Goal: Task Accomplishment & Management: Use online tool/utility

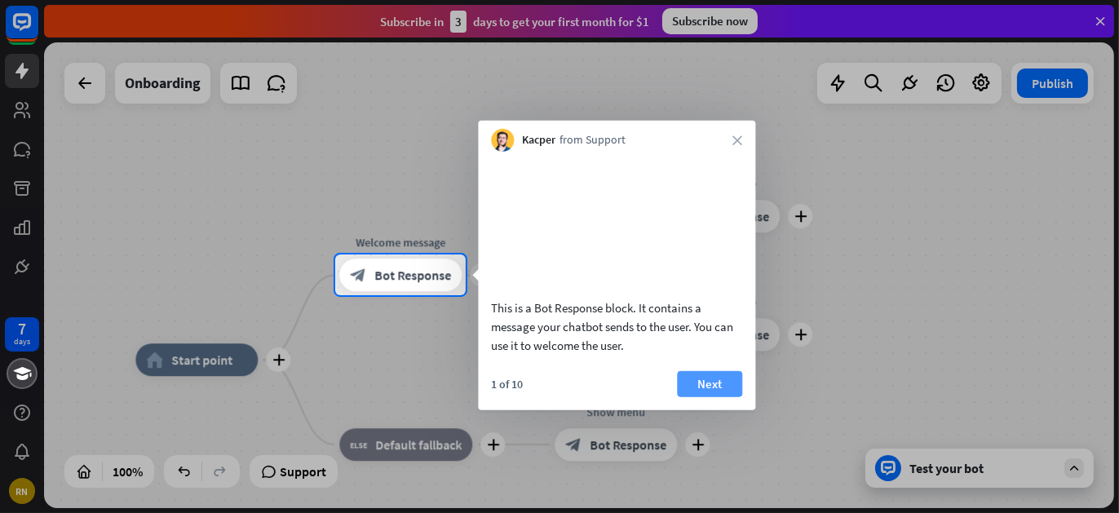
click at [711, 396] on button "Next" at bounding box center [709, 383] width 65 height 26
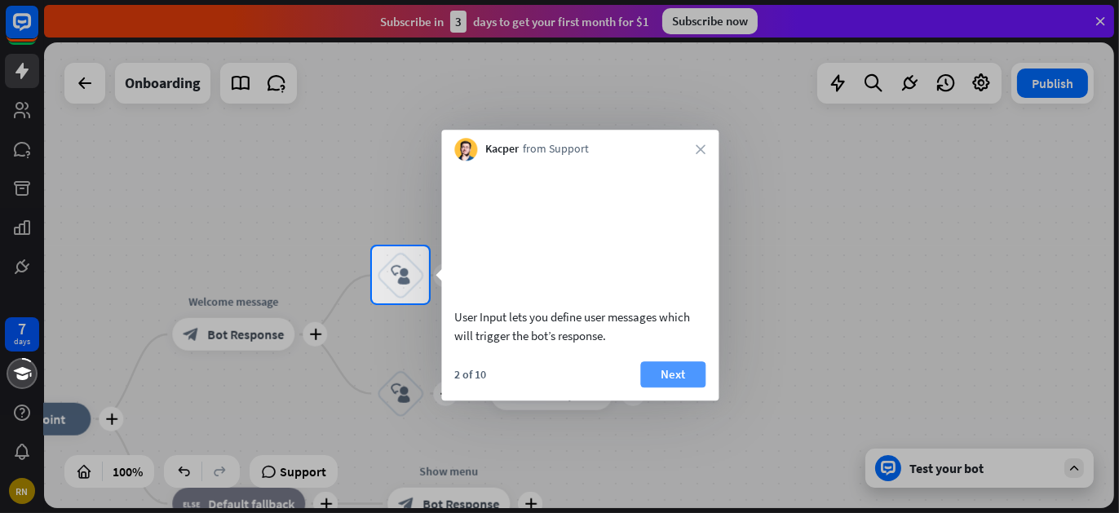
click at [683, 387] on button "Next" at bounding box center [672, 374] width 65 height 26
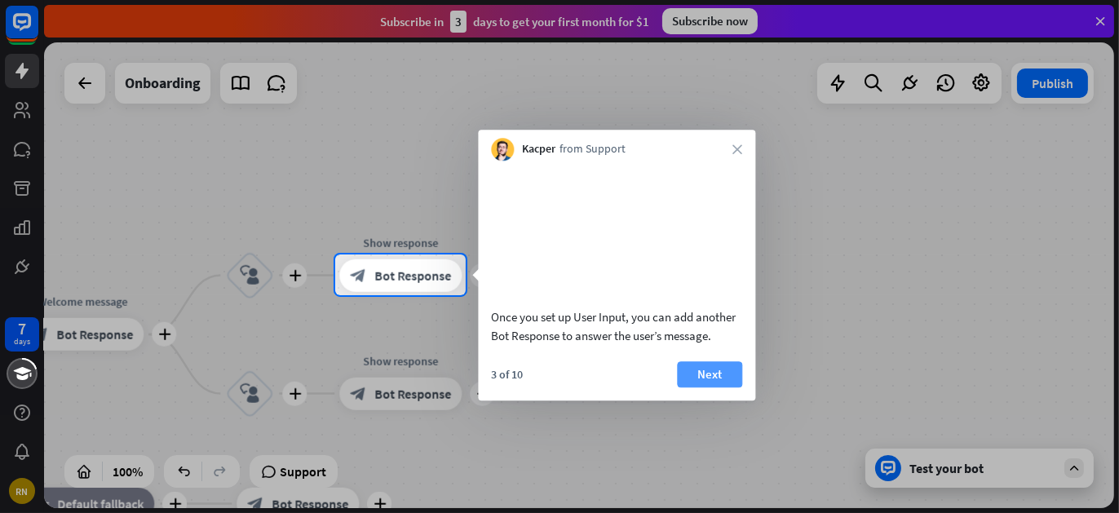
click at [692, 387] on button "Next" at bounding box center [709, 374] width 65 height 26
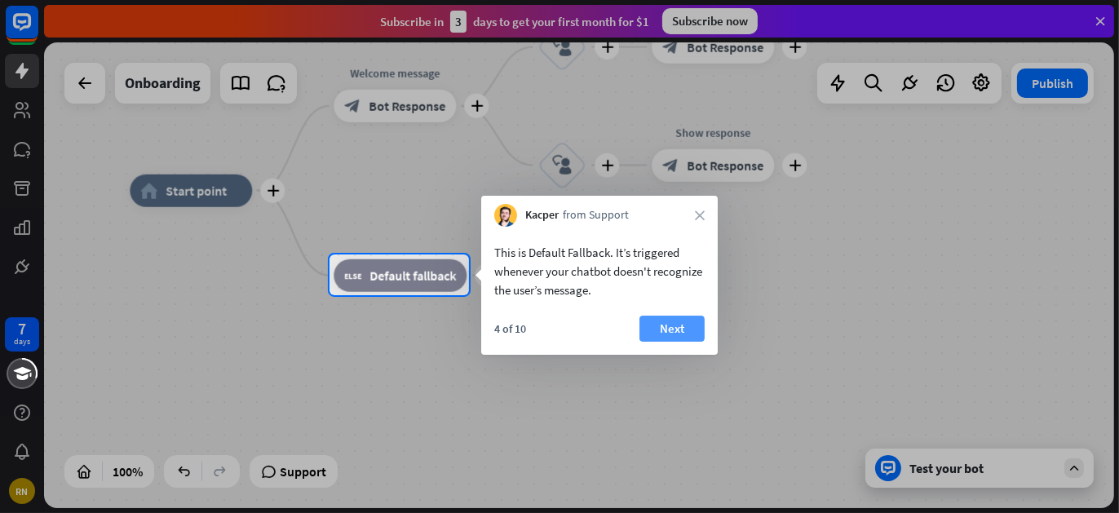
click at [664, 327] on button "Next" at bounding box center [671, 329] width 65 height 26
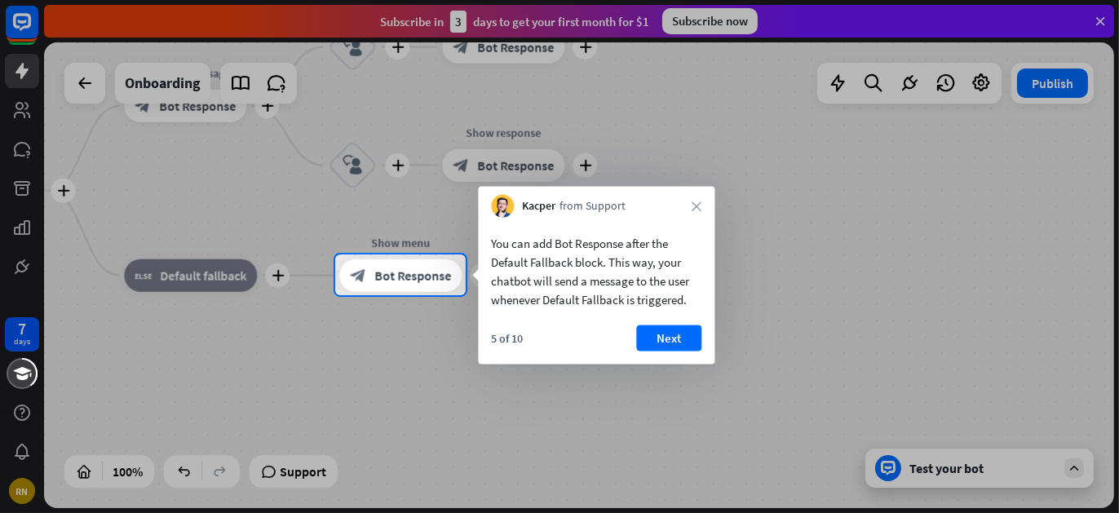
click at [664, 327] on button "Next" at bounding box center [668, 338] width 65 height 26
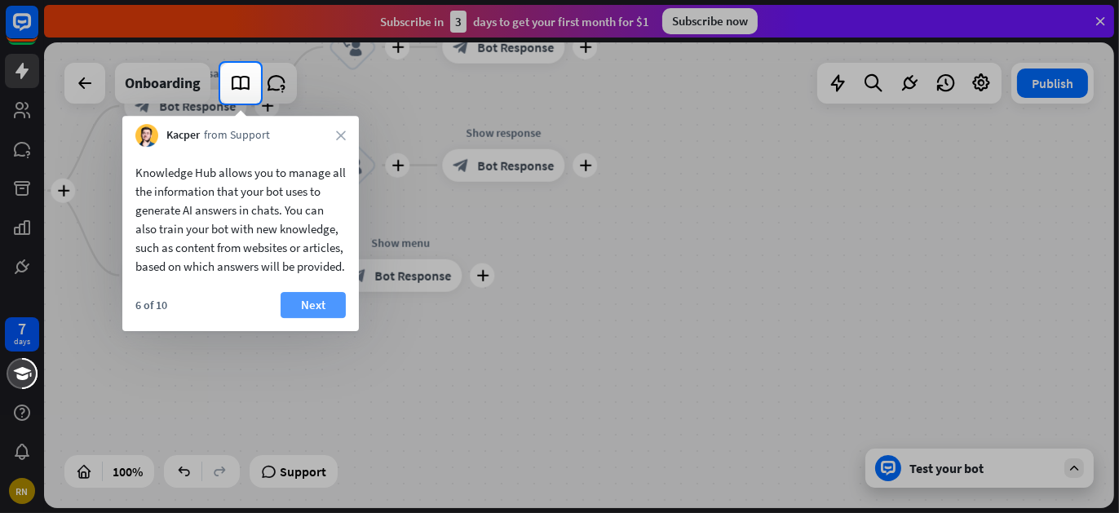
click at [330, 313] on button "Next" at bounding box center [313, 305] width 65 height 26
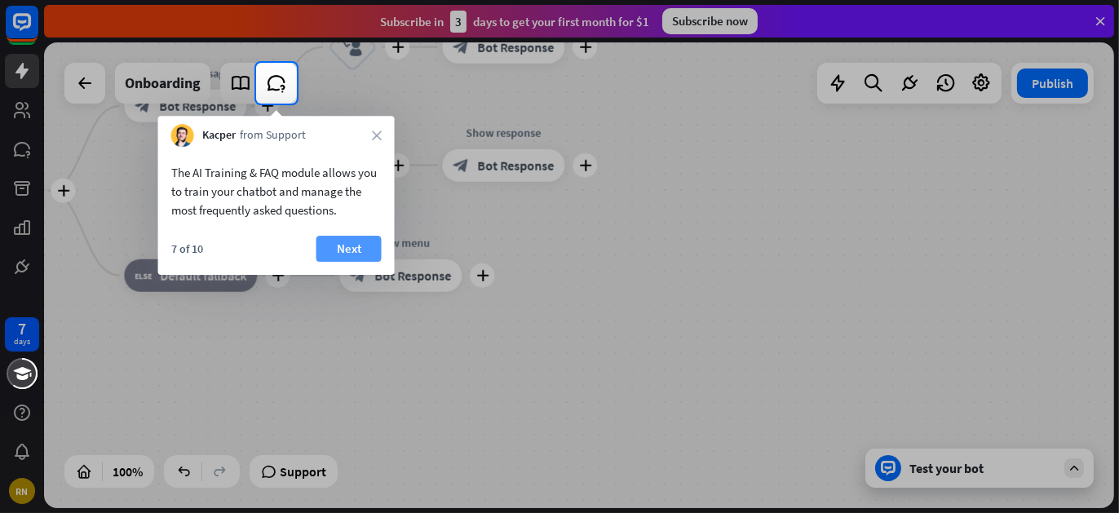
click at [345, 258] on button "Next" at bounding box center [348, 249] width 65 height 26
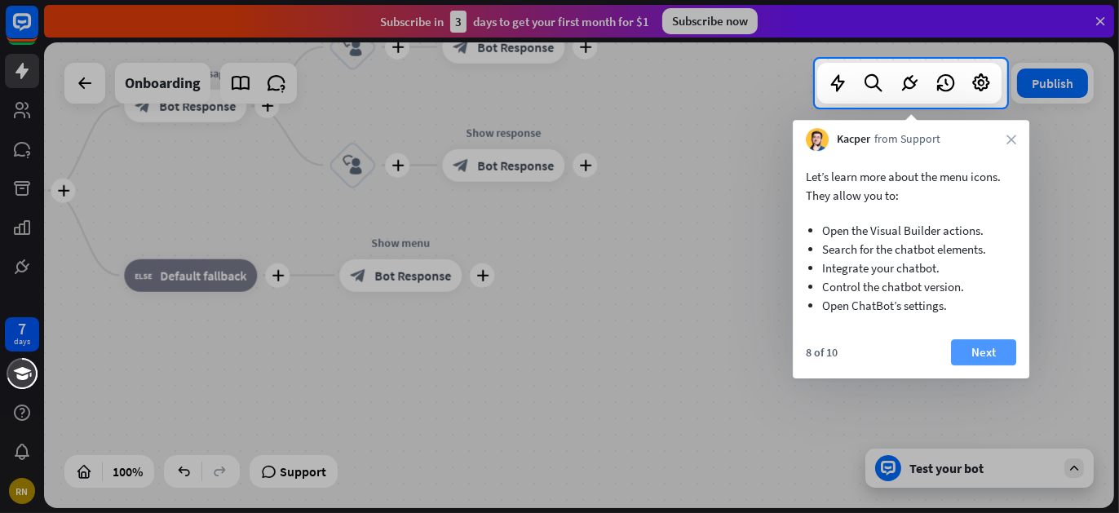
click at [974, 360] on button "Next" at bounding box center [983, 352] width 65 height 26
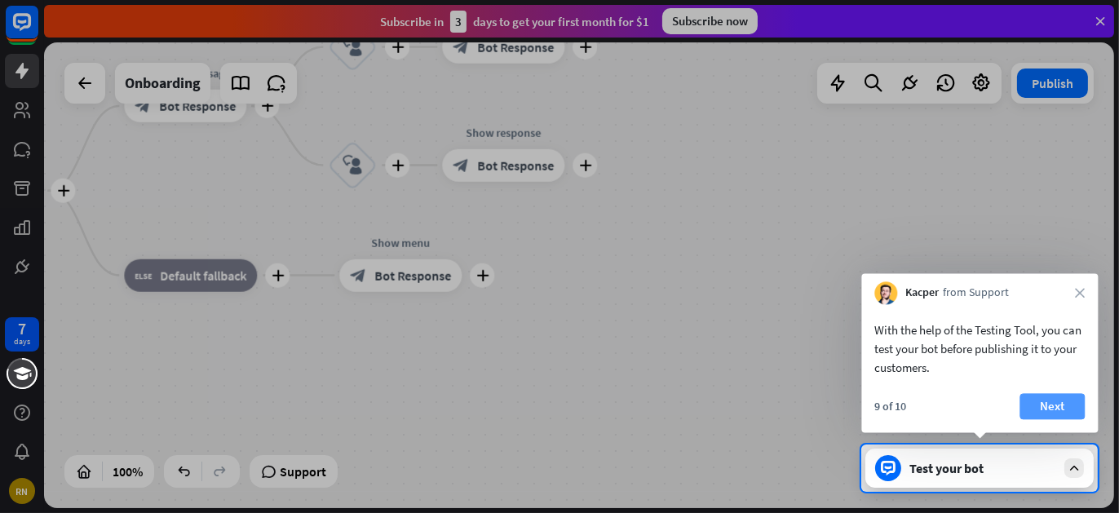
click at [1037, 405] on button "Next" at bounding box center [1051, 406] width 65 height 26
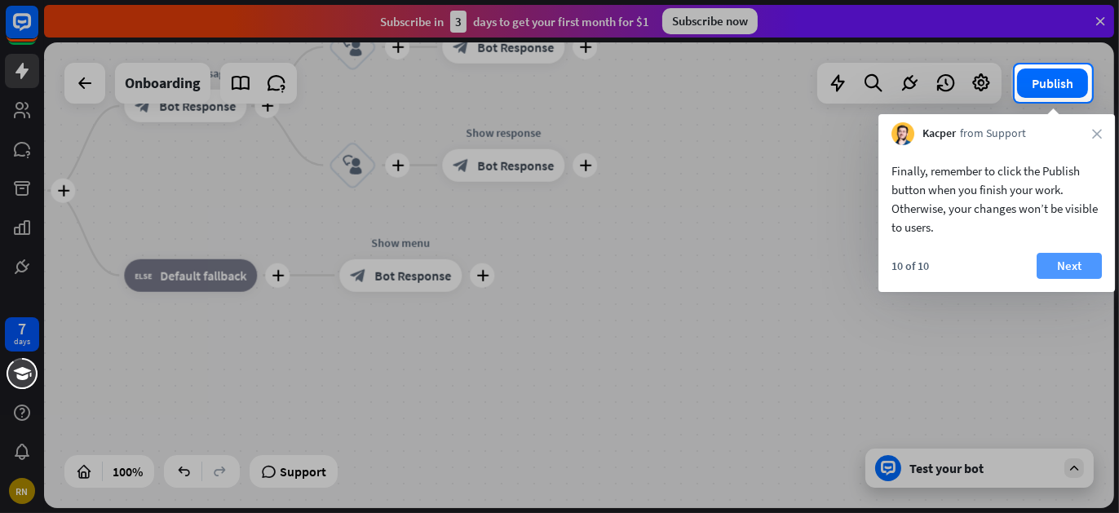
click at [1068, 260] on button "Next" at bounding box center [1069, 266] width 65 height 26
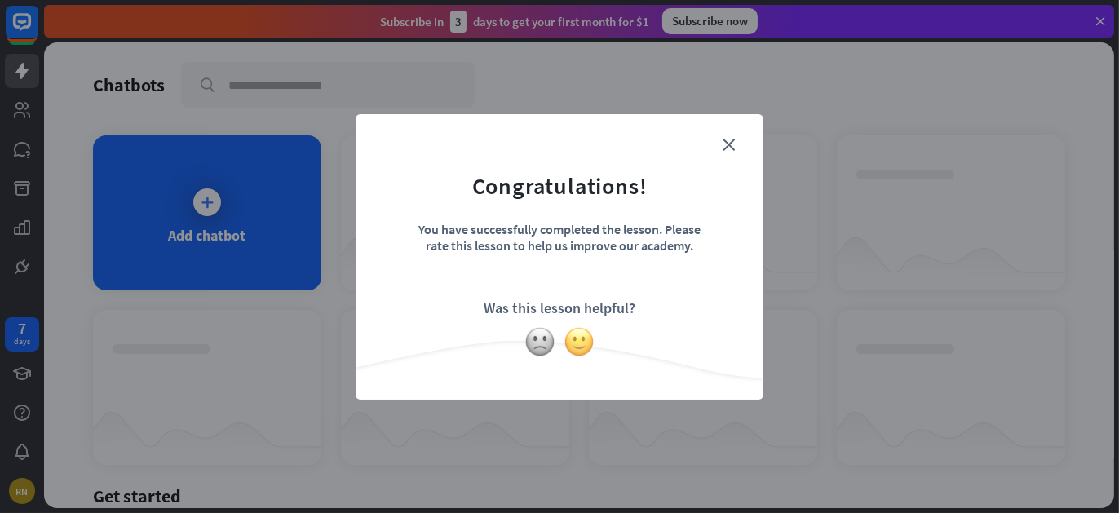
click at [568, 338] on img at bounding box center [579, 341] width 31 height 31
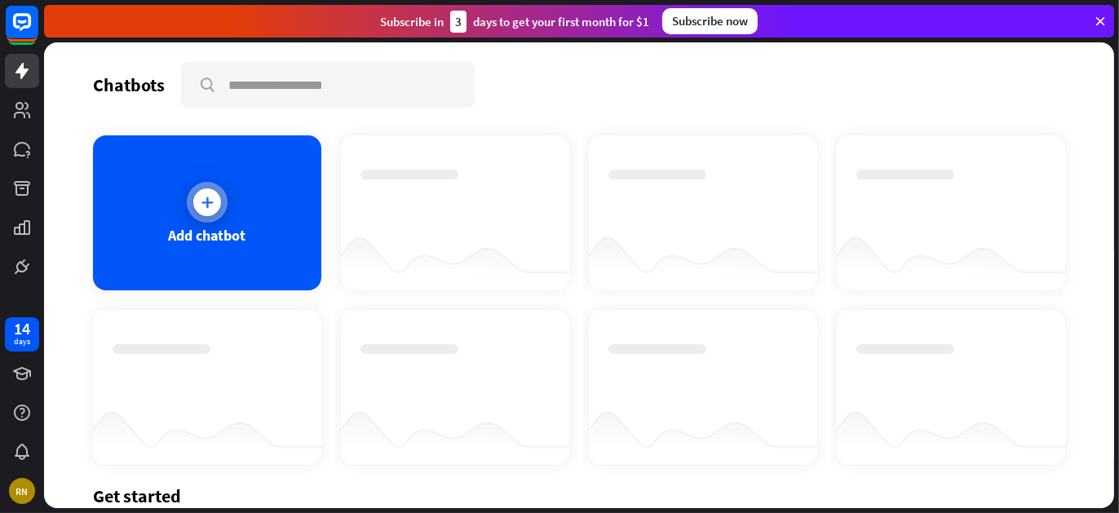
click at [246, 243] on div "Add chatbot" at bounding box center [207, 212] width 228 height 155
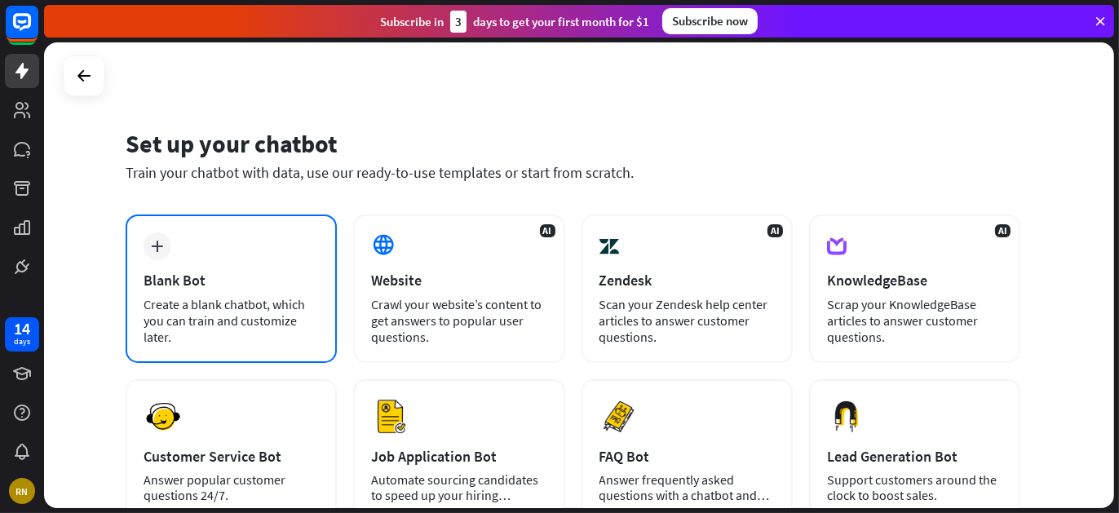
click at [250, 282] on div "Blank Bot" at bounding box center [231, 280] width 175 height 19
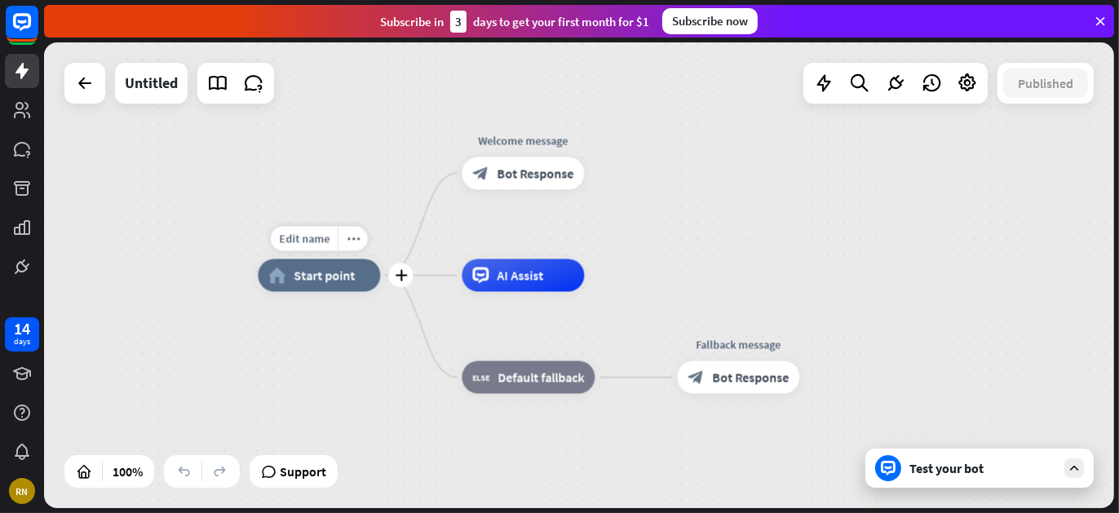
click at [327, 281] on span "Start point" at bounding box center [324, 276] width 61 height 16
drag, startPoint x: 401, startPoint y: 286, endPoint x: 430, endPoint y: 212, distance: 79.5
drag, startPoint x: 602, startPoint y: 170, endPoint x: 400, endPoint y: 276, distance: 228.4
drag, startPoint x: 405, startPoint y: 278, endPoint x: 477, endPoint y: 179, distance: 122.5
drag, startPoint x: 558, startPoint y: 178, endPoint x: 443, endPoint y: 224, distance: 124.0
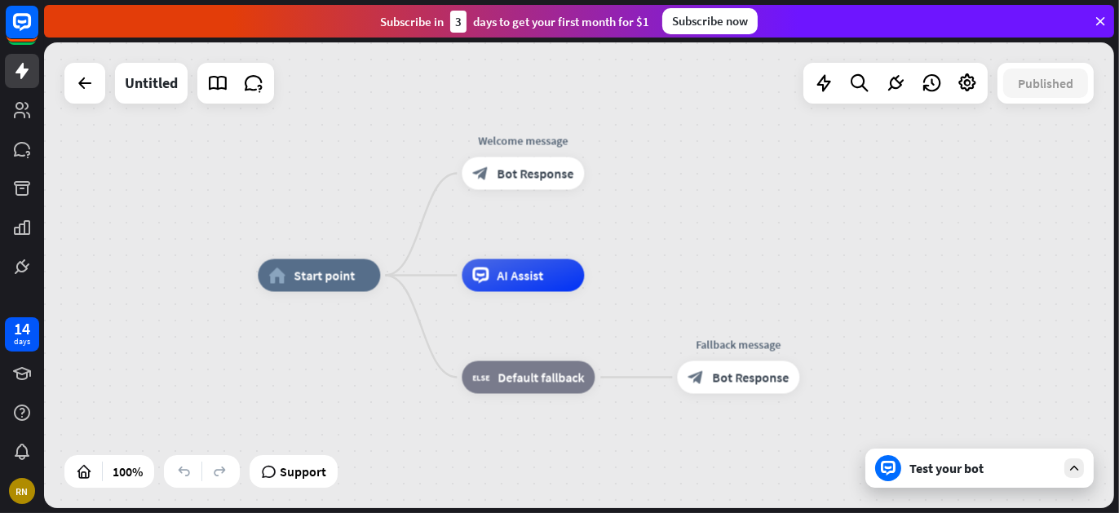
click at [443, 224] on div "home_2 Start point Welcome message block_bot_response Bot Response AI Assist bl…" at bounding box center [579, 275] width 1070 height 466
click at [314, 475] on span "Support" at bounding box center [303, 471] width 46 height 26
click at [280, 475] on span "Support" at bounding box center [303, 471] width 46 height 26
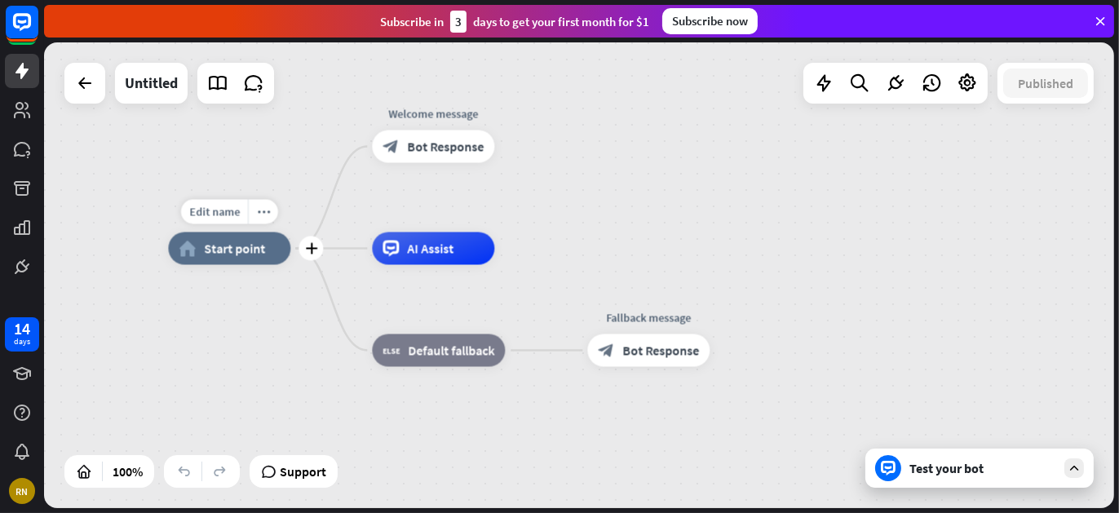
drag, startPoint x: 389, startPoint y: 285, endPoint x: 299, endPoint y: 258, distance: 93.7
click at [290, 258] on div "Edit name more_horiz plus home_2 Start point" at bounding box center [229, 248] width 122 height 33
drag, startPoint x: 434, startPoint y: 152, endPoint x: 448, endPoint y: 221, distance: 70.7
click at [448, 249] on div "home_2 Start point Welcome message block_bot_response Bot Response Edit name mo…" at bounding box center [703, 482] width 1070 height 466
drag, startPoint x: 432, startPoint y: 158, endPoint x: 441, endPoint y: 217, distance: 59.4
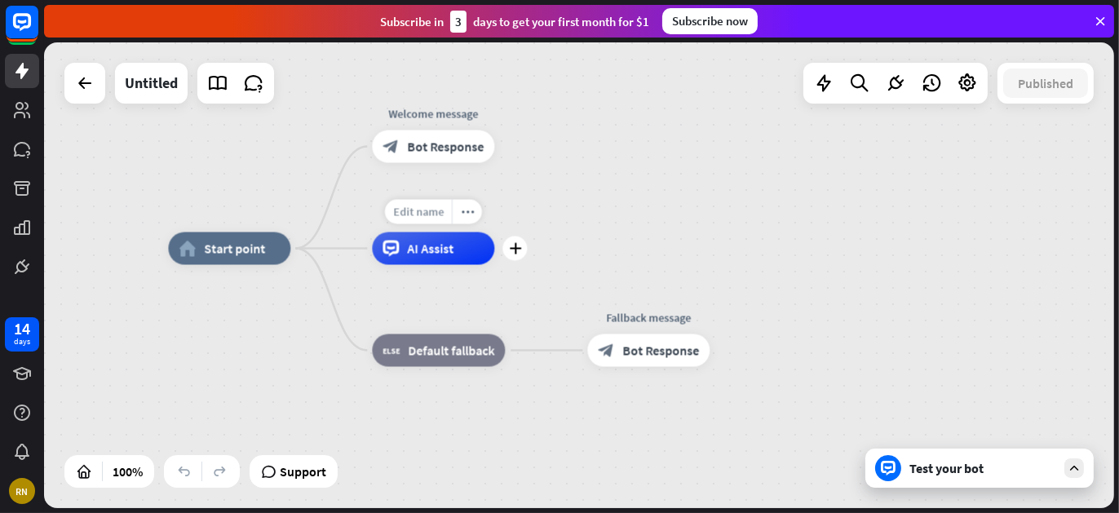
click at [441, 249] on div "home_2 Start point Welcome message block_bot_response Bot Response Edit name mo…" at bounding box center [703, 482] width 1070 height 466
click at [226, 255] on span "Start point" at bounding box center [234, 249] width 61 height 16
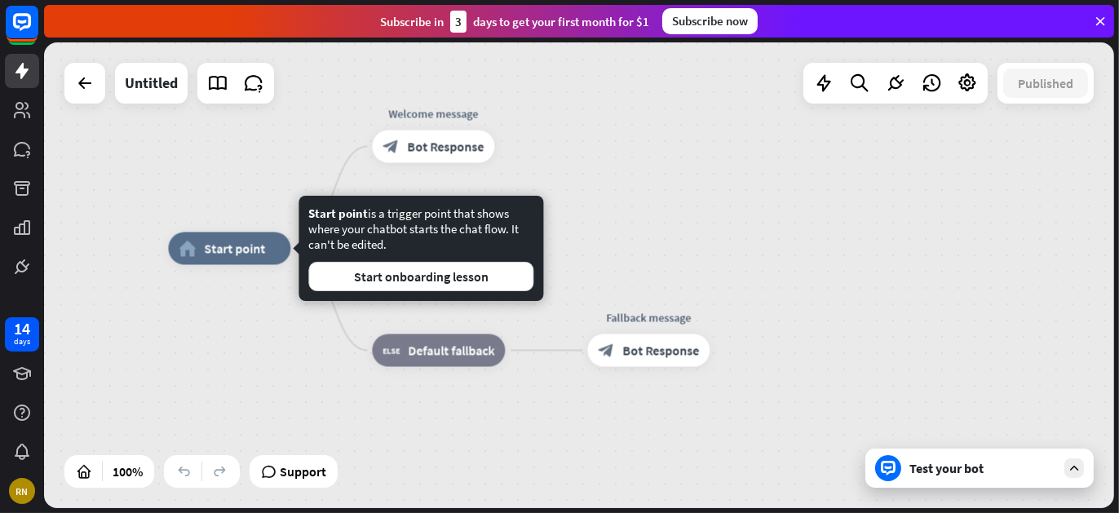
click at [438, 254] on div "Start point is a trigger point that shows where your chatbot starts the chat fl…" at bounding box center [420, 249] width 225 height 86
click at [434, 266] on button "Start onboarding lesson" at bounding box center [420, 276] width 225 height 29
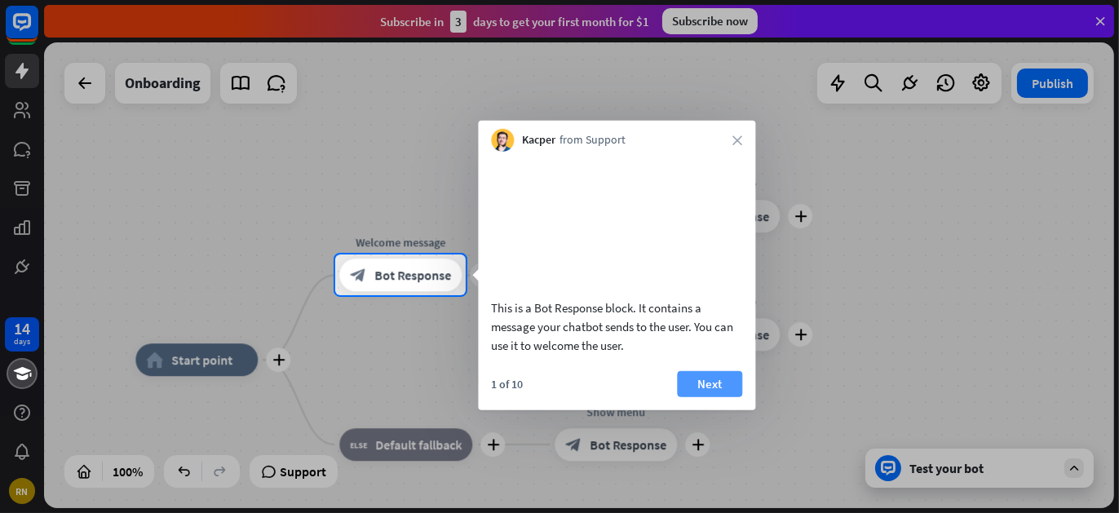
click at [712, 396] on button "Next" at bounding box center [709, 383] width 65 height 26
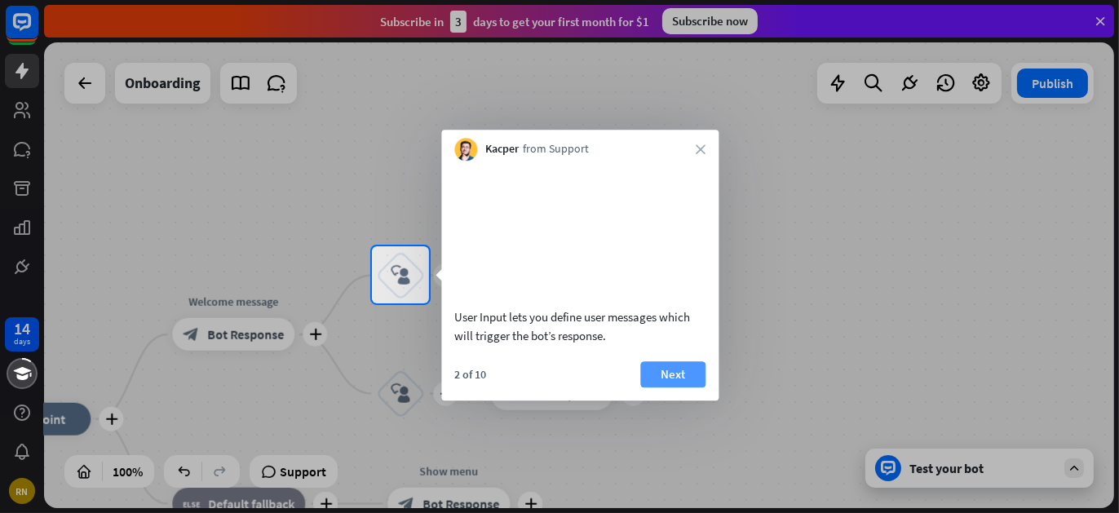
click at [677, 387] on button "Next" at bounding box center [672, 374] width 65 height 26
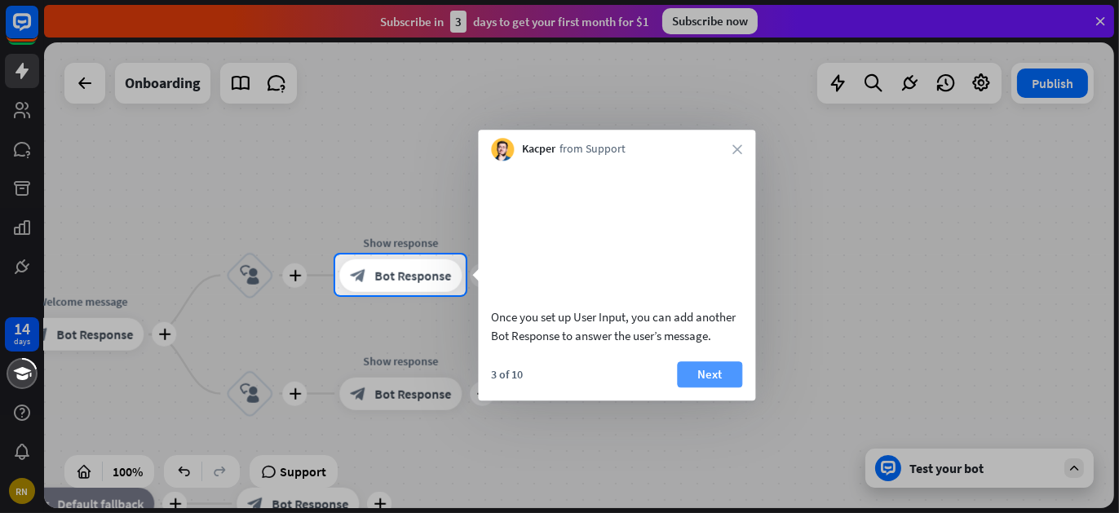
click at [703, 387] on button "Next" at bounding box center [709, 374] width 65 height 26
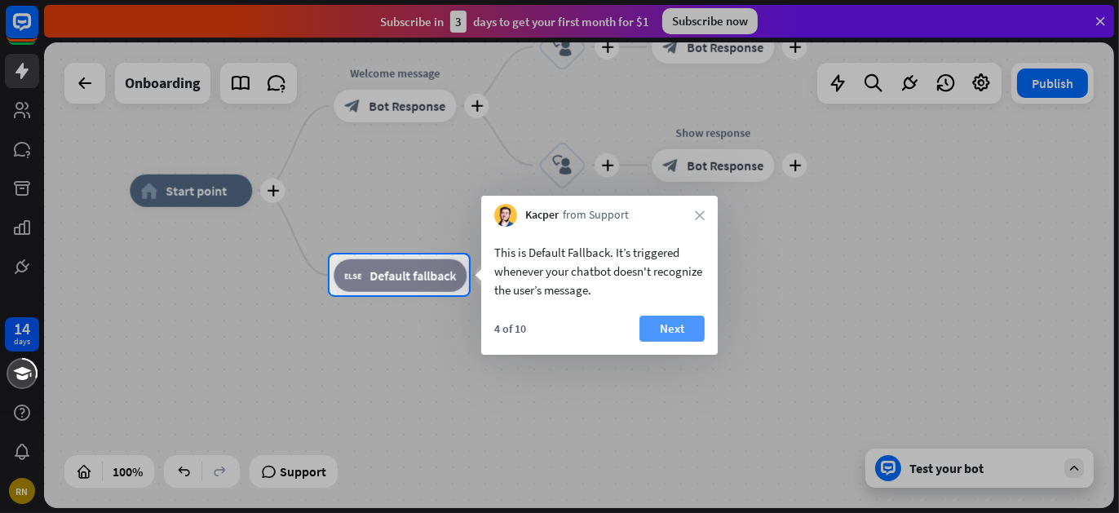
click at [681, 331] on button "Next" at bounding box center [671, 329] width 65 height 26
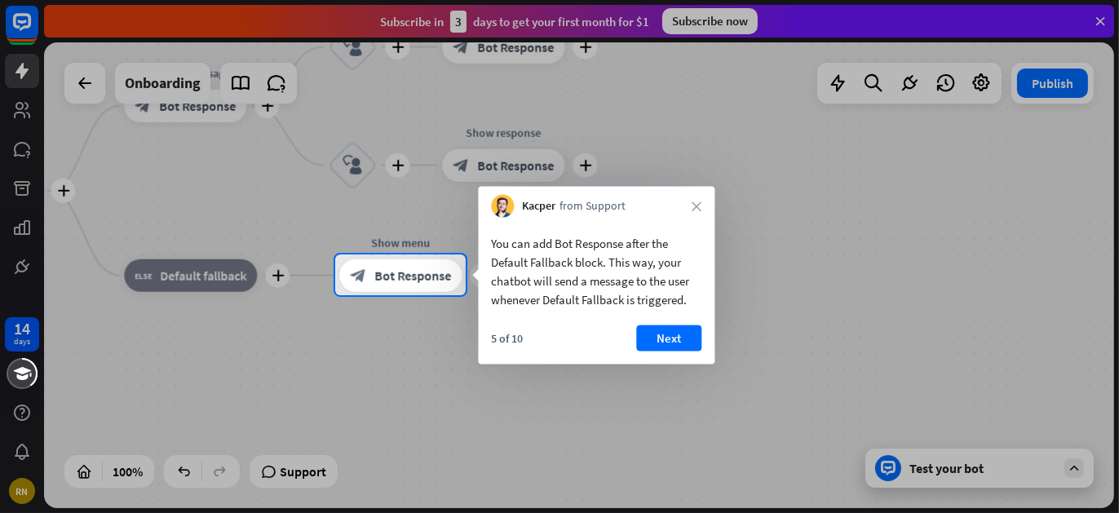
click at [681, 331] on button "Next" at bounding box center [668, 338] width 65 height 26
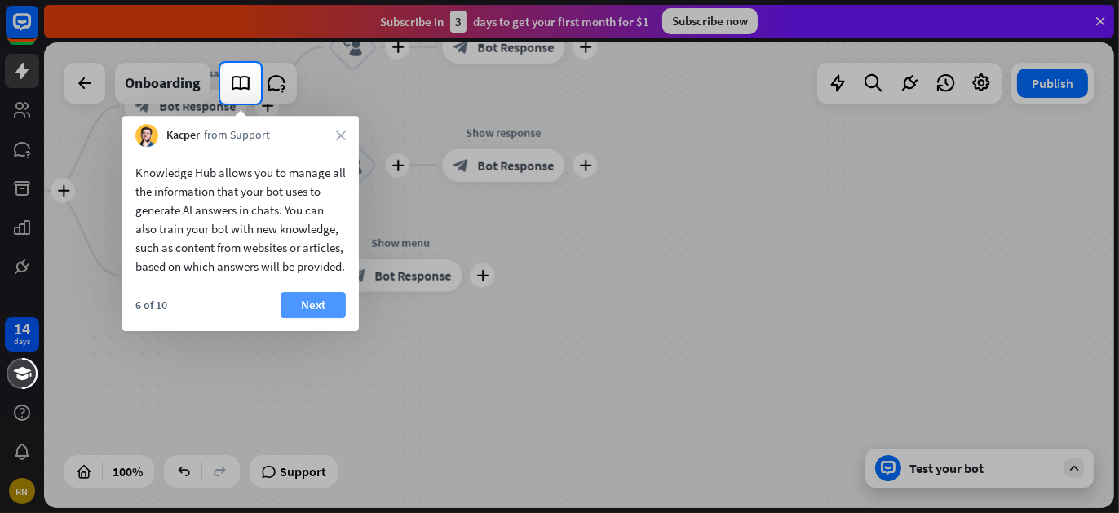
click at [315, 303] on button "Next" at bounding box center [313, 305] width 65 height 26
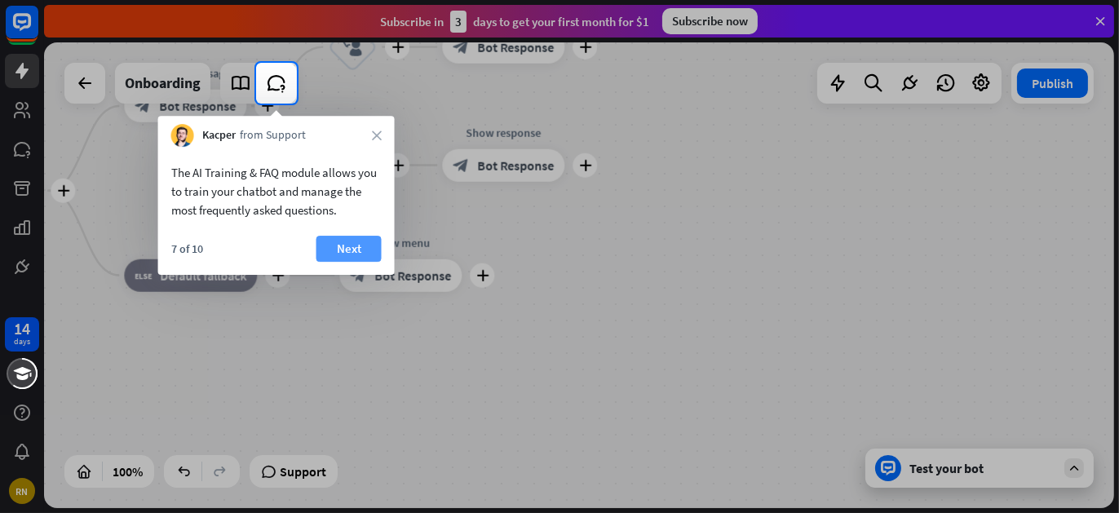
click at [347, 250] on button "Next" at bounding box center [348, 249] width 65 height 26
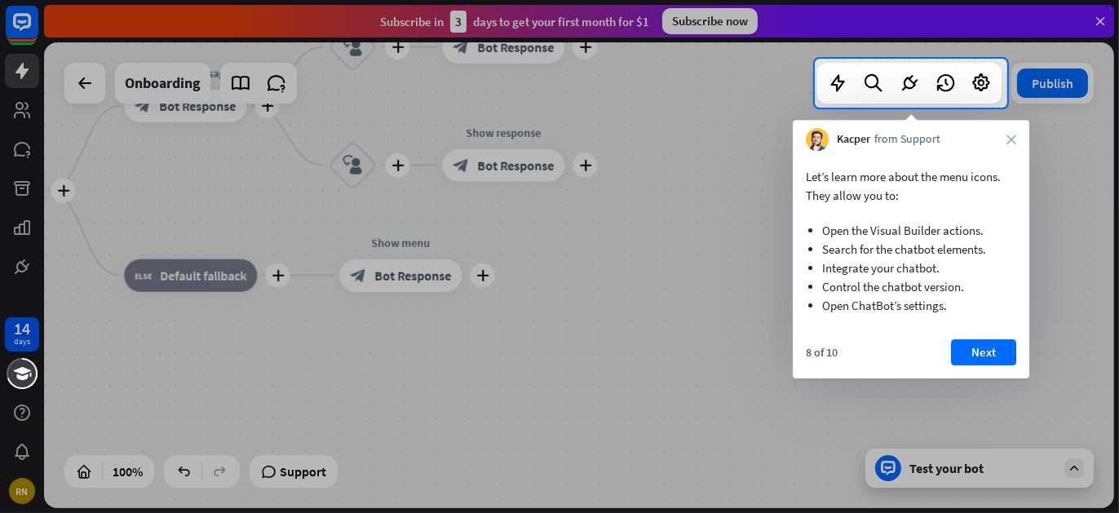
click at [670, 269] on div at bounding box center [559, 310] width 1119 height 405
click at [124, 399] on div at bounding box center [559, 310] width 1119 height 405
click at [282, 235] on div at bounding box center [559, 310] width 1119 height 405
click at [989, 346] on button "Next" at bounding box center [983, 352] width 65 height 26
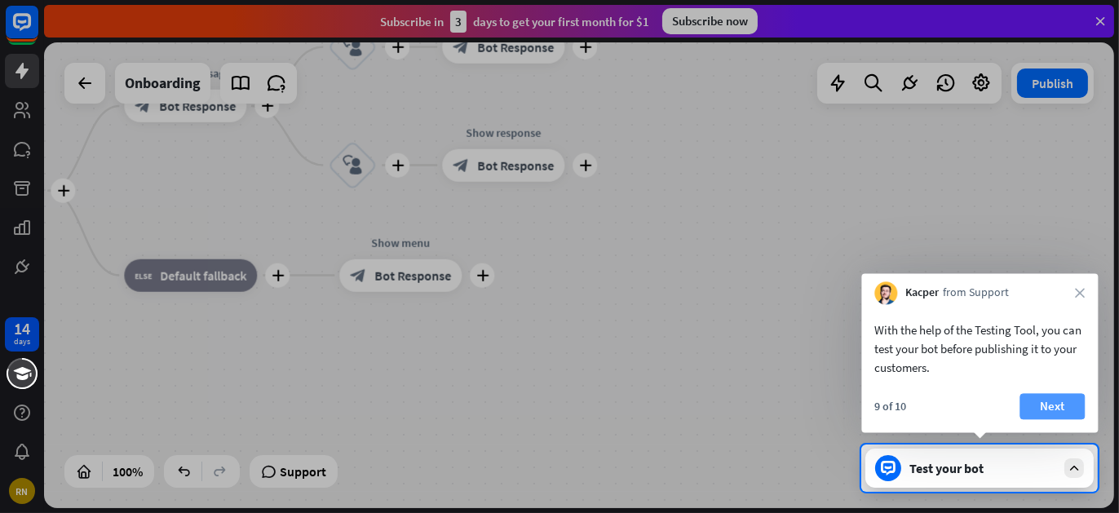
click at [1058, 416] on button "Next" at bounding box center [1051, 406] width 65 height 26
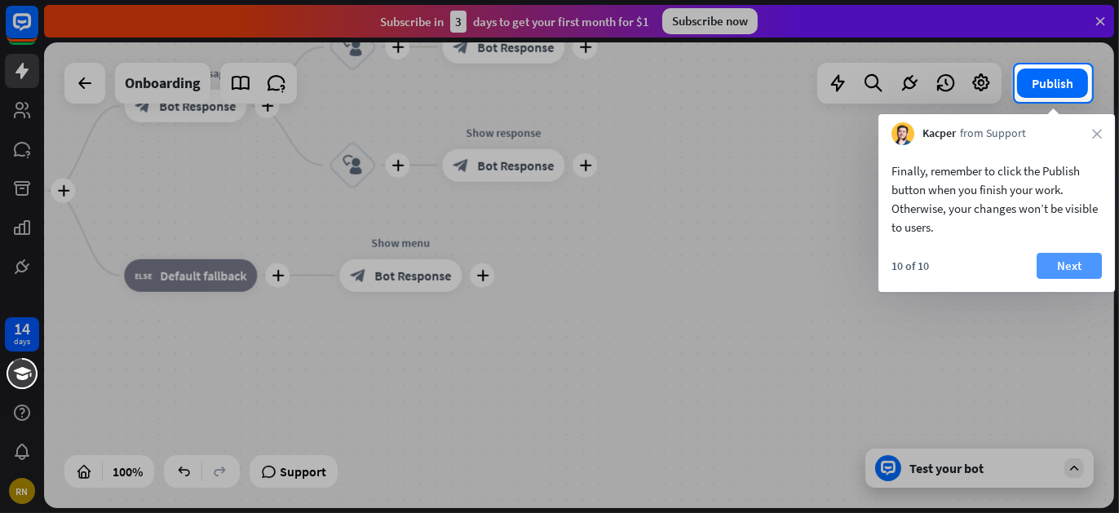
click at [1095, 258] on button "Next" at bounding box center [1069, 266] width 65 height 26
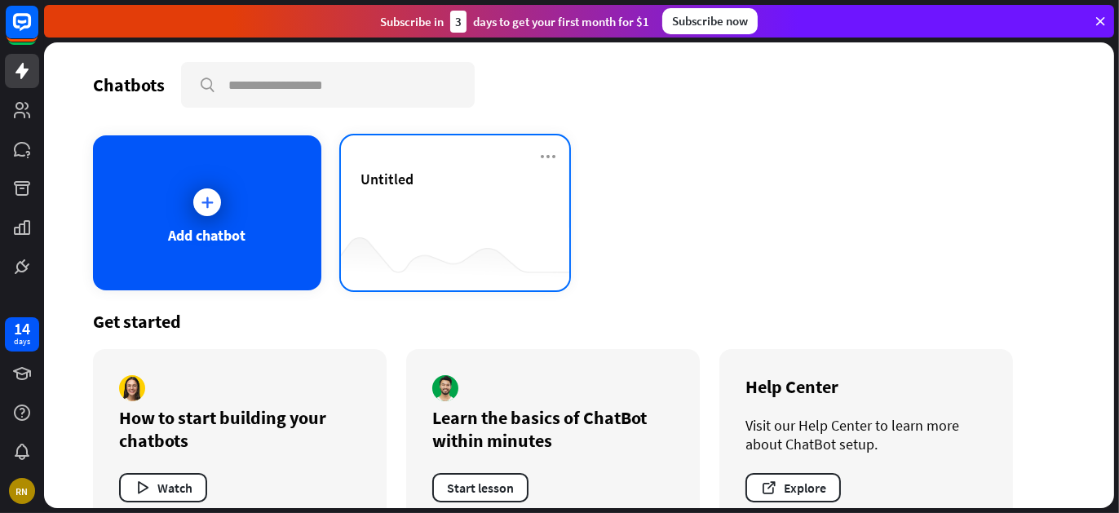
click at [462, 188] on div "Untitled" at bounding box center [454, 198] width 189 height 57
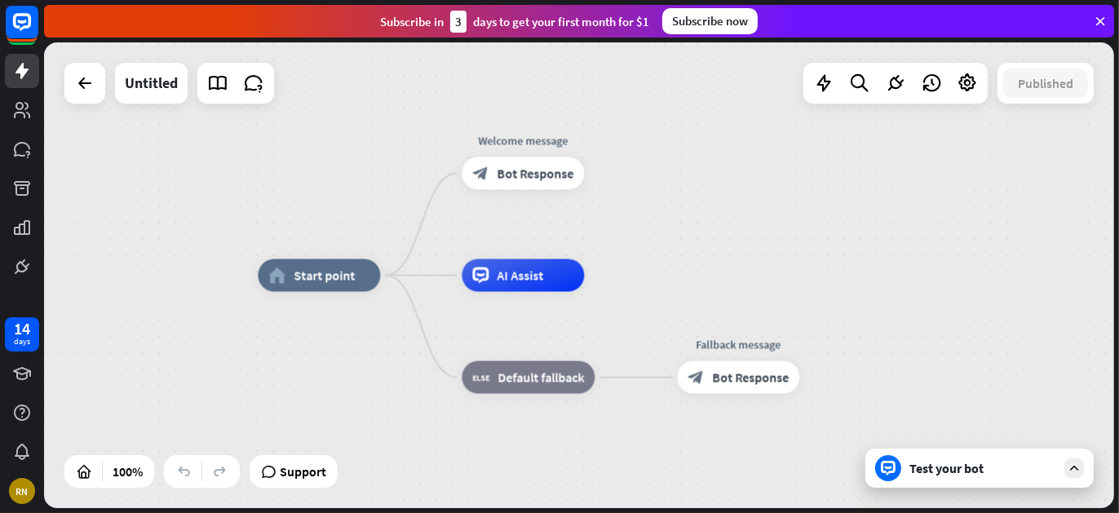
click at [986, 466] on div "Test your bot" at bounding box center [982, 468] width 147 height 16
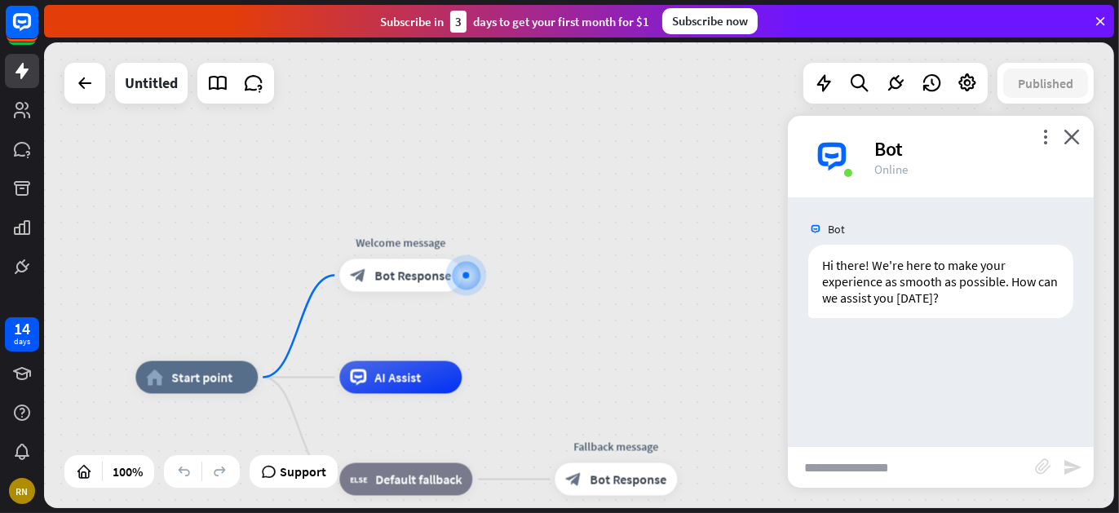
click at [897, 476] on input "text" at bounding box center [911, 467] width 247 height 41
type input "**"
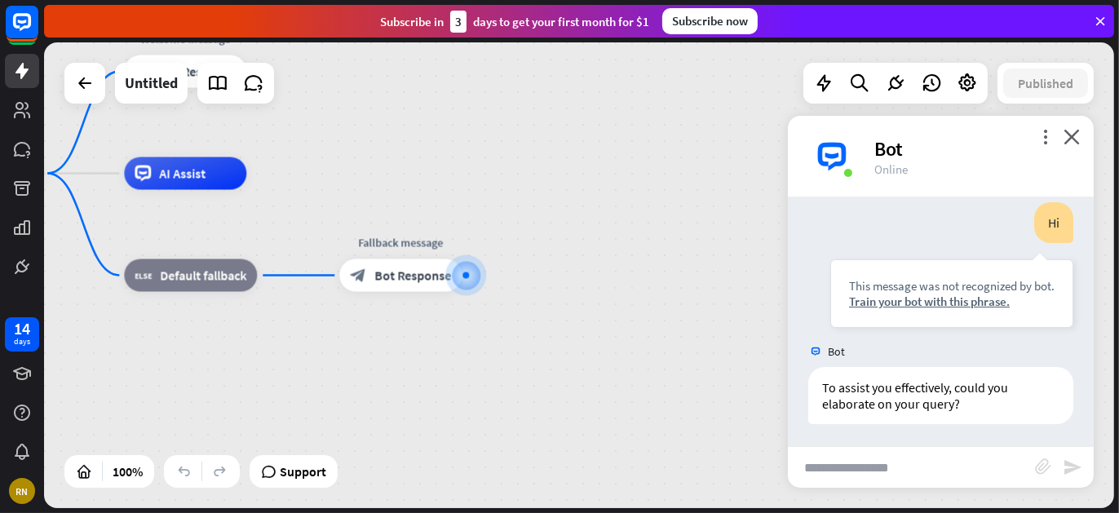
scroll to position [155, 0]
type input "**********"
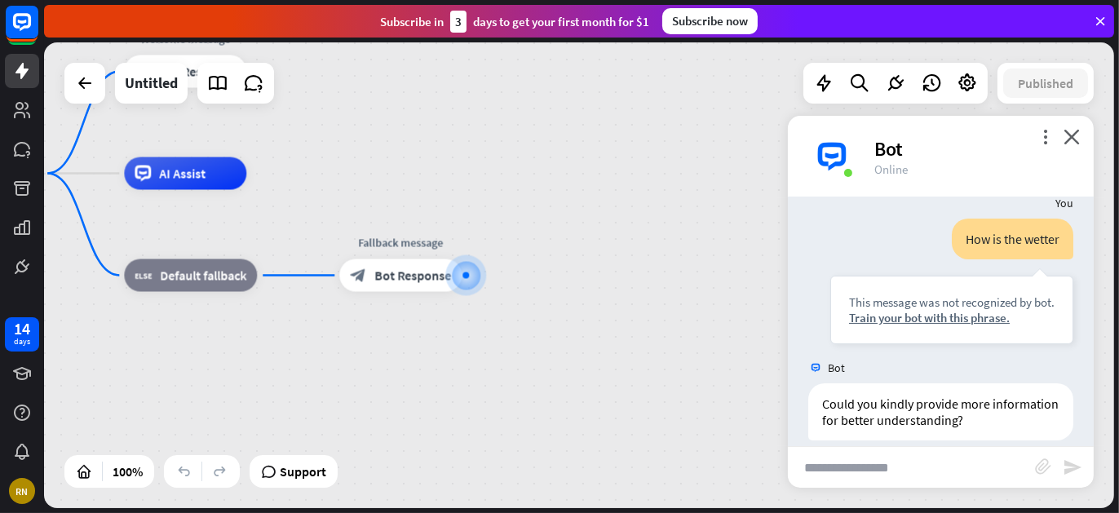
scroll to position [416, 0]
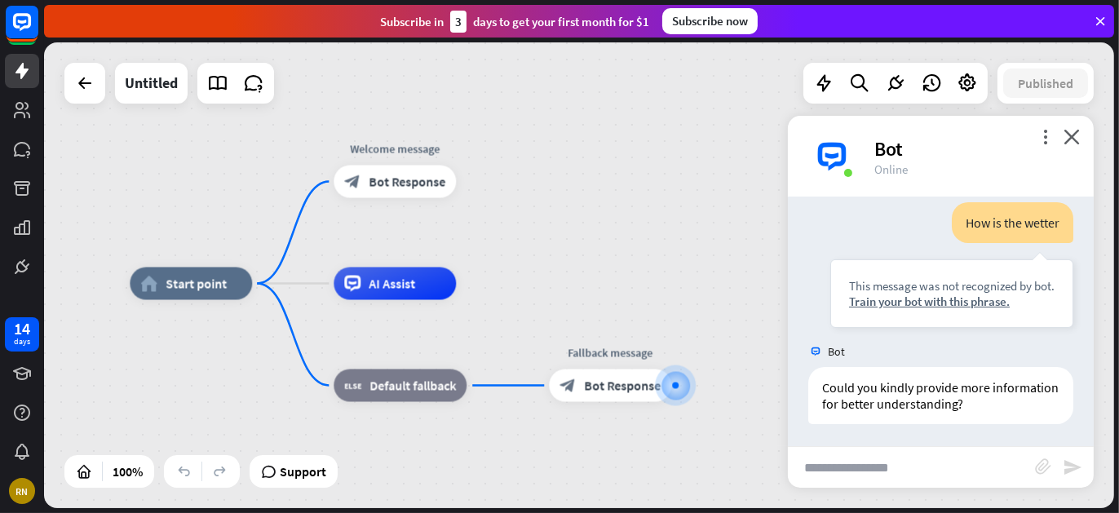
drag, startPoint x: 311, startPoint y: 171, endPoint x: 522, endPoint y: 284, distance: 239.4
click at [522, 284] on div "home_2 Start point Welcome message block_bot_response Bot Response AI Assist bl…" at bounding box center [579, 275] width 1070 height 466
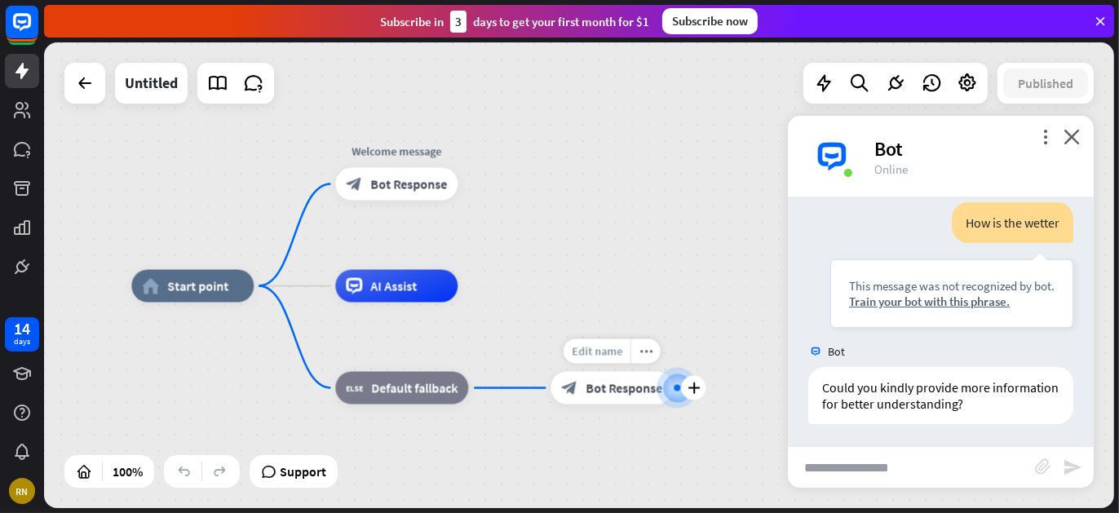
click at [579, 359] on div "Edit name" at bounding box center [597, 351] width 67 height 24
click at [681, 394] on div at bounding box center [677, 387] width 33 height 33
click at [642, 354] on icon "more_horiz" at bounding box center [645, 351] width 13 height 12
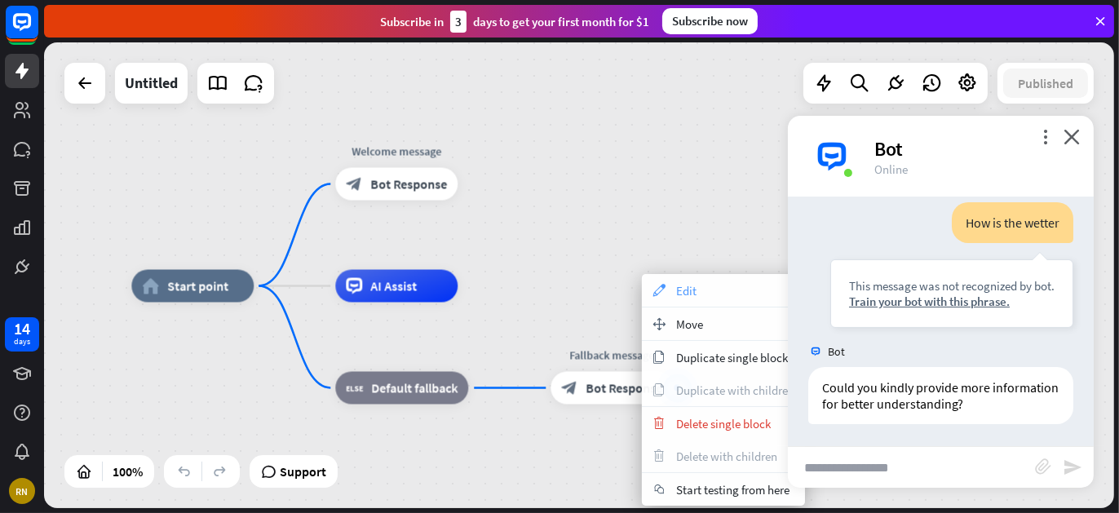
click at [661, 299] on div "appearance Edit" at bounding box center [723, 290] width 163 height 33
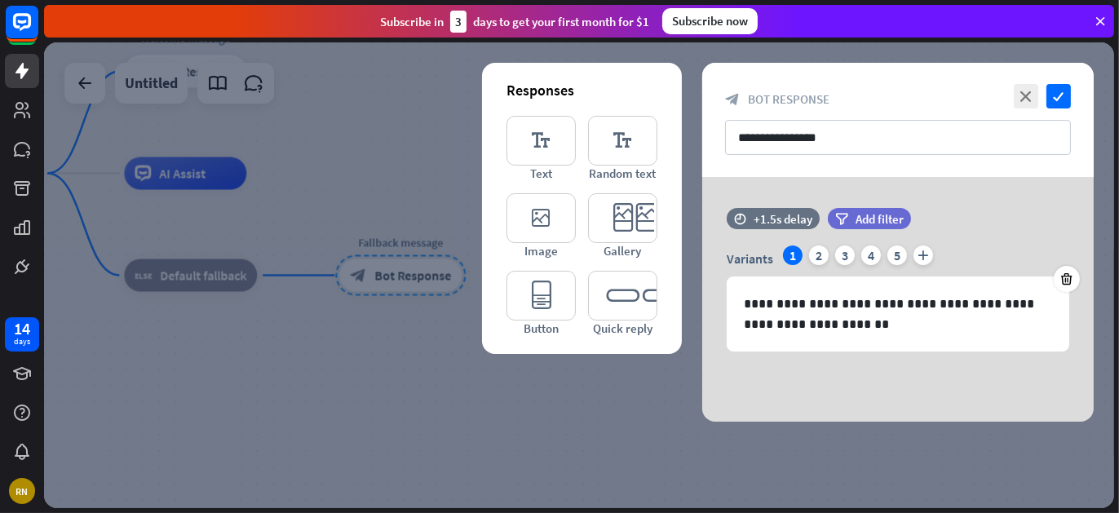
click at [518, 338] on div "Responses editor_text Text editor_text Random text editor_image Image editor_ca…" at bounding box center [582, 208] width 200 height 291
click at [1028, 97] on icon "close" at bounding box center [1026, 96] width 24 height 24
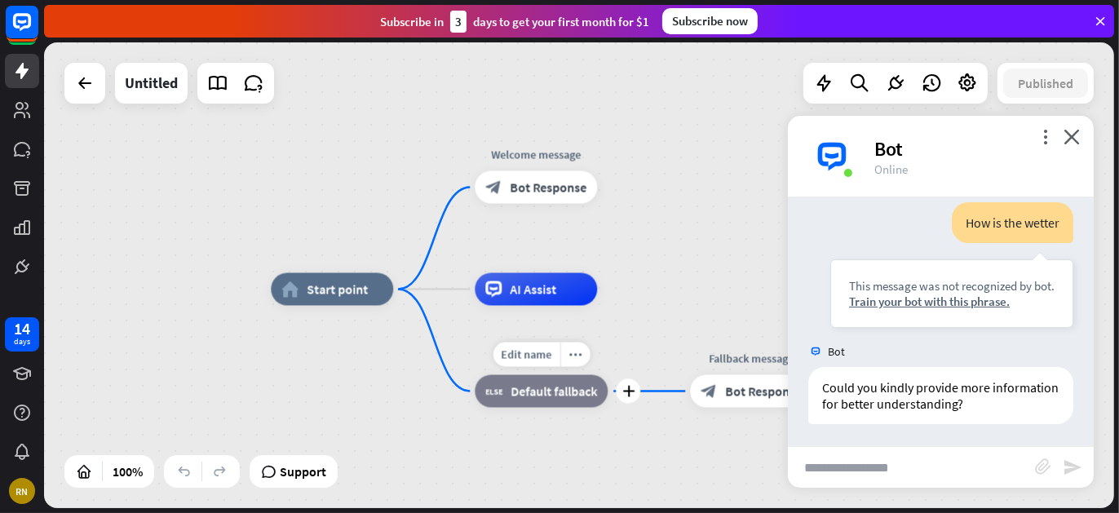
drag, startPoint x: 232, startPoint y: 316, endPoint x: 588, endPoint y: 435, distance: 375.0
click at [588, 408] on div "Edit name more_horiz plus block_fallback Default fallback" at bounding box center [541, 391] width 133 height 33
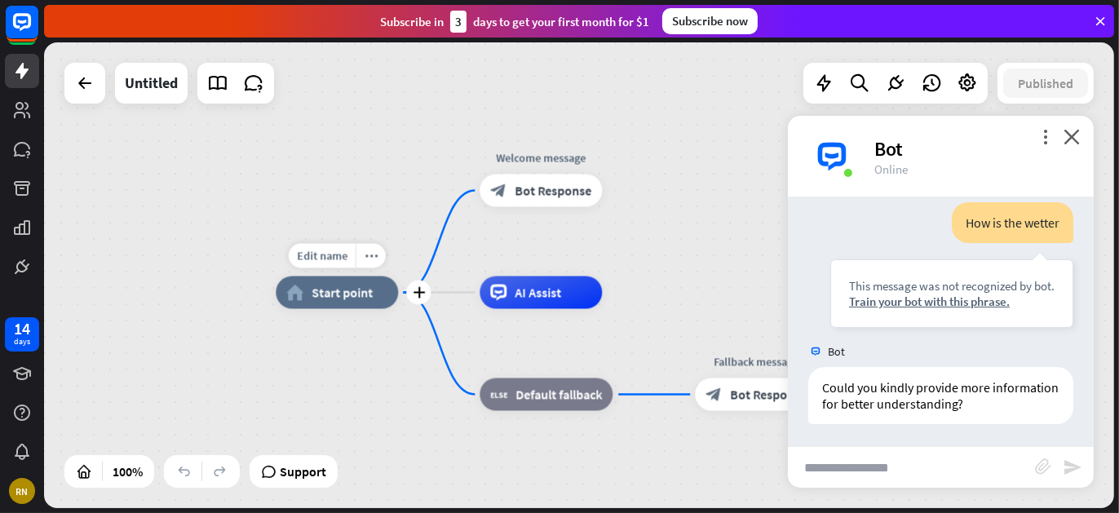
click at [319, 294] on span "Start point" at bounding box center [342, 293] width 61 height 16
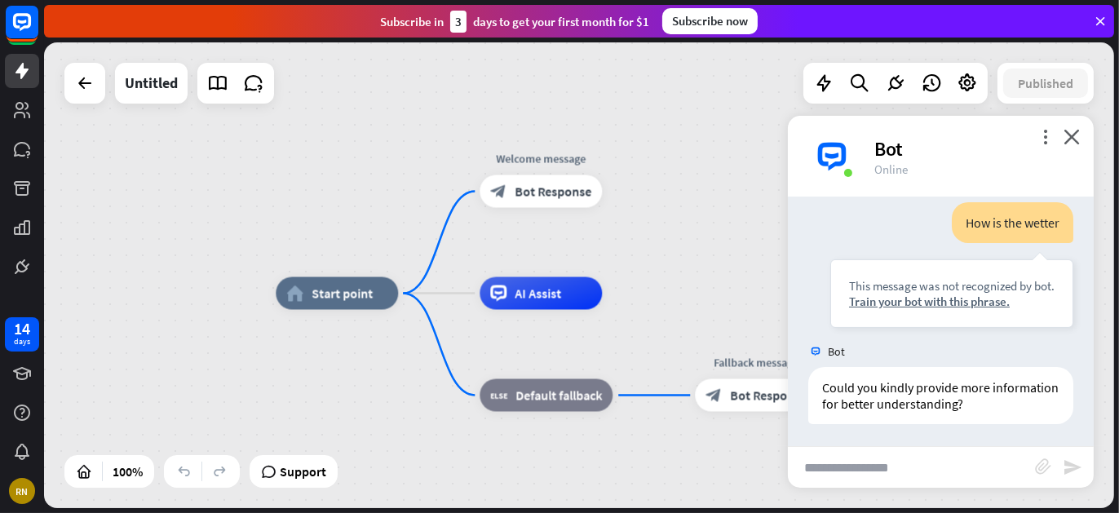
drag, startPoint x: 423, startPoint y: 290, endPoint x: 382, endPoint y: 370, distance: 90.8
click at [857, 82] on icon at bounding box center [860, 83] width 22 height 21
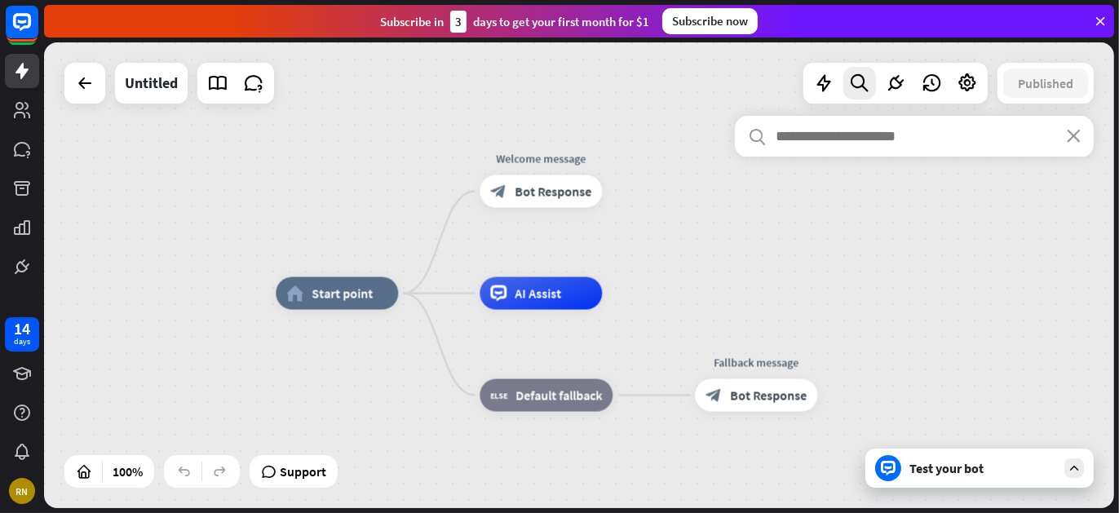
click at [859, 142] on input "text" at bounding box center [914, 136] width 359 height 41
type input "******"
click at [899, 191] on span ".” Try using a different spelling or search term." at bounding box center [952, 186] width 204 height 33
click at [809, 217] on div "search close ****** No results found for “ gemini .” Try using a different spel…" at bounding box center [914, 170] width 359 height 109
click at [602, 277] on div "Edit name more_horiz plus AI Assist" at bounding box center [541, 293] width 122 height 33
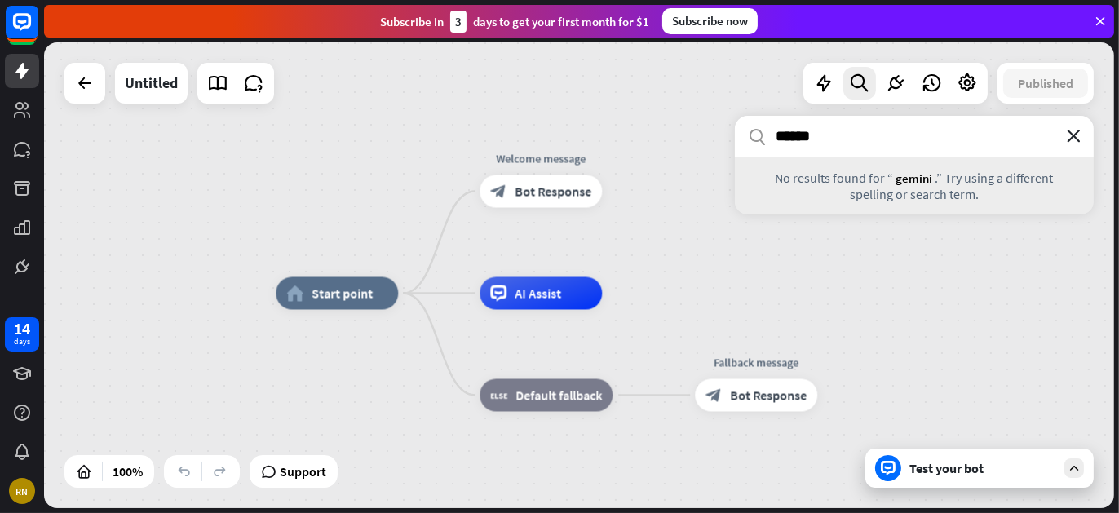
click at [1077, 137] on icon "close" at bounding box center [1074, 136] width 14 height 13
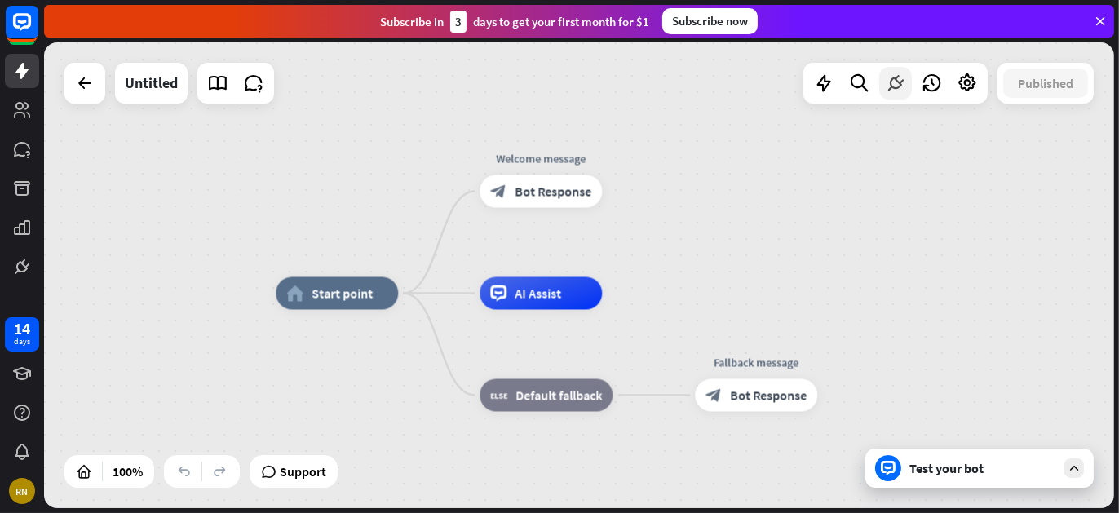
click at [895, 84] on icon at bounding box center [895, 83] width 21 height 21
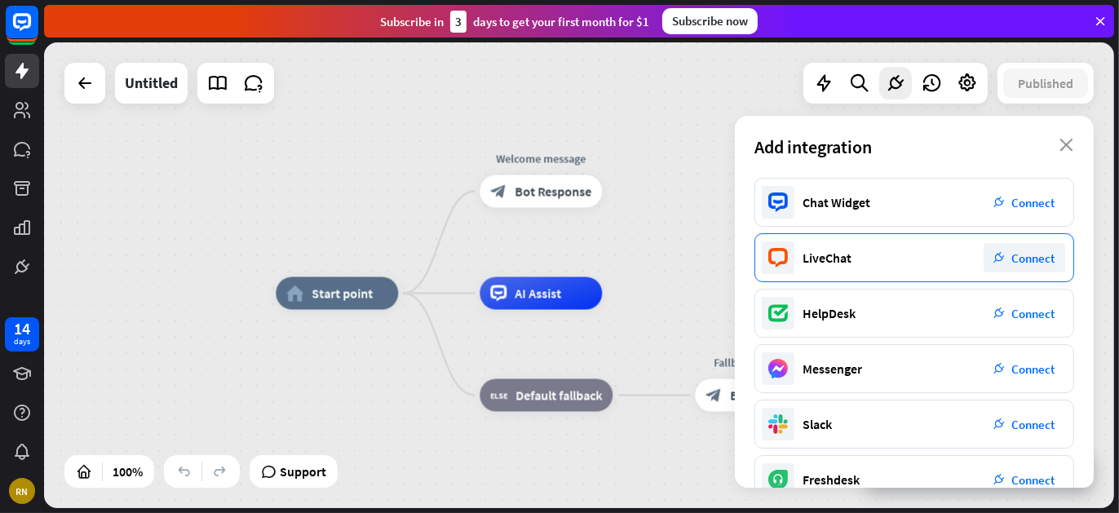
click at [1040, 259] on span "Connect" at bounding box center [1033, 257] width 43 height 15
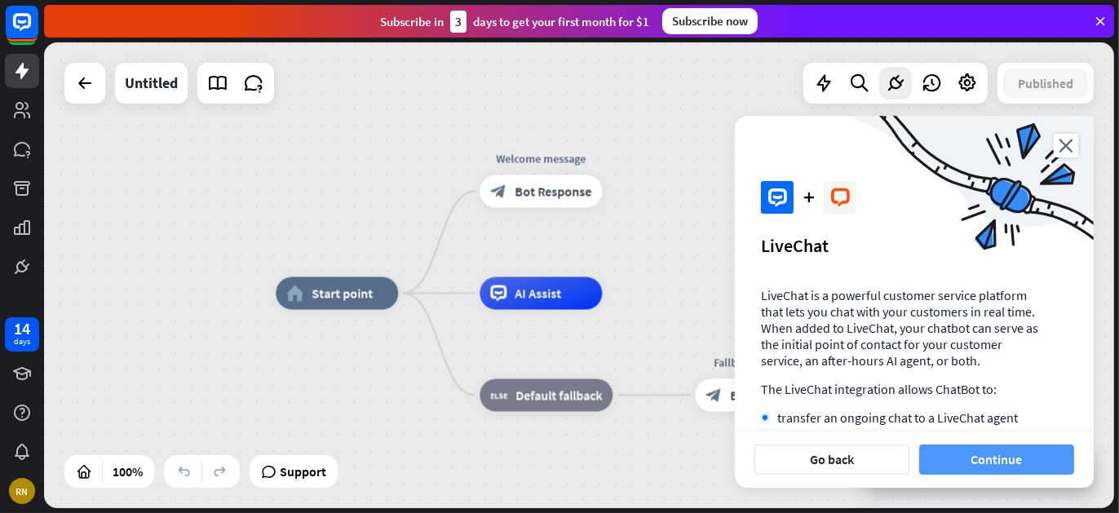
click at [997, 457] on button "Continue" at bounding box center [996, 460] width 155 height 30
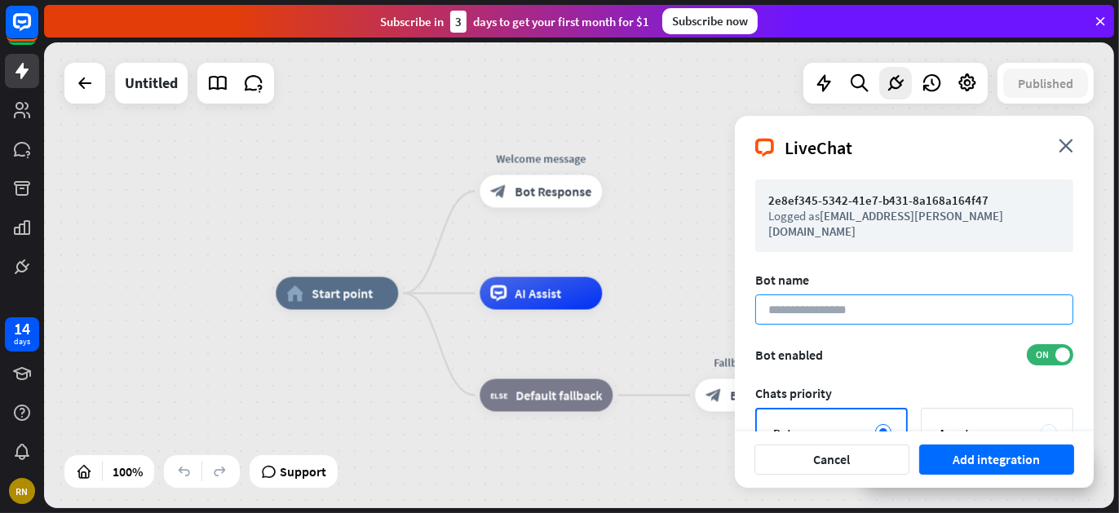
click at [808, 294] on input at bounding box center [914, 309] width 318 height 30
type input "****"
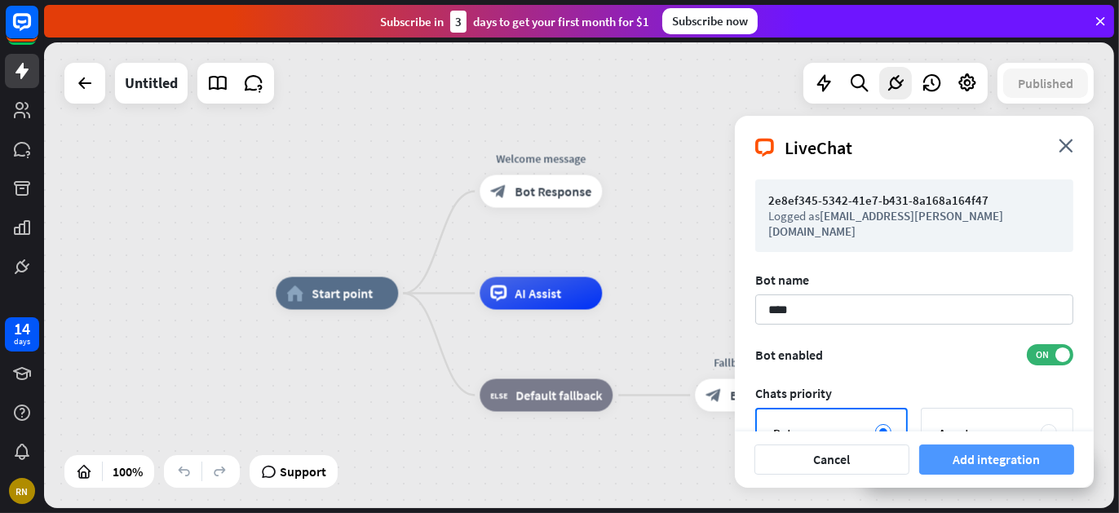
click at [968, 458] on button "Add integration" at bounding box center [996, 460] width 155 height 30
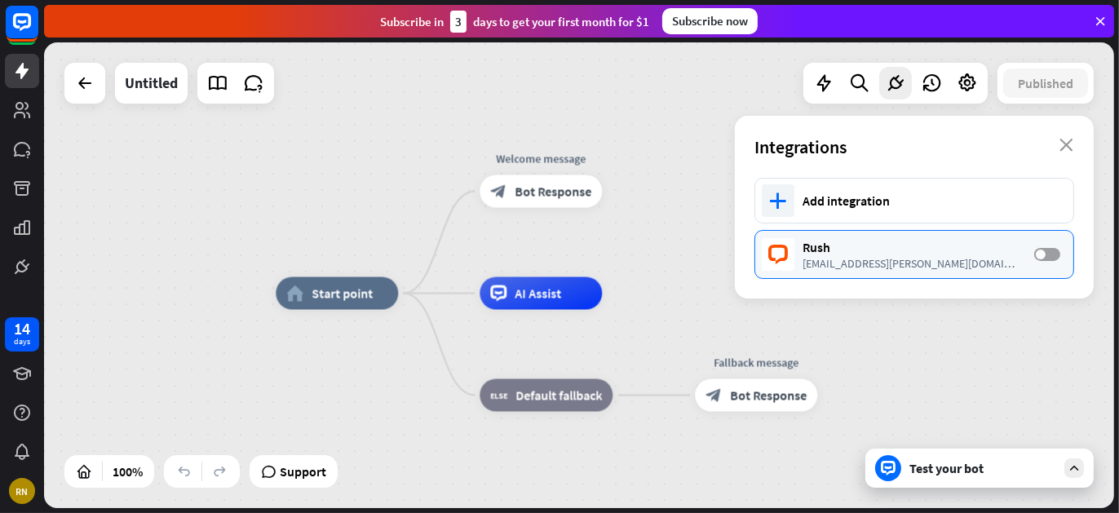
click at [1046, 257] on label "OFF" at bounding box center [1047, 254] width 26 height 13
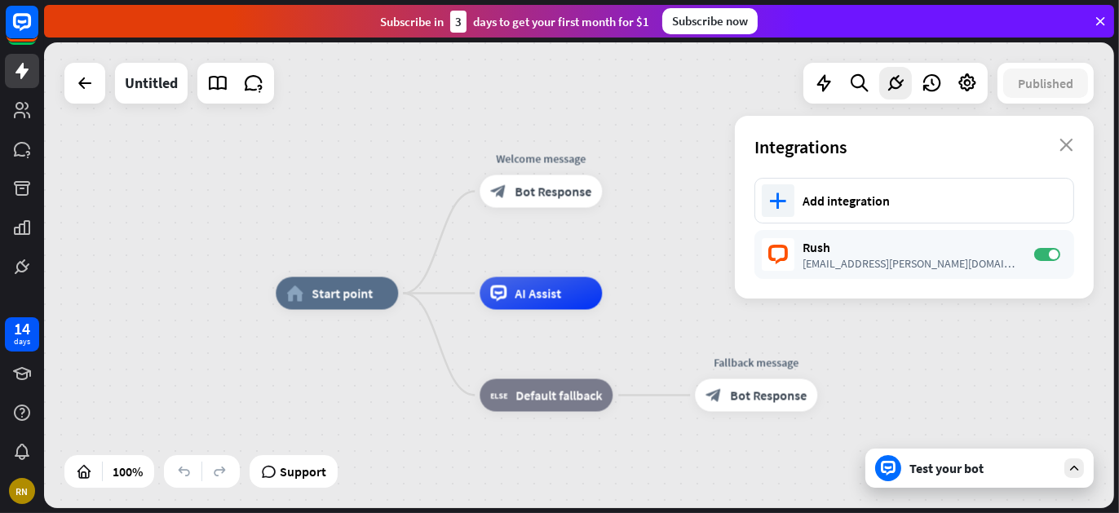
click at [1067, 148] on icon "close" at bounding box center [1066, 145] width 14 height 13
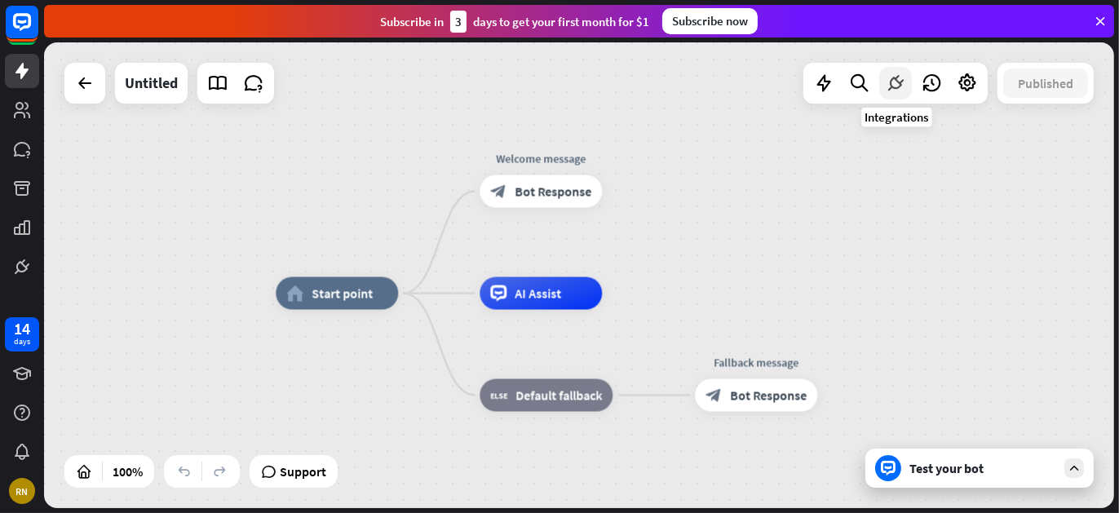
click at [892, 78] on icon at bounding box center [895, 83] width 21 height 21
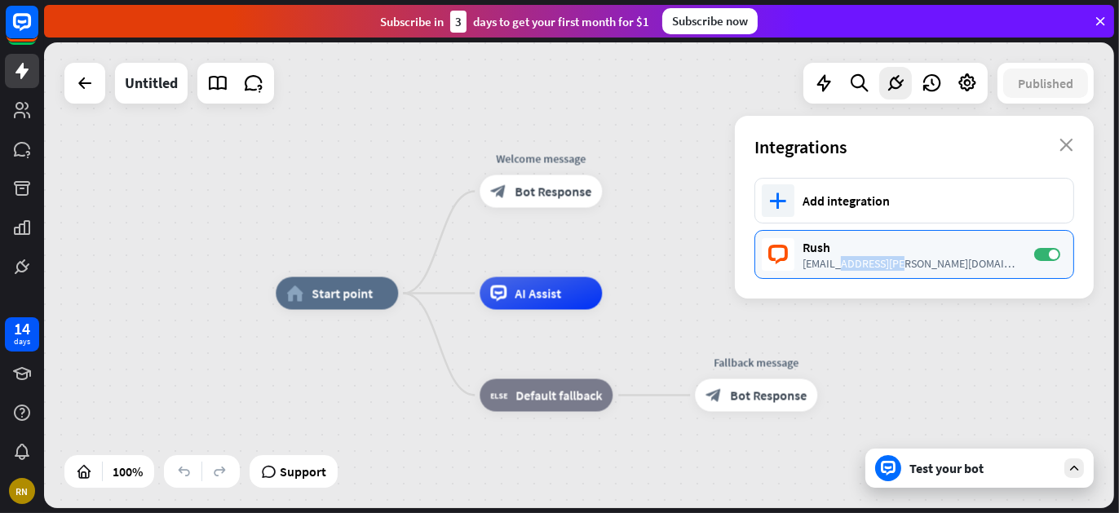
drag, startPoint x: 838, startPoint y: 255, endPoint x: 901, endPoint y: 277, distance: 67.3
click at [901, 277] on div "Rush [EMAIL_ADDRESS][PERSON_NAME][DOMAIN_NAME] ON" at bounding box center [914, 254] width 320 height 49
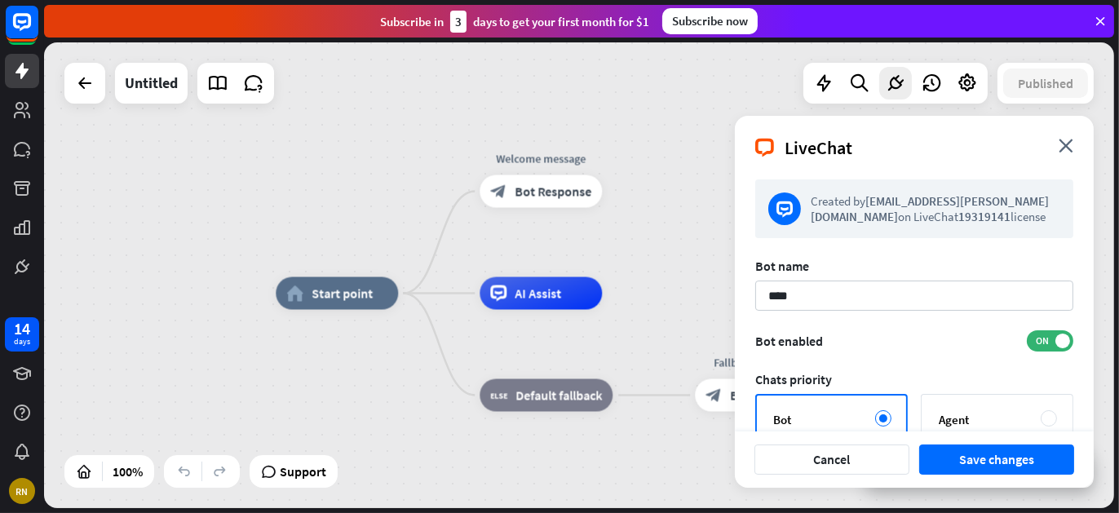
click at [1060, 153] on div "LiveChat close" at bounding box center [914, 141] width 359 height 51
click at [1064, 146] on icon "close" at bounding box center [1066, 146] width 15 height 14
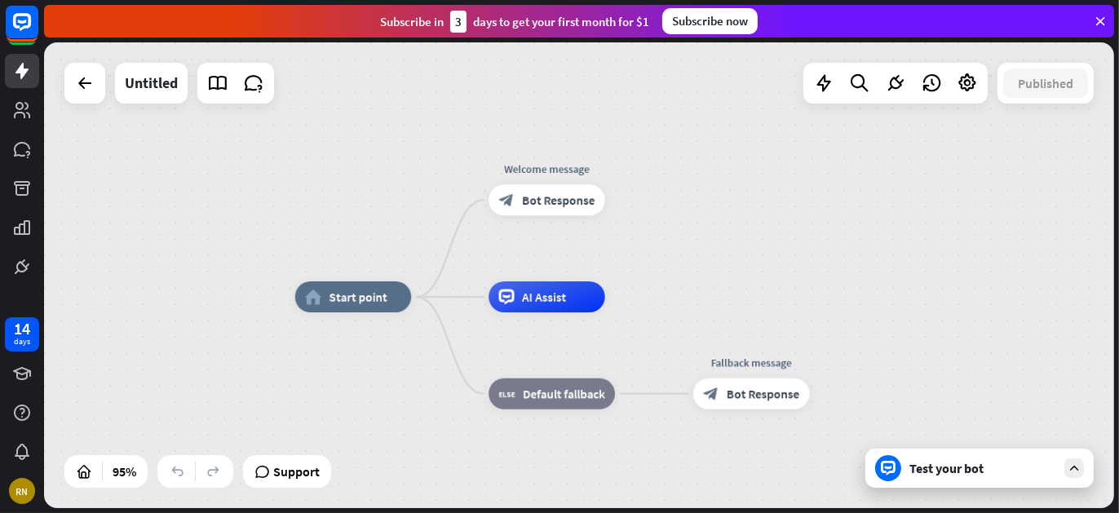
click at [92, 489] on div "home_2 Start point Welcome message block_bot_response Bot Response AI Assist bl…" at bounding box center [579, 275] width 1070 height 466
click at [83, 475] on icon at bounding box center [84, 471] width 16 height 16
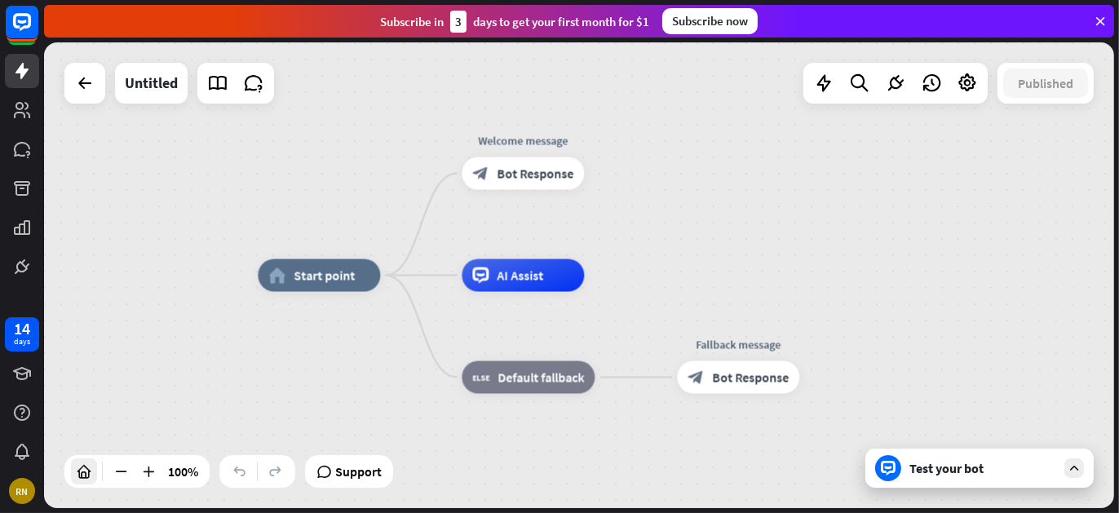
click at [83, 473] on icon at bounding box center [84, 471] width 16 height 16
click at [121, 475] on icon at bounding box center [121, 471] width 16 height 16
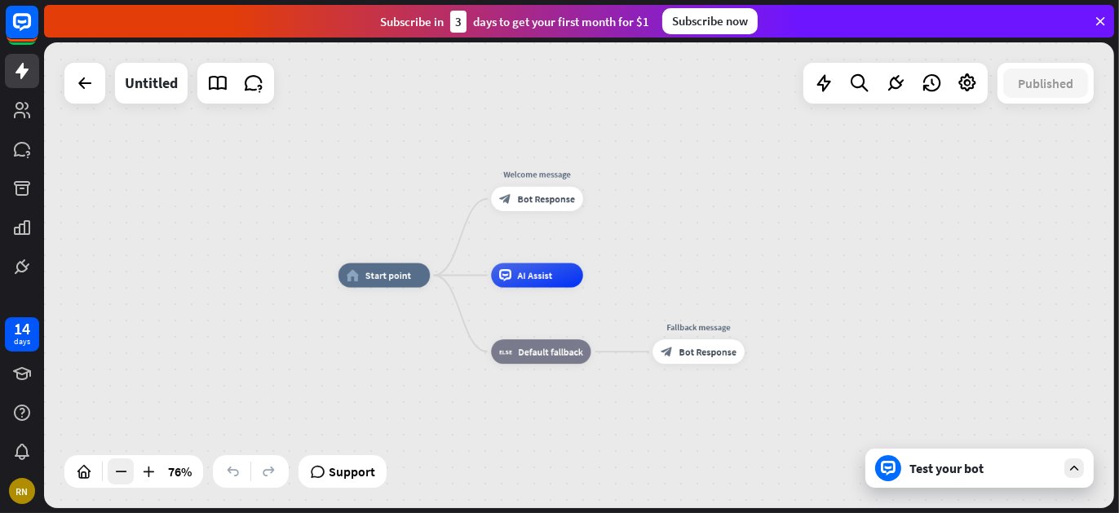
click at [121, 475] on icon at bounding box center [121, 471] width 16 height 16
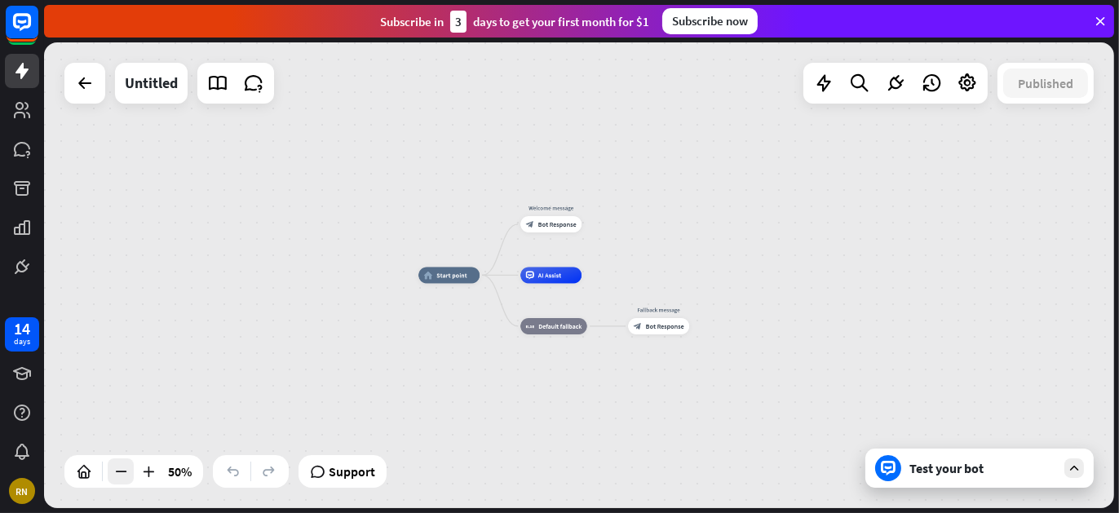
click at [121, 475] on icon at bounding box center [121, 471] width 16 height 16
click at [77, 474] on icon at bounding box center [84, 471] width 16 height 16
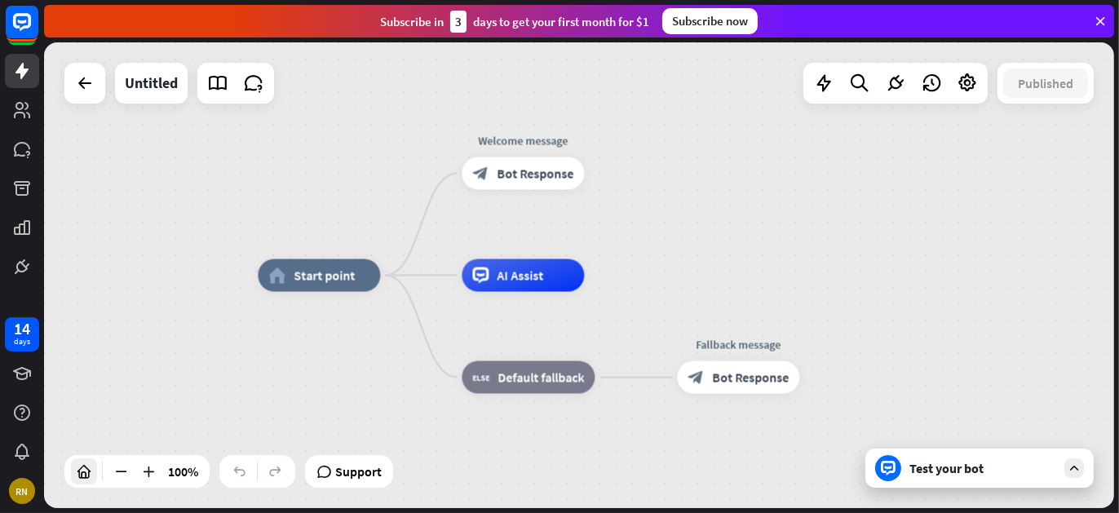
click at [79, 463] on icon at bounding box center [84, 471] width 16 height 16
click at [310, 292] on div "Edit name more_horiz plus home_2 Start point" at bounding box center [319, 275] width 122 height 33
click at [310, 290] on div "home_2 Start point" at bounding box center [319, 275] width 122 height 33
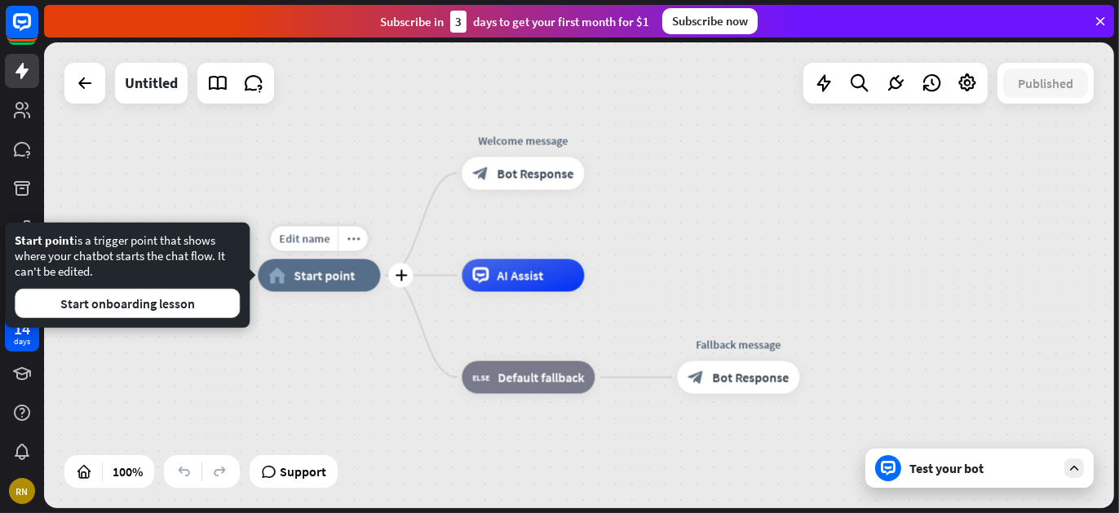
click at [310, 290] on div "home_2 Start point" at bounding box center [319, 275] width 122 height 33
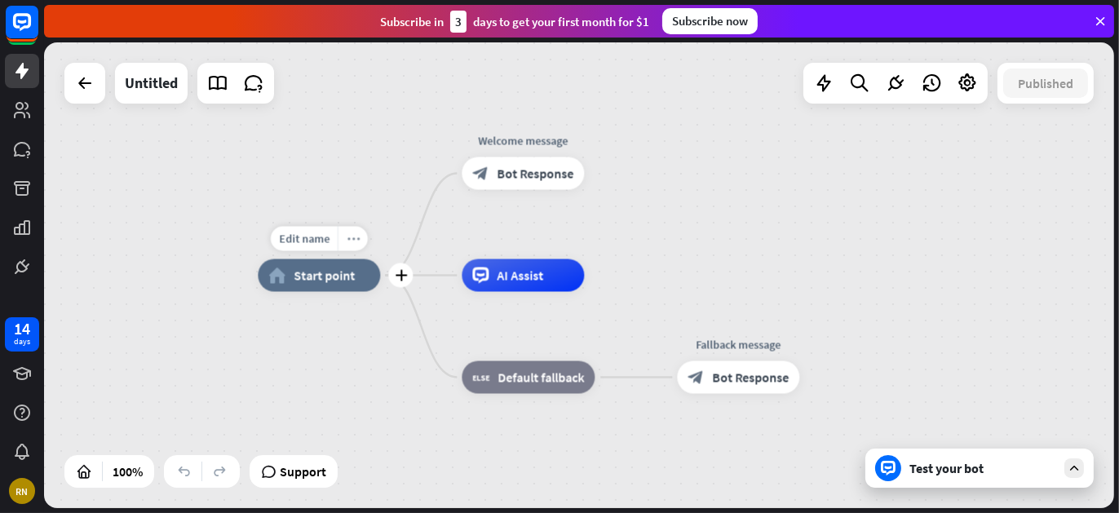
click at [352, 234] on icon "more_horiz" at bounding box center [353, 238] width 13 height 12
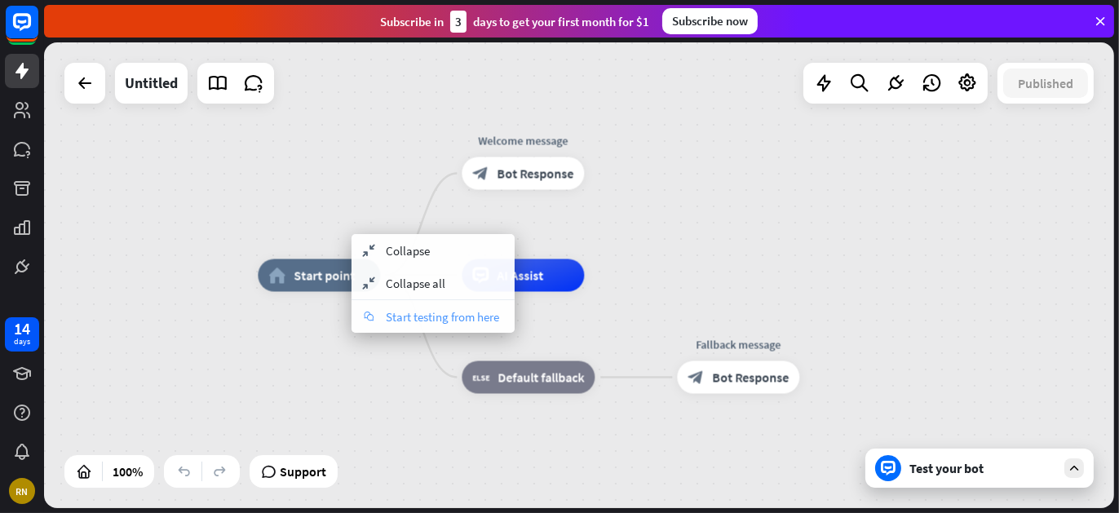
click at [484, 318] on span "Start testing from here" at bounding box center [442, 316] width 113 height 15
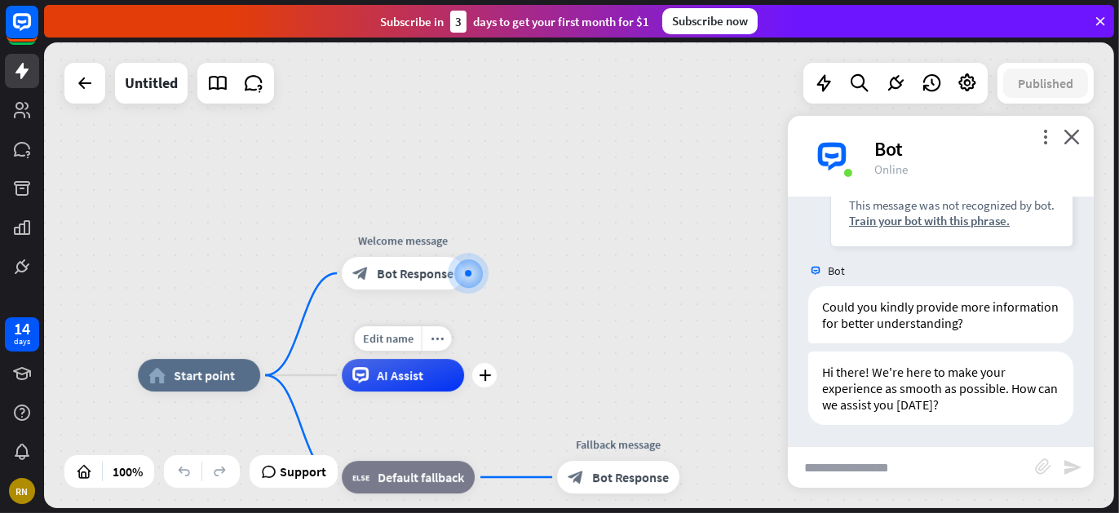
scroll to position [498, 0]
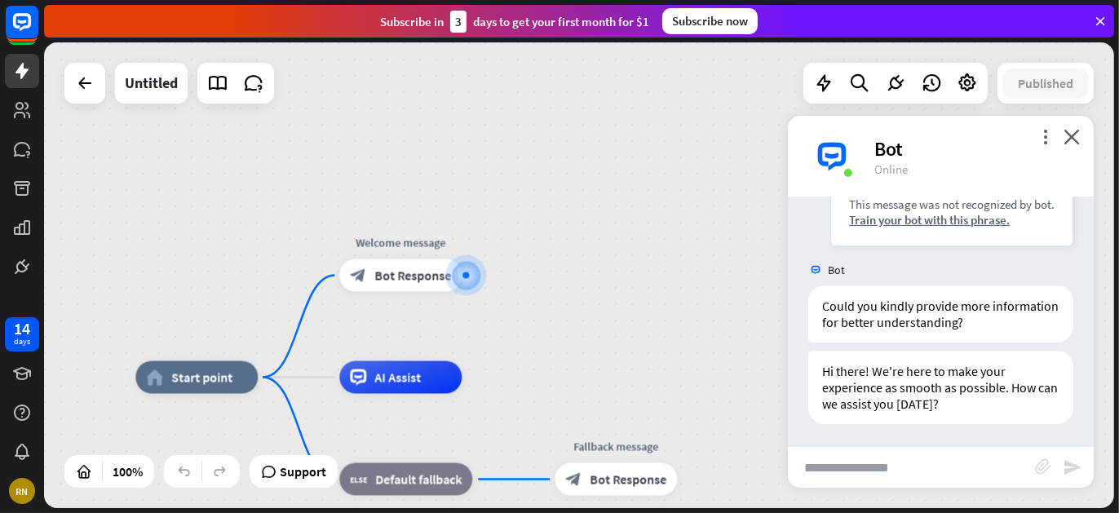
click at [869, 476] on input "text" at bounding box center [911, 467] width 247 height 41
type input "**"
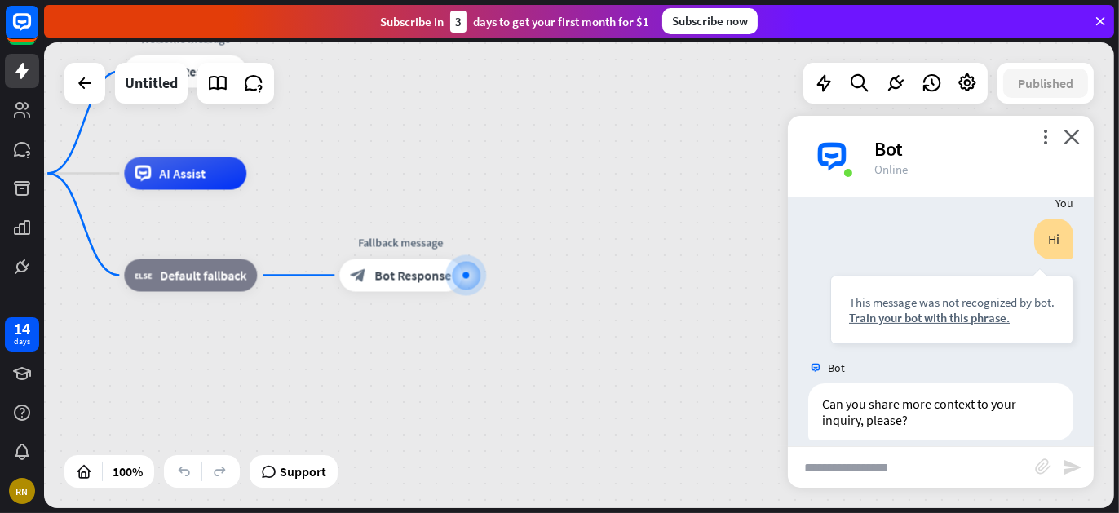
scroll to position [759, 0]
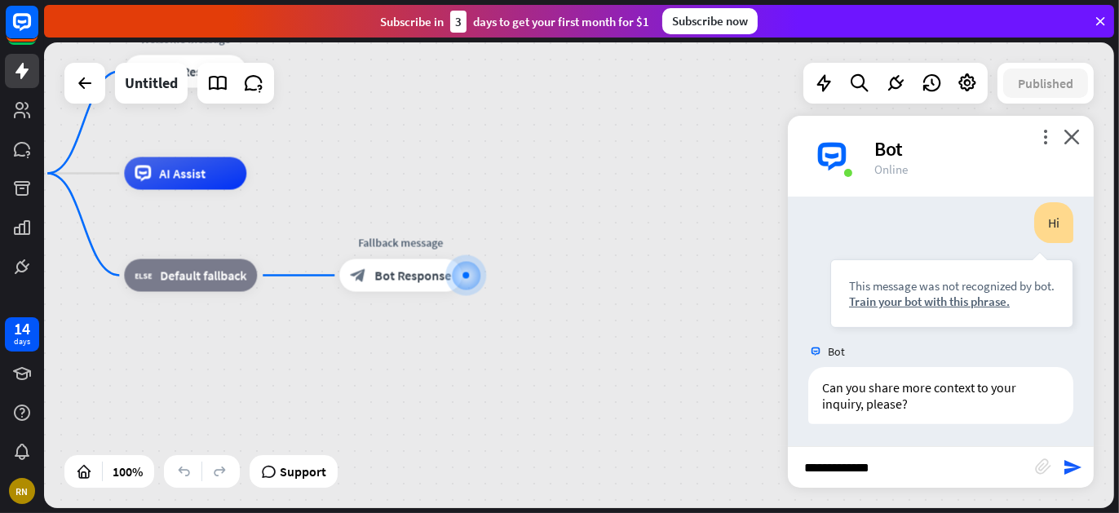
type input "**********"
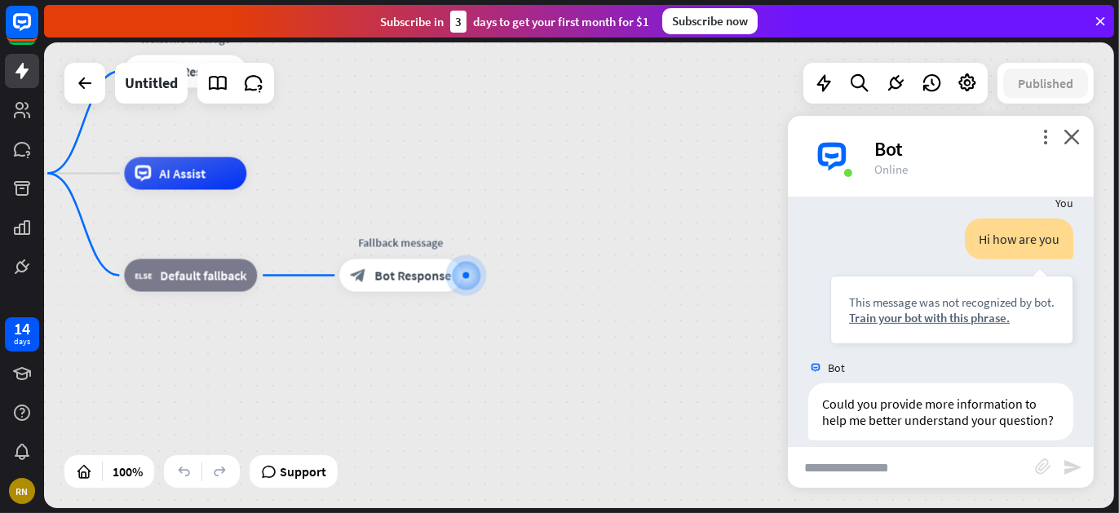
scroll to position [1019, 0]
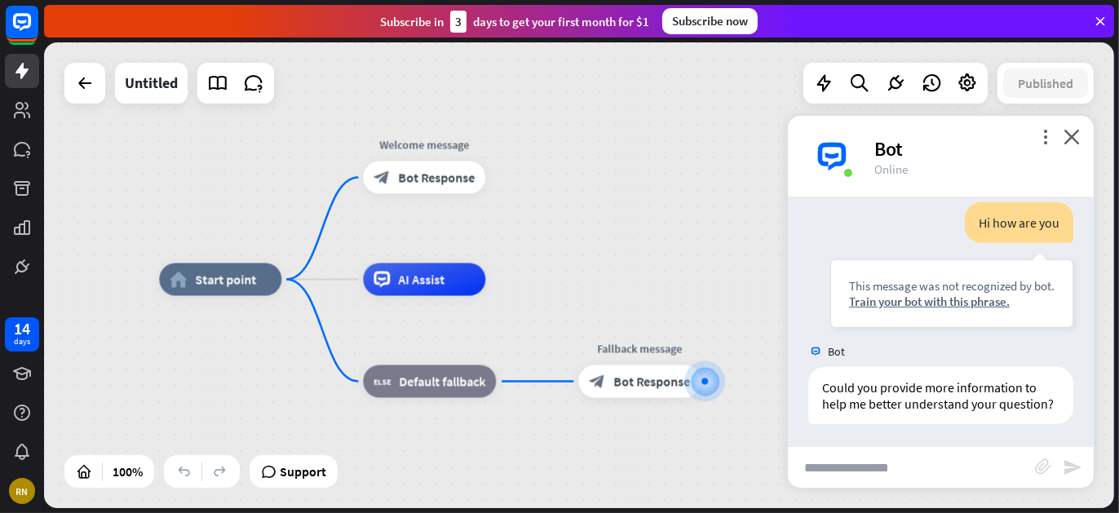
drag, startPoint x: 370, startPoint y: 135, endPoint x: 609, endPoint y: 241, distance: 261.4
click at [609, 241] on div "home_2 Start point Welcome message block_bot_response Bot Response AI Assist bl…" at bounding box center [579, 275] width 1070 height 466
click at [705, 382] on div at bounding box center [705, 382] width 0 height 0
click at [715, 379] on icon "plus" at bounding box center [721, 381] width 12 height 11
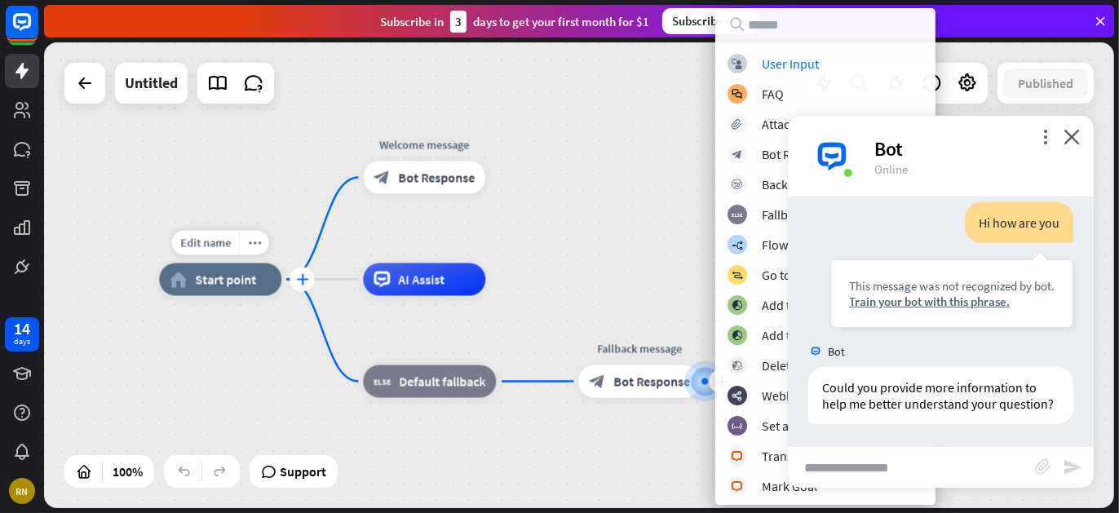
click at [296, 287] on div "plus" at bounding box center [302, 280] width 24 height 24
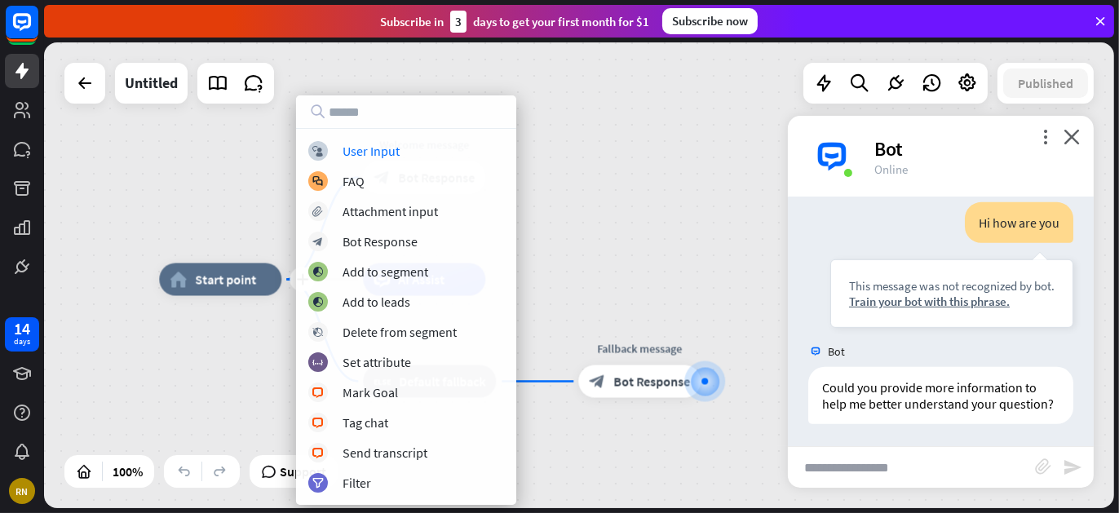
click at [362, 117] on input "text" at bounding box center [406, 111] width 220 height 33
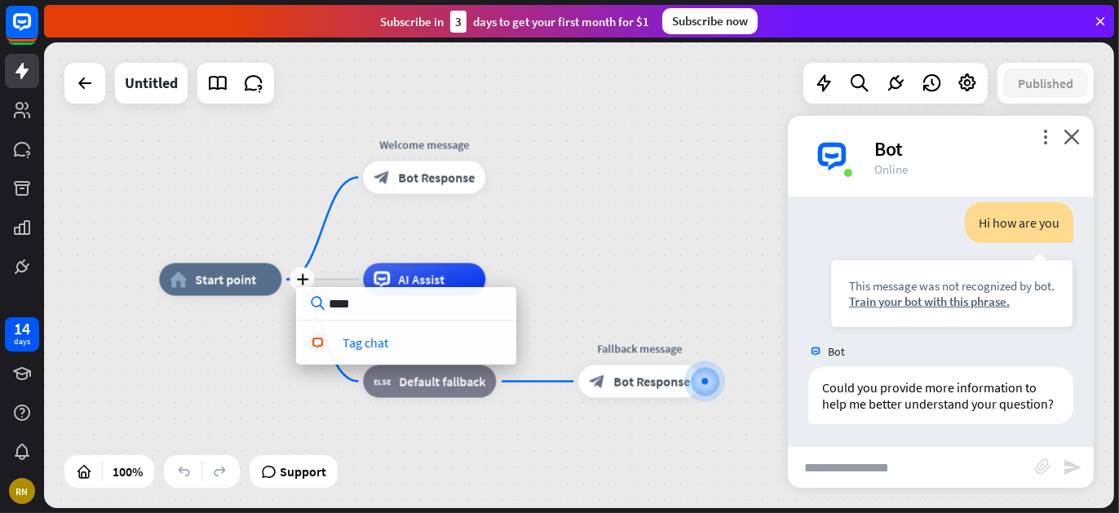
type input "****"
click at [366, 327] on div "**** block_livechat Tag chat" at bounding box center [406, 325] width 220 height 77
click at [356, 338] on div "Tag chat" at bounding box center [366, 342] width 46 height 16
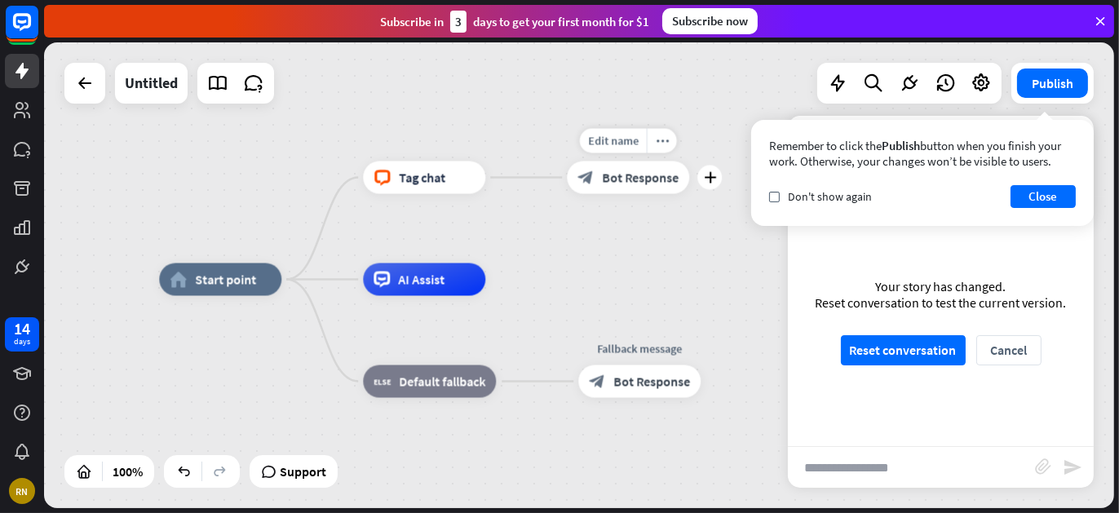
drag, startPoint x: 624, startPoint y: 186, endPoint x: 665, endPoint y: 197, distance: 42.1
click at [666, 194] on div "Edit name more_horiz plus block_bot_response Bot Response" at bounding box center [628, 177] width 122 height 33
drag, startPoint x: 661, startPoint y: 192, endPoint x: 642, endPoint y: 201, distance: 20.5
click at [682, 194] on div "Edit name more_horiz plus block_bot_response Bot Response" at bounding box center [628, 177] width 122 height 33
drag, startPoint x: 309, startPoint y: 274, endPoint x: 523, endPoint y: 217, distance: 221.2
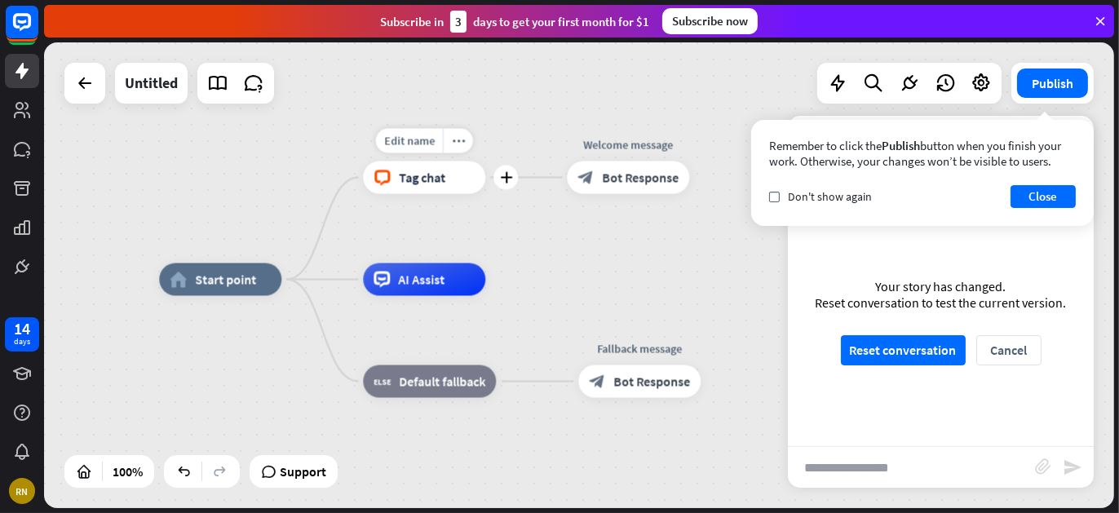
drag, startPoint x: 427, startPoint y: 183, endPoint x: 463, endPoint y: 183, distance: 35.9
click at [463, 183] on div "block_livechat Tag chat" at bounding box center [424, 177] width 122 height 33
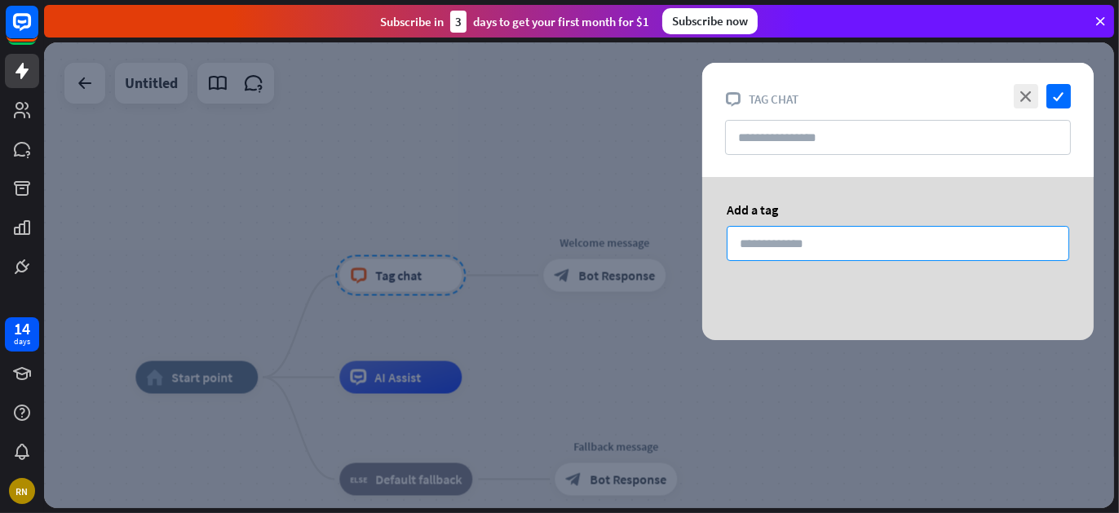
click at [781, 245] on input at bounding box center [898, 243] width 343 height 35
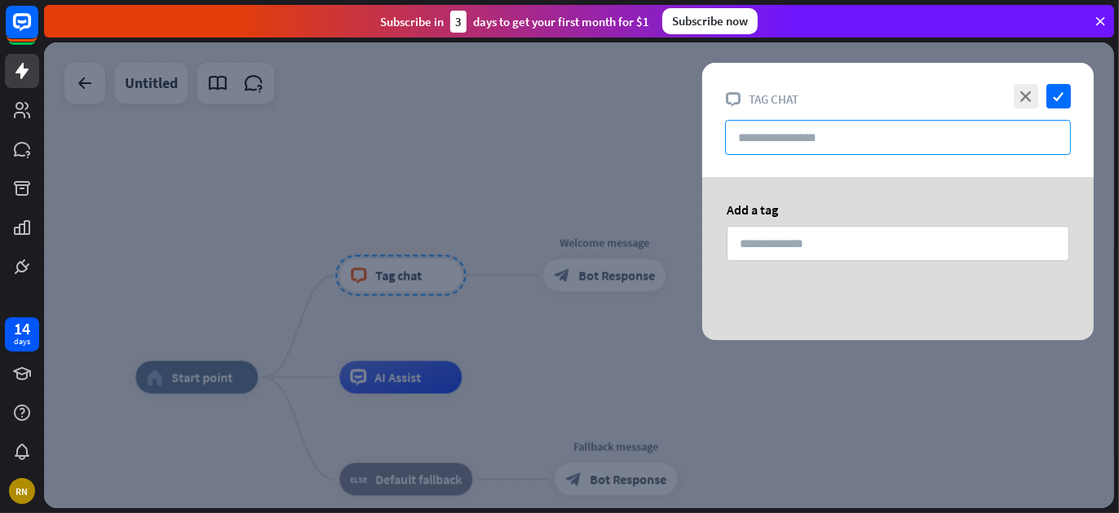
click at [808, 140] on input "text" at bounding box center [898, 137] width 346 height 35
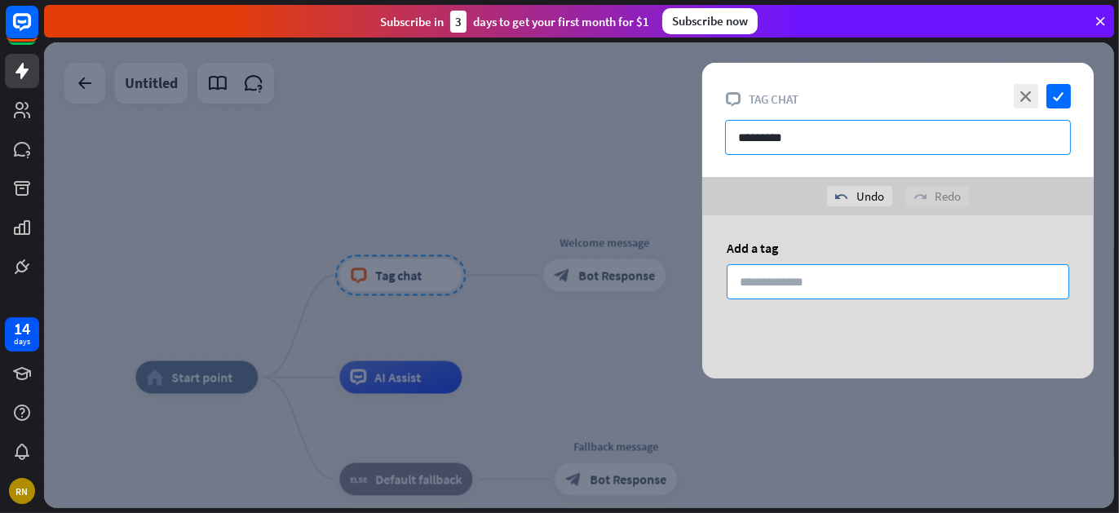
type input "*********"
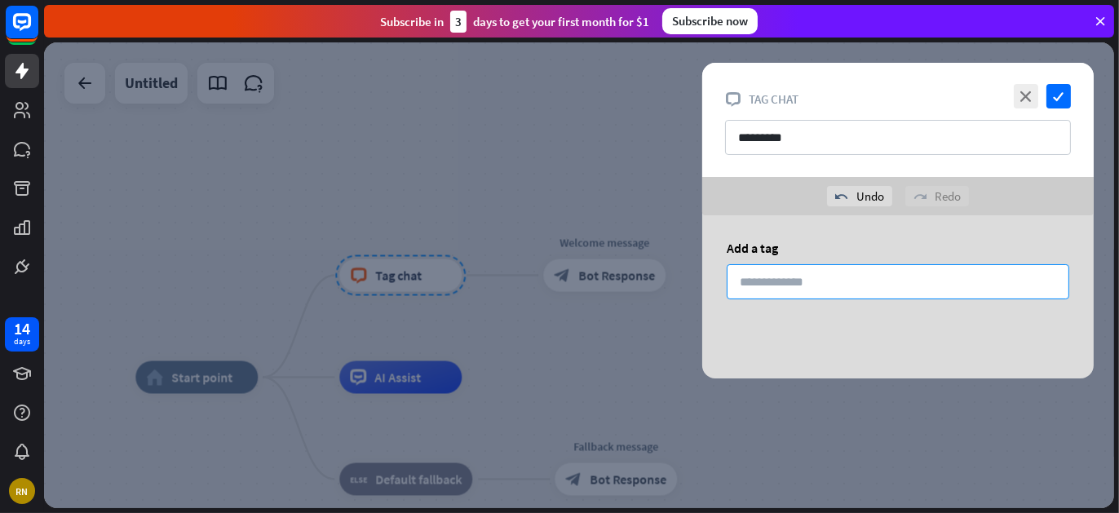
click at [782, 287] on input at bounding box center [898, 281] width 343 height 35
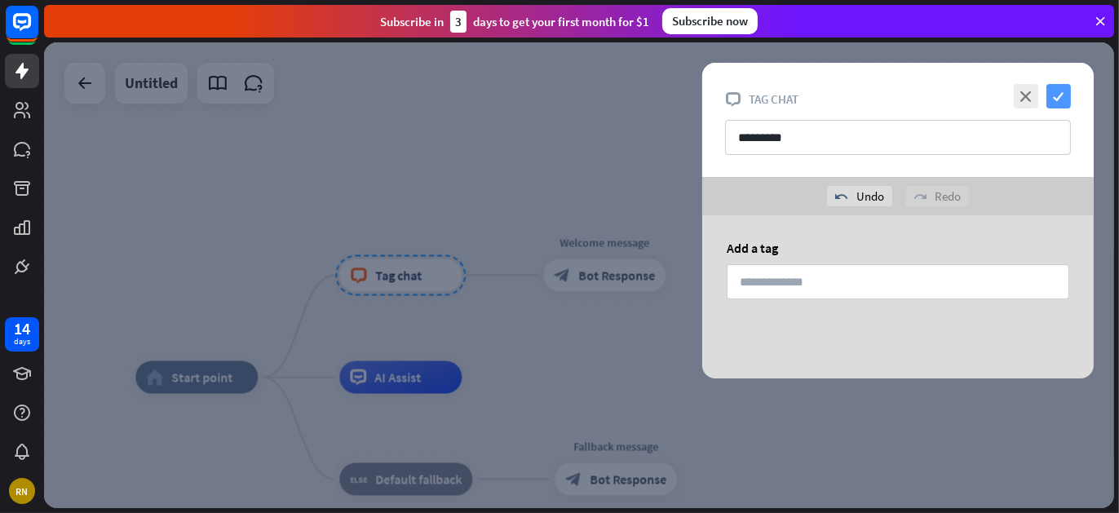
click at [1055, 86] on icon "check" at bounding box center [1058, 96] width 24 height 24
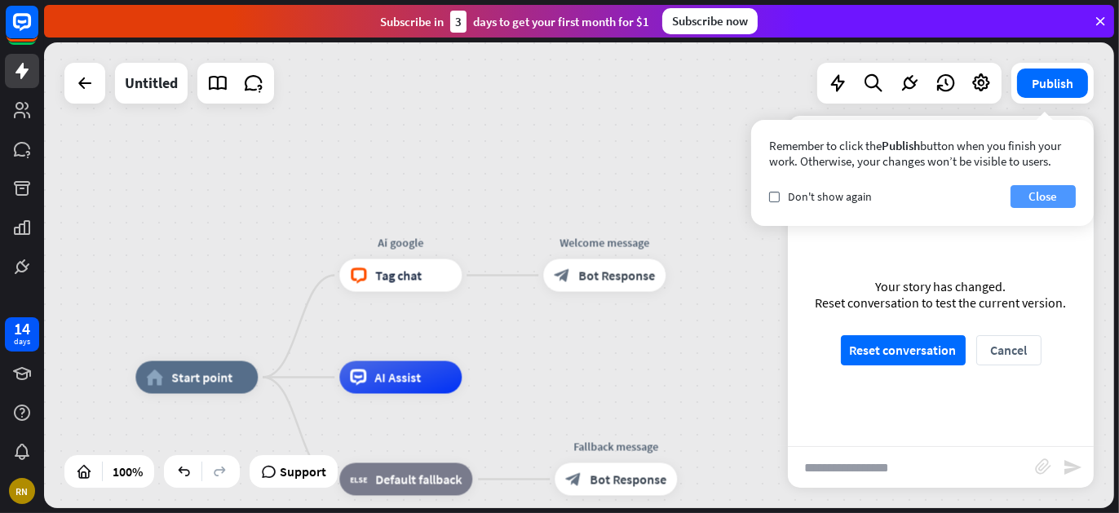
click at [1037, 192] on button "Close" at bounding box center [1043, 196] width 65 height 23
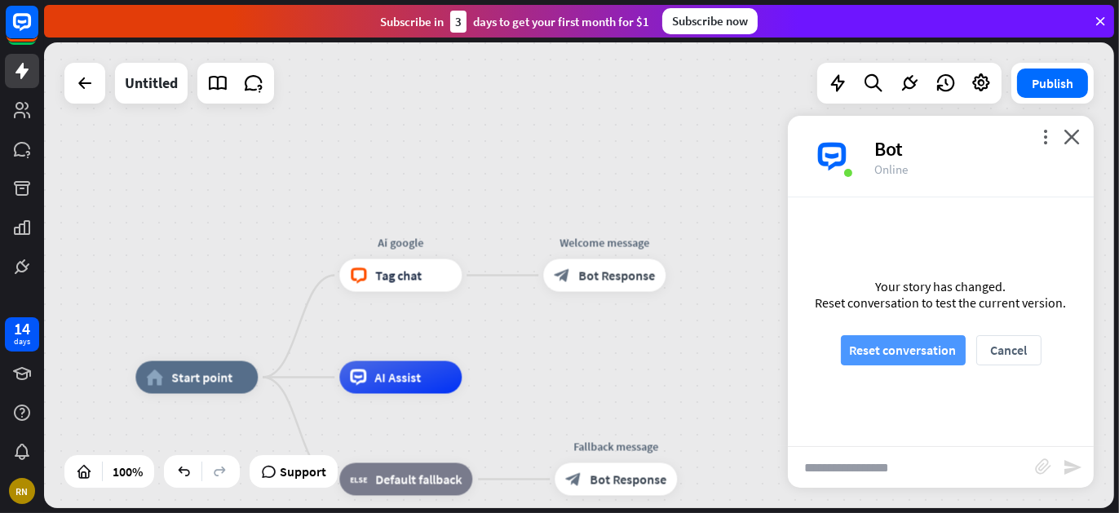
click at [871, 348] on button "Reset conversation" at bounding box center [903, 350] width 125 height 30
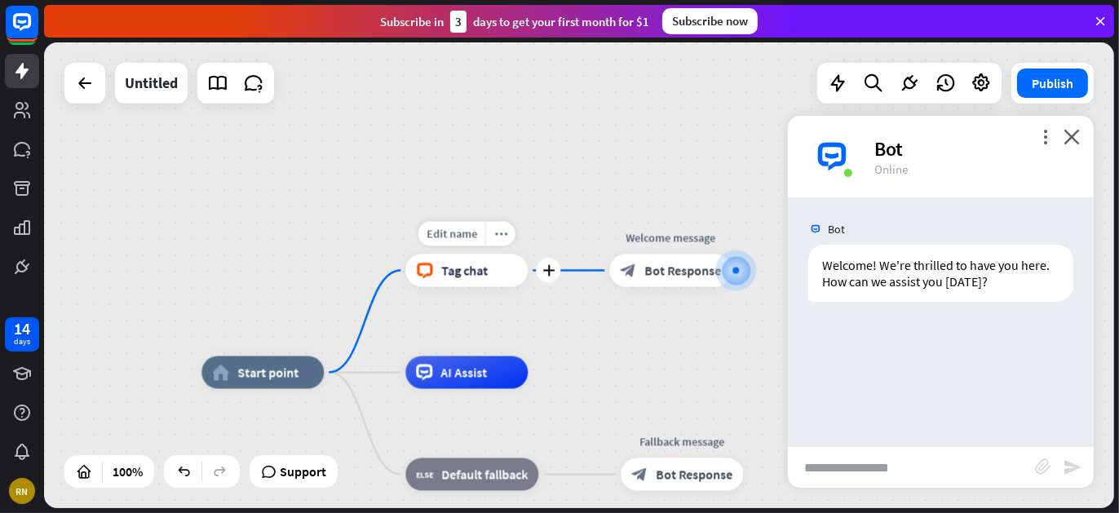
drag, startPoint x: 146, startPoint y: 321, endPoint x: 416, endPoint y: 316, distance: 270.0
click at [416, 287] on div "Edit name more_horiz plus block_livechat Tag chat" at bounding box center [466, 270] width 122 height 33
drag, startPoint x: 547, startPoint y: 378, endPoint x: 445, endPoint y: 412, distance: 108.1
click at [449, 389] on div "Edit name more_horiz plus AI Assist" at bounding box center [466, 372] width 122 height 33
drag, startPoint x: 341, startPoint y: 375, endPoint x: 420, endPoint y: 378, distance: 79.2
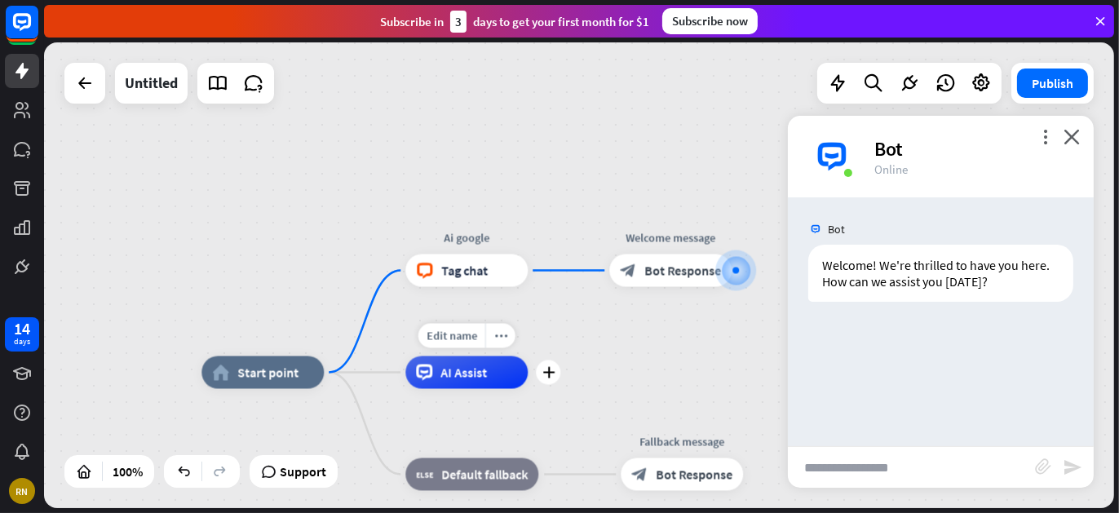
drag, startPoint x: 345, startPoint y: 374, endPoint x: 428, endPoint y: 371, distance: 83.3
click at [467, 375] on span "AI Assist" at bounding box center [463, 373] width 46 height 16
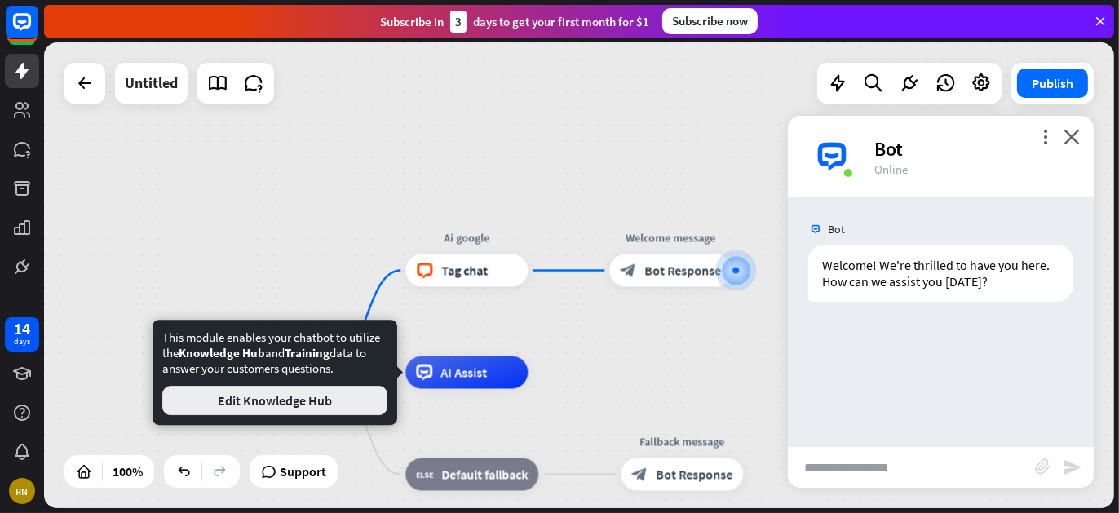
click at [332, 408] on button "Edit Knowledge Hub" at bounding box center [274, 400] width 225 height 29
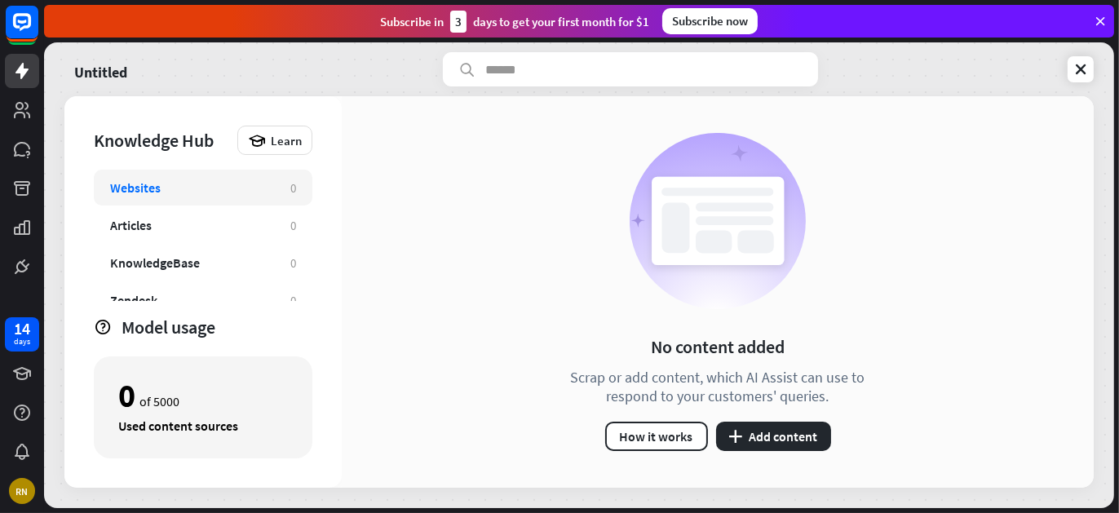
click at [218, 186] on div "Websites" at bounding box center [192, 187] width 164 height 16
click at [771, 429] on button "plus Add content" at bounding box center [773, 436] width 115 height 29
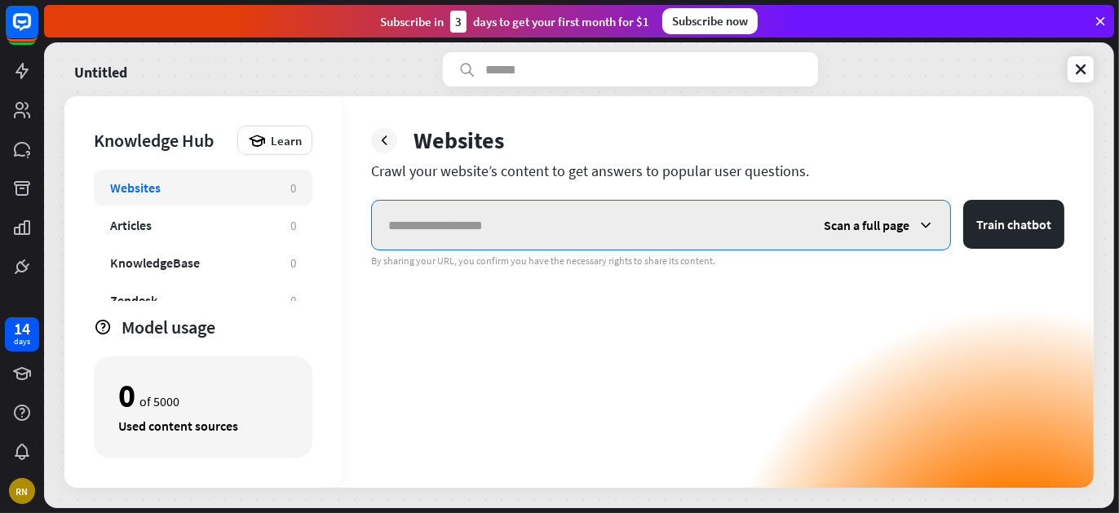
click at [431, 224] on input "text" at bounding box center [590, 225] width 436 height 49
paste input "**********"
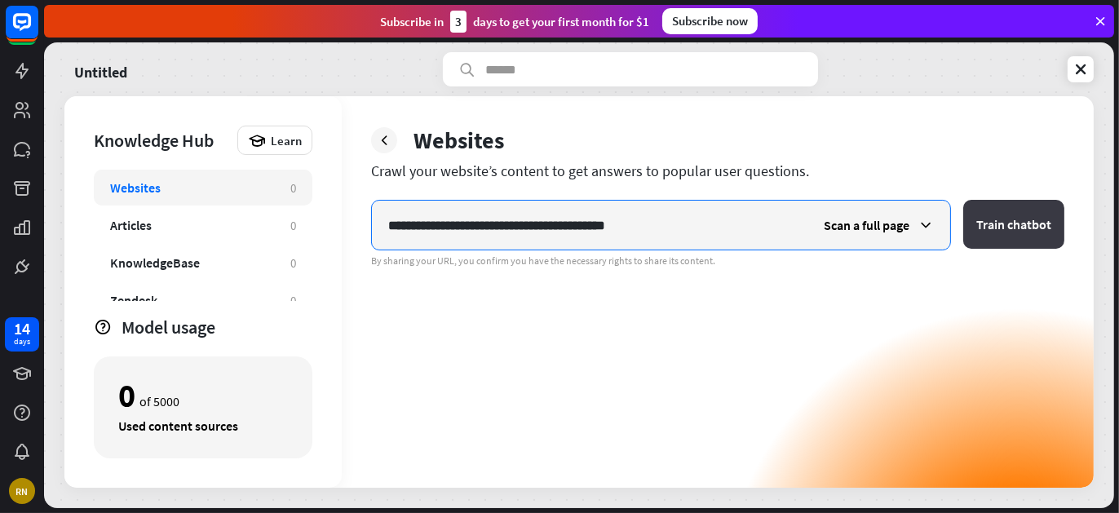
type input "**********"
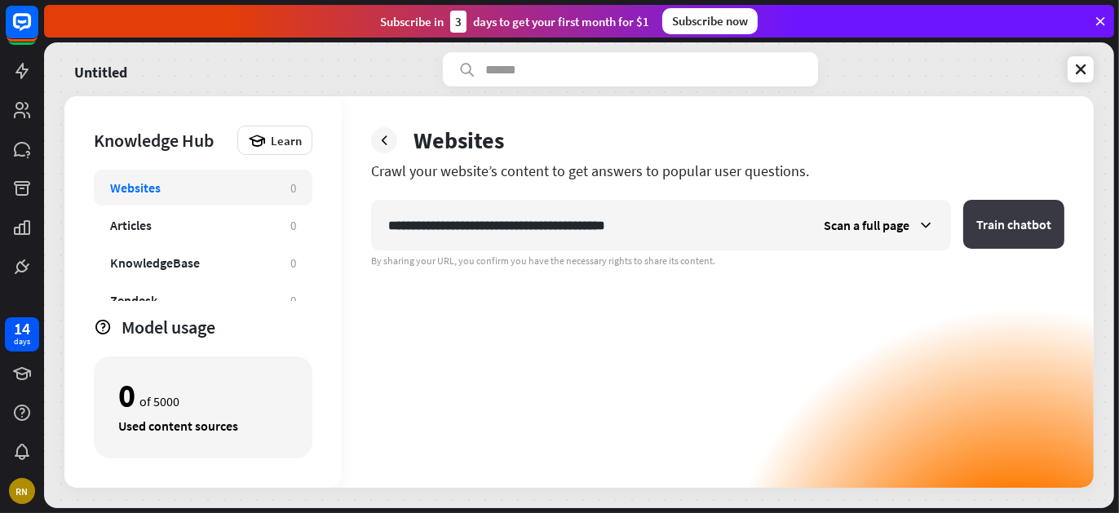
click at [1026, 219] on button "Train chatbot" at bounding box center [1013, 224] width 101 height 49
click at [1050, 221] on button "Train chatbot" at bounding box center [1013, 224] width 101 height 49
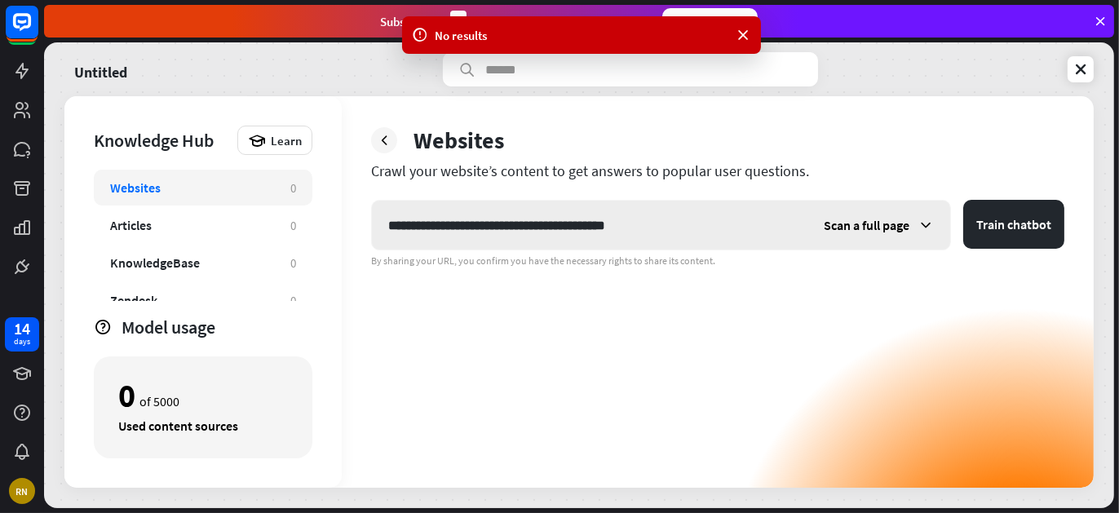
click at [862, 234] on div "Scan a full page" at bounding box center [878, 225] width 143 height 49
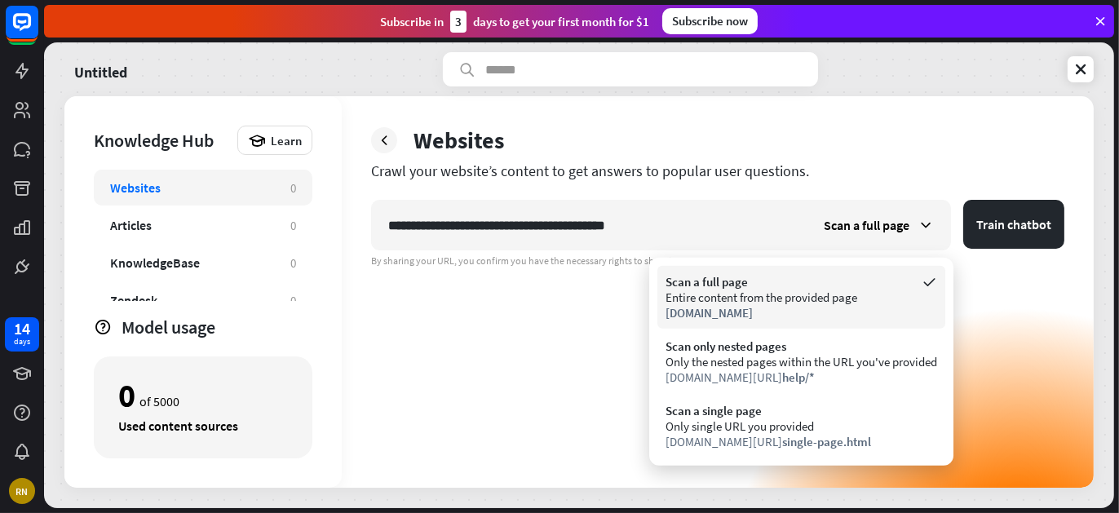
click at [753, 305] on span "[DOMAIN_NAME]" at bounding box center [709, 312] width 87 height 15
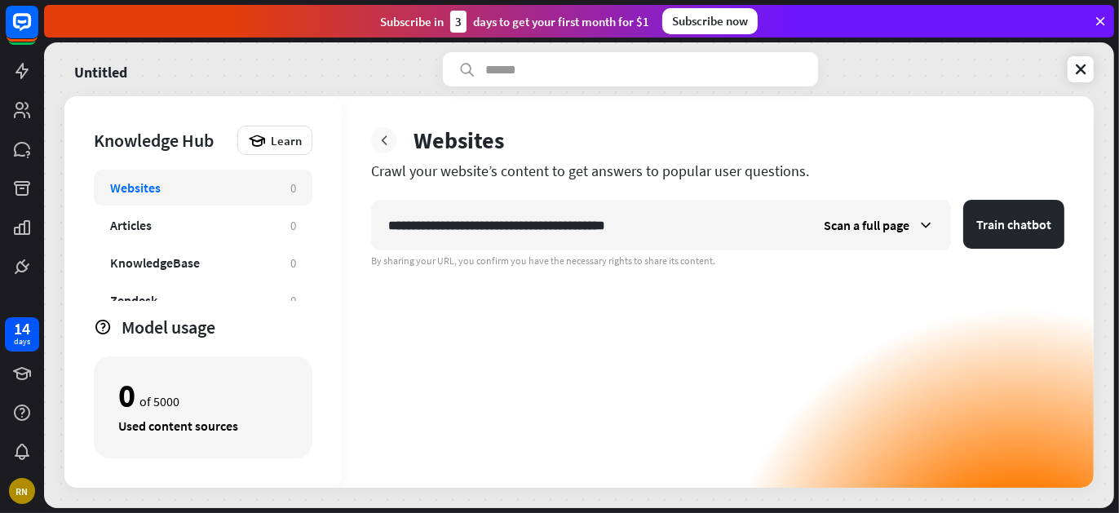
click at [385, 142] on icon at bounding box center [384, 140] width 16 height 16
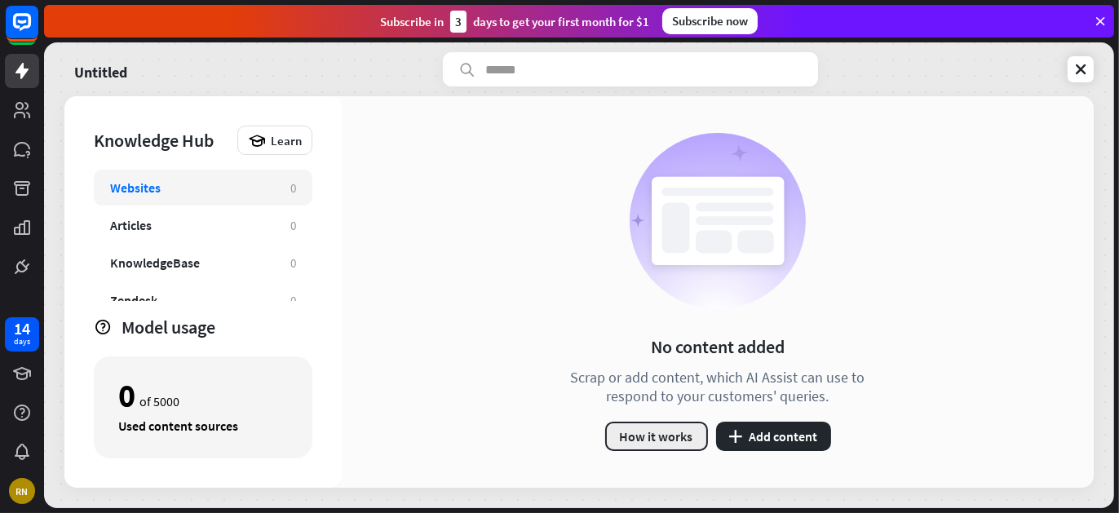
click at [678, 448] on button "How it works" at bounding box center [656, 436] width 103 height 29
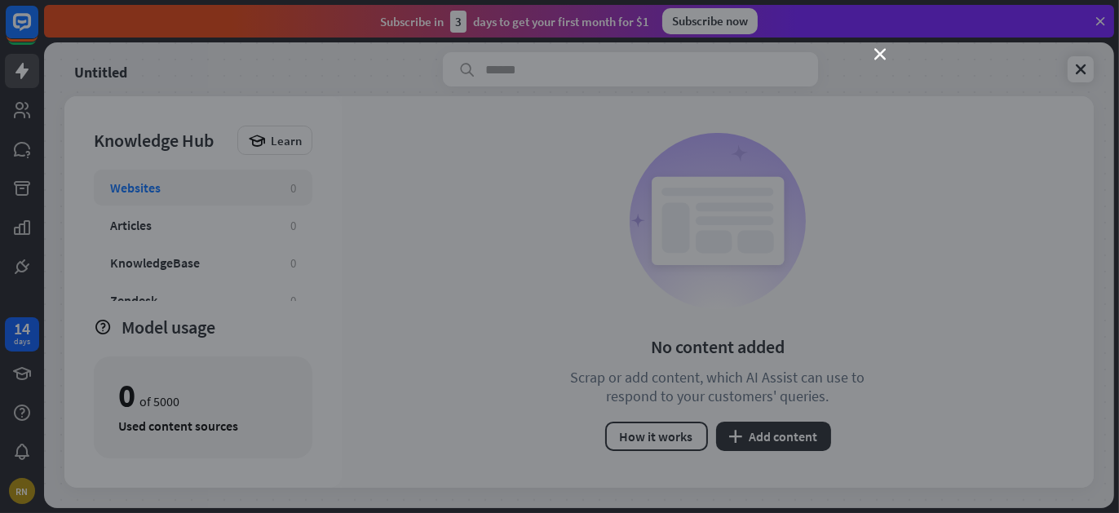
click at [605, 422] on button "How it works" at bounding box center [656, 436] width 103 height 29
click at [769, 437] on div "loader" at bounding box center [559, 256] width 652 height 367
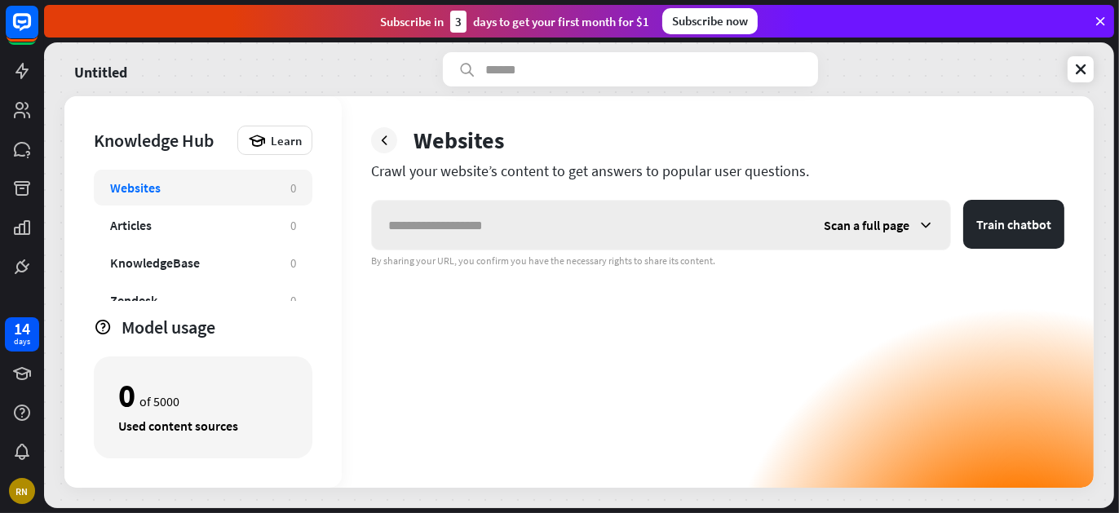
click at [514, 221] on input "text" at bounding box center [590, 225] width 436 height 49
type input "********"
click at [994, 228] on button "Train chatbot" at bounding box center [1013, 224] width 101 height 49
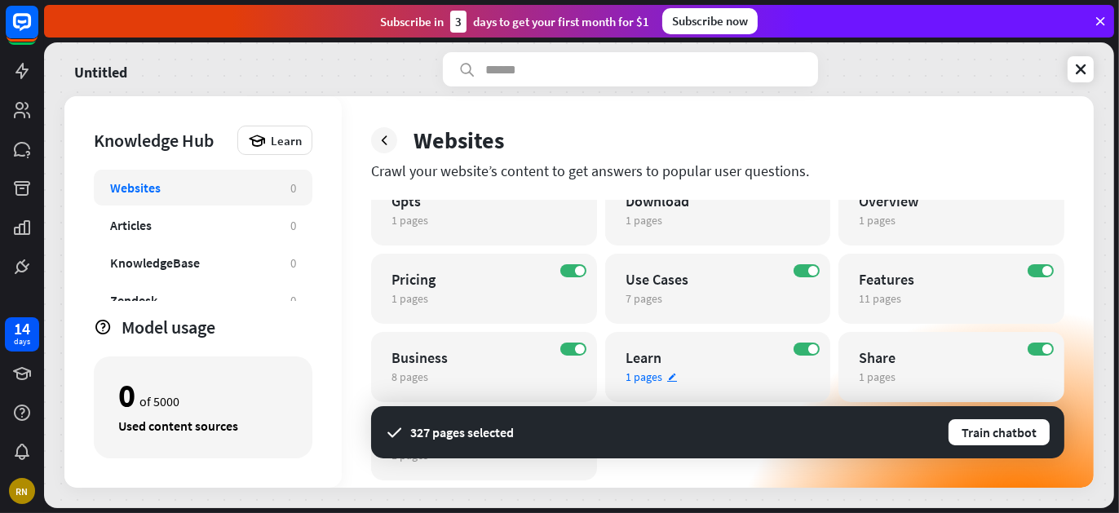
scroll to position [184, 0]
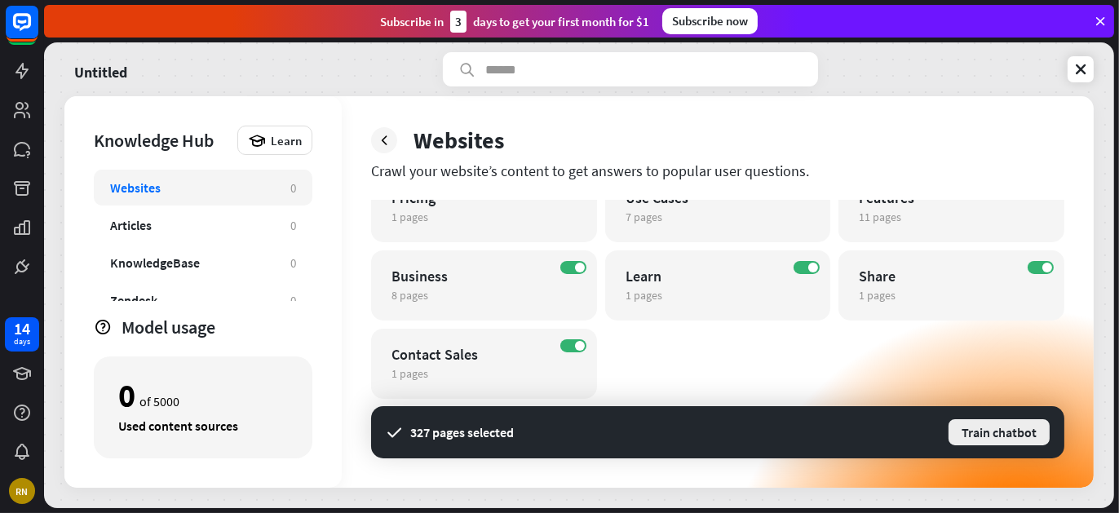
click at [1008, 436] on button "Train chatbot" at bounding box center [999, 432] width 104 height 29
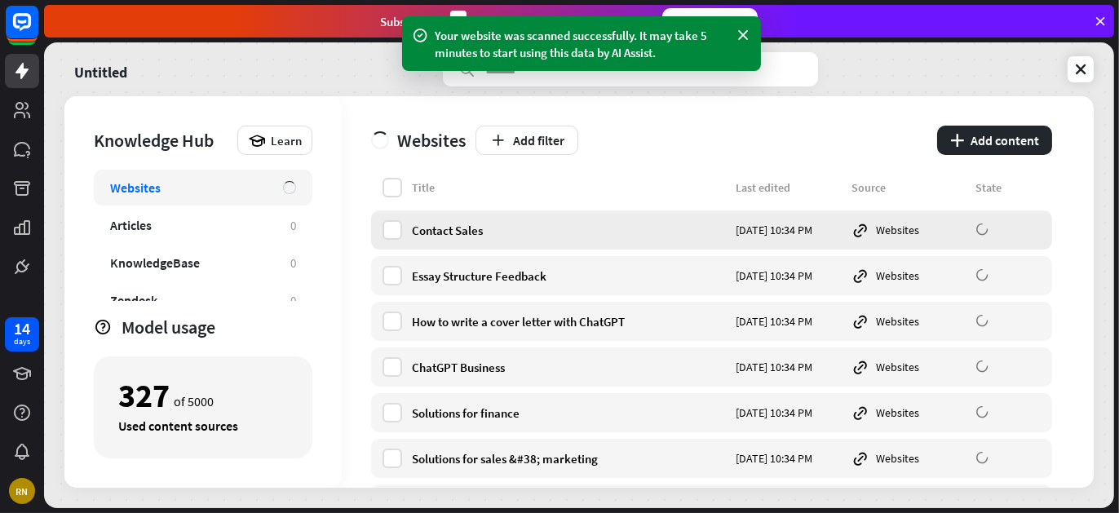
click at [400, 240] on div "Contact Sales [DATE] 10:34 PM Websites" at bounding box center [711, 229] width 681 height 39
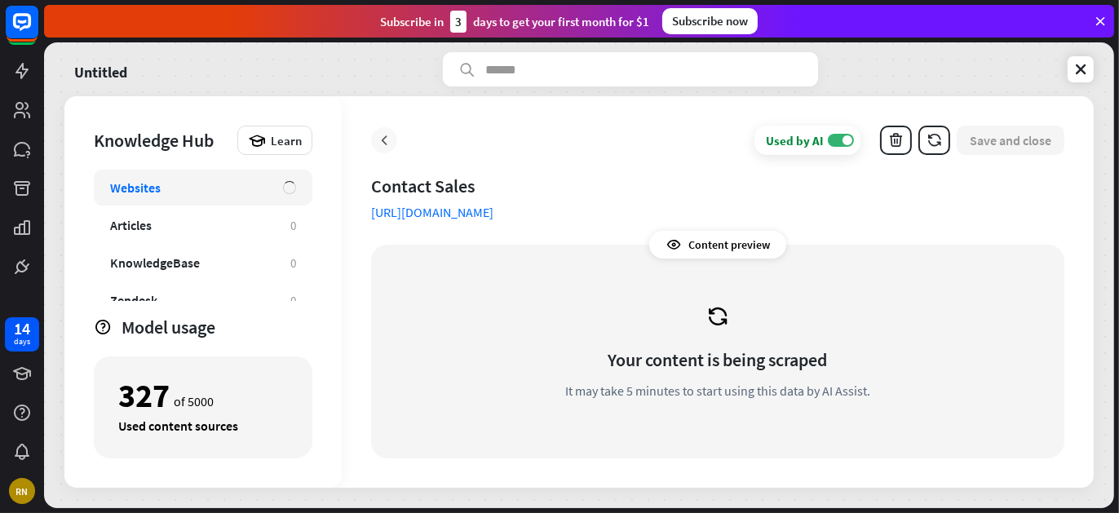
click at [392, 148] on div at bounding box center [384, 140] width 26 height 26
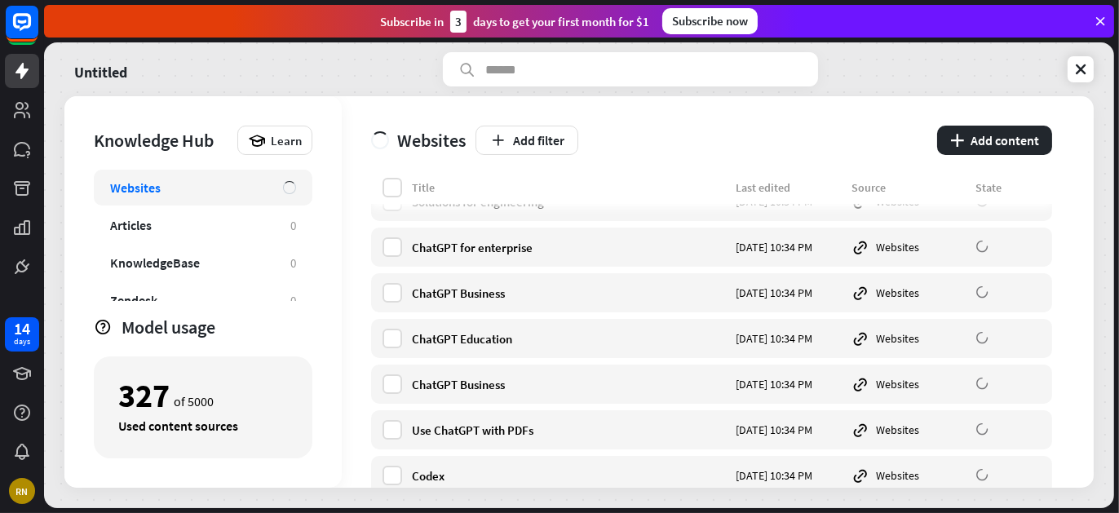
scroll to position [326, 0]
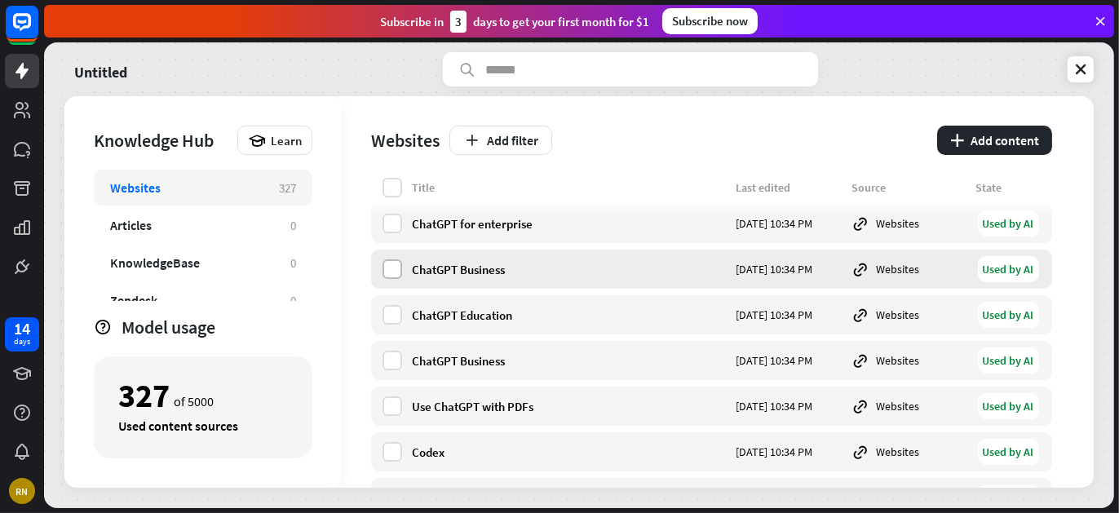
click at [400, 264] on label at bounding box center [393, 269] width 20 height 20
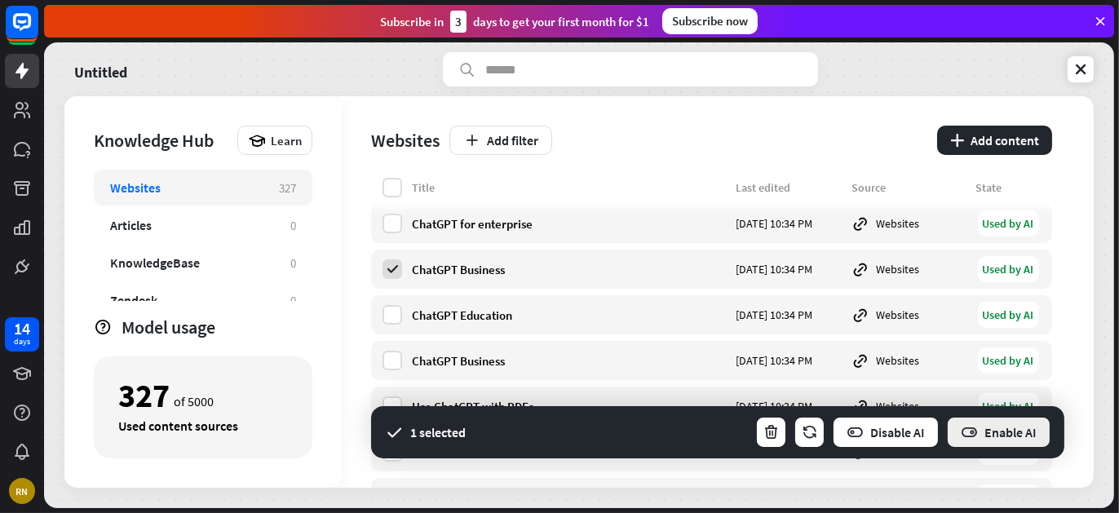
click at [1008, 436] on button "Enable AI" at bounding box center [998, 432] width 105 height 33
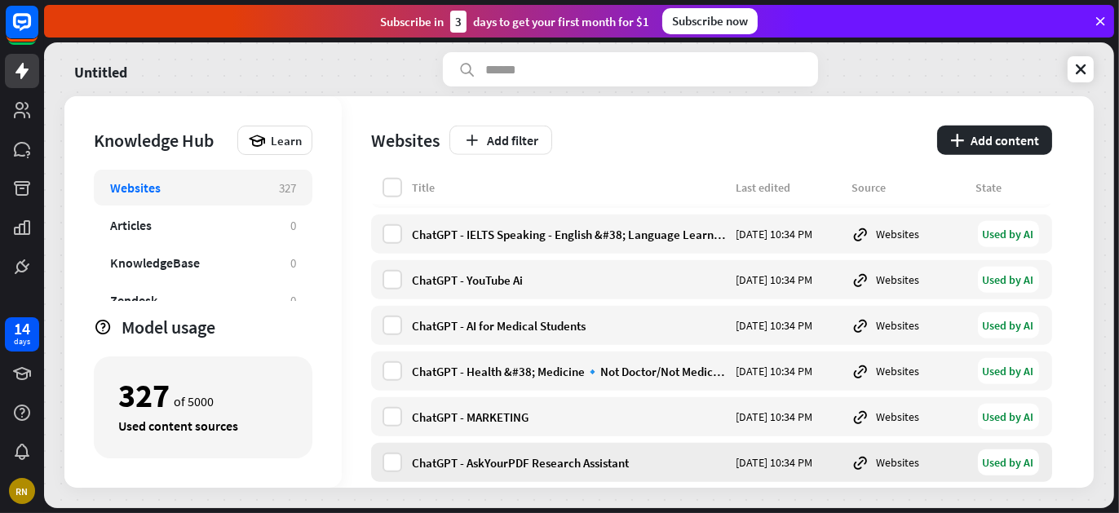
scroll to position [2447, 0]
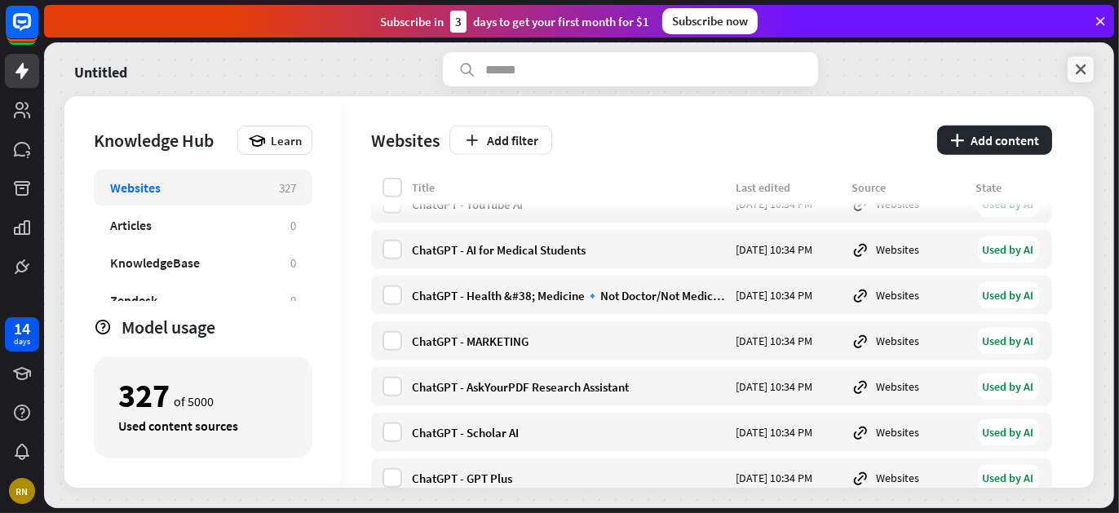
click at [1078, 74] on icon at bounding box center [1081, 69] width 16 height 16
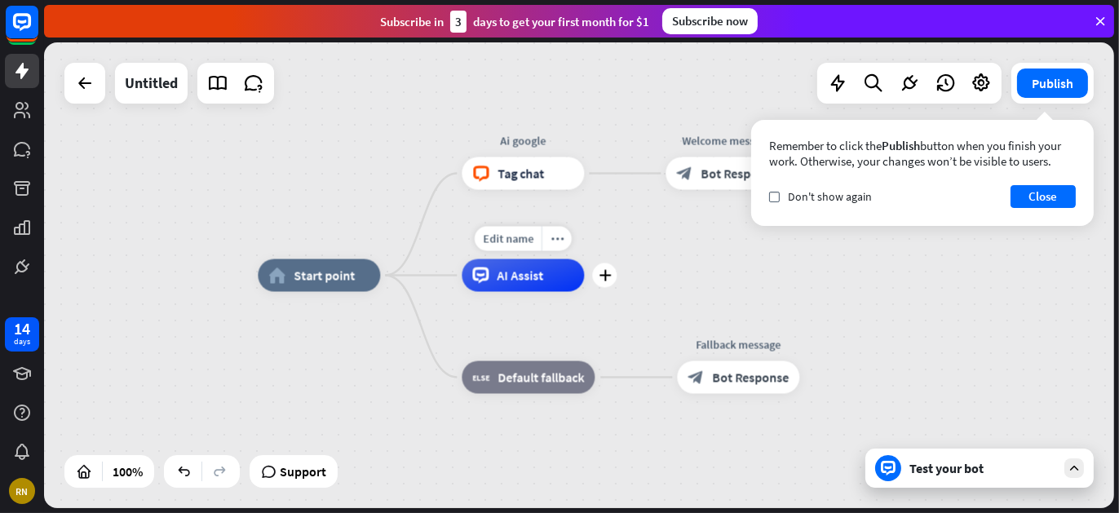
drag, startPoint x: 409, startPoint y: 274, endPoint x: 471, endPoint y: 279, distance: 62.2
click at [552, 237] on icon "more_horiz" at bounding box center [557, 238] width 13 height 12
click at [618, 254] on span "Start testing from here" at bounding box center [642, 252] width 113 height 15
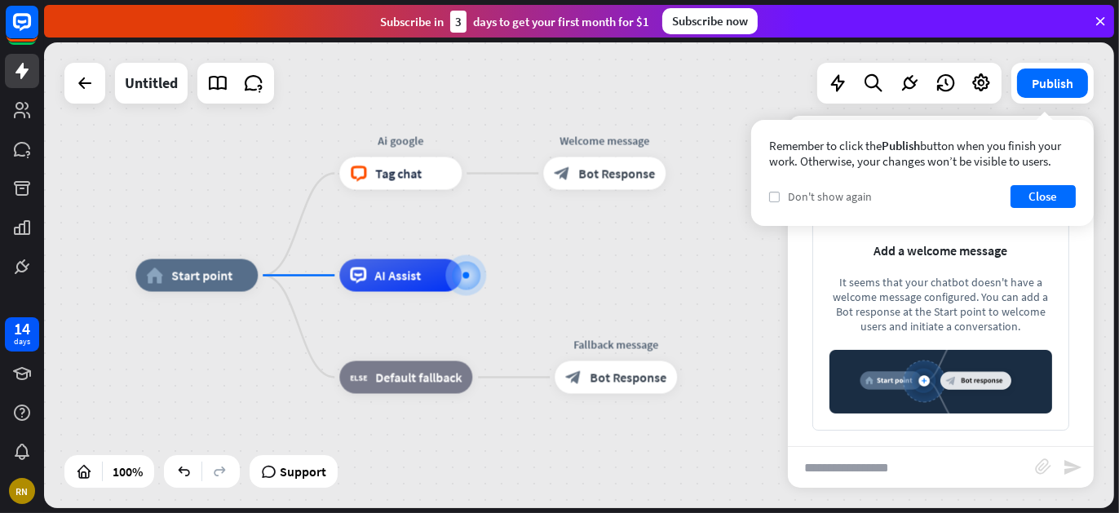
click at [779, 195] on label "check" at bounding box center [774, 197] width 11 height 11
click at [1033, 192] on button "Close" at bounding box center [1043, 196] width 65 height 23
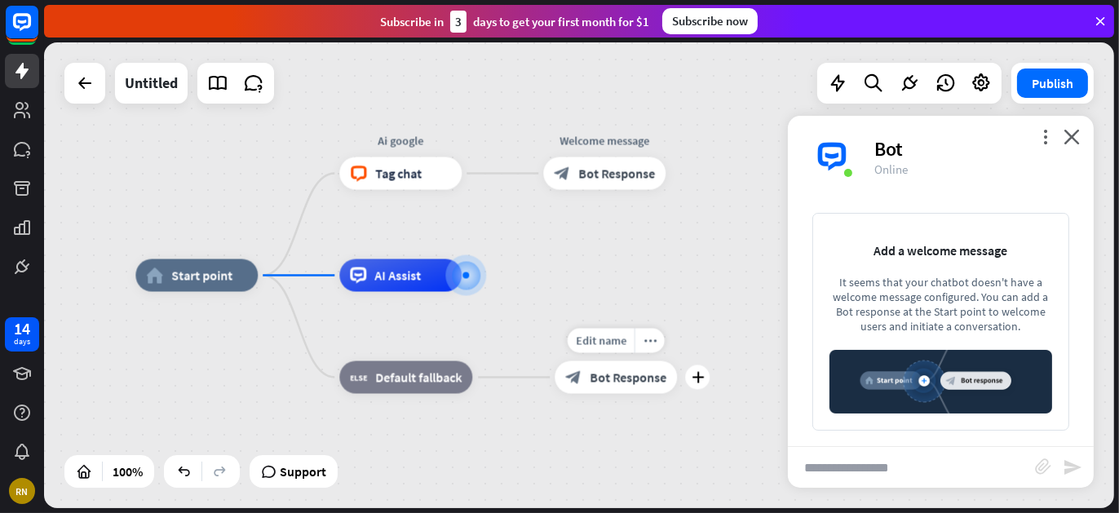
drag, startPoint x: 277, startPoint y: 274, endPoint x: 559, endPoint y: 372, distance: 297.9
click at [608, 375] on span "Bot Response" at bounding box center [628, 377] width 77 height 16
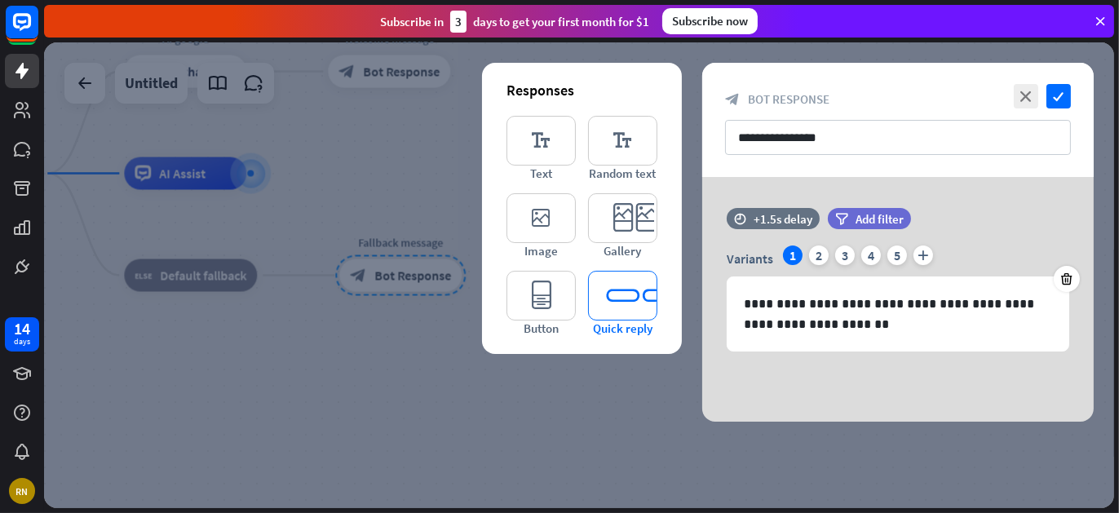
click at [619, 309] on icon "editor_quick_replies" at bounding box center [622, 296] width 69 height 50
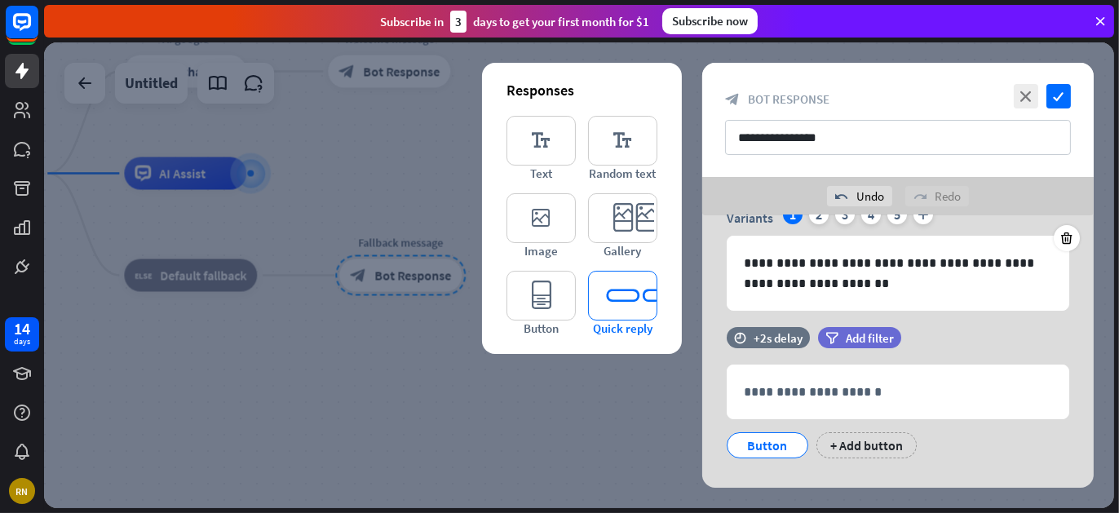
scroll to position [105, 0]
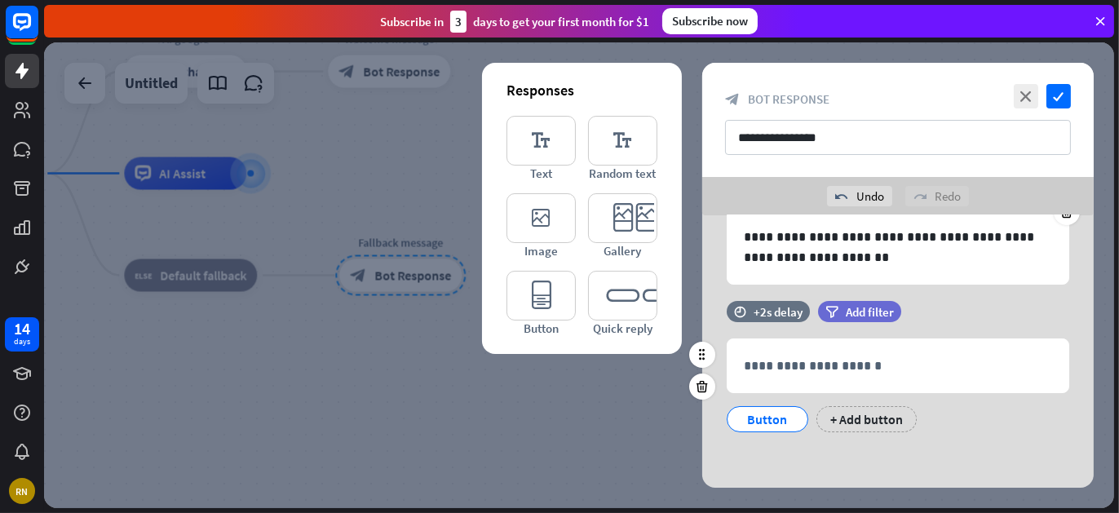
click at [768, 420] on div "Button" at bounding box center [768, 419] width 54 height 24
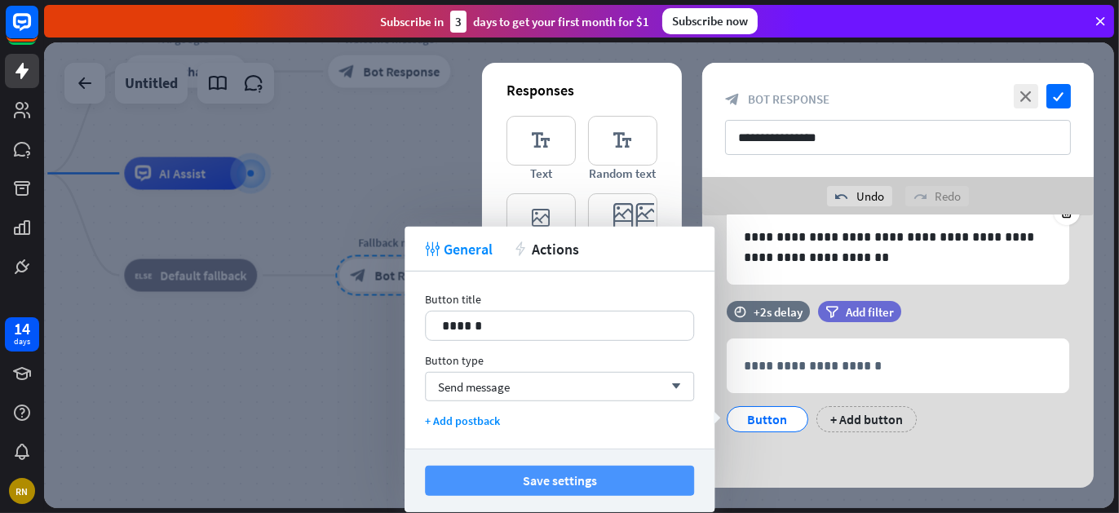
click at [573, 475] on button "Save settings" at bounding box center [559, 481] width 269 height 30
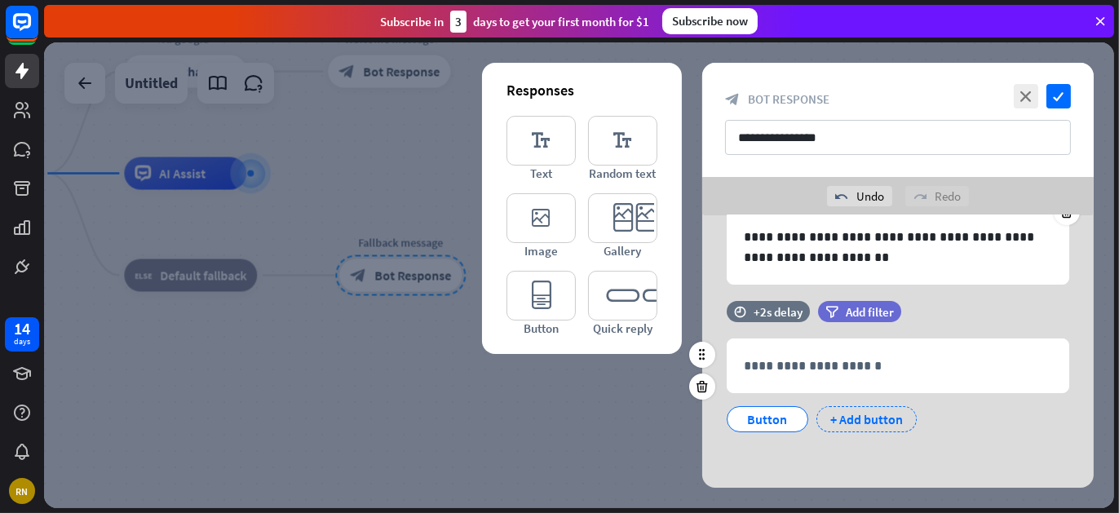
click at [896, 422] on div "+ Add button" at bounding box center [866, 419] width 100 height 26
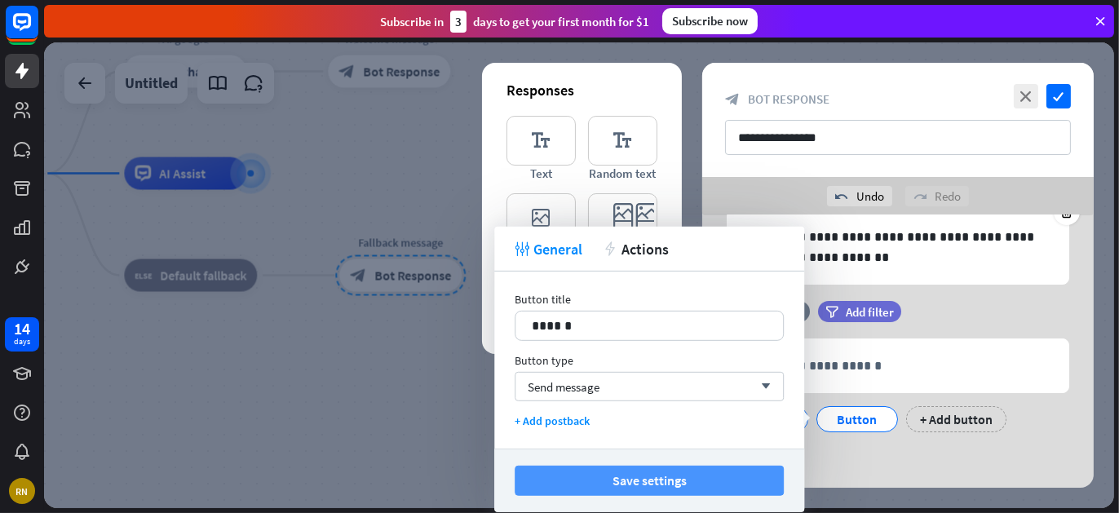
click at [710, 483] on button "Save settings" at bounding box center [649, 481] width 269 height 30
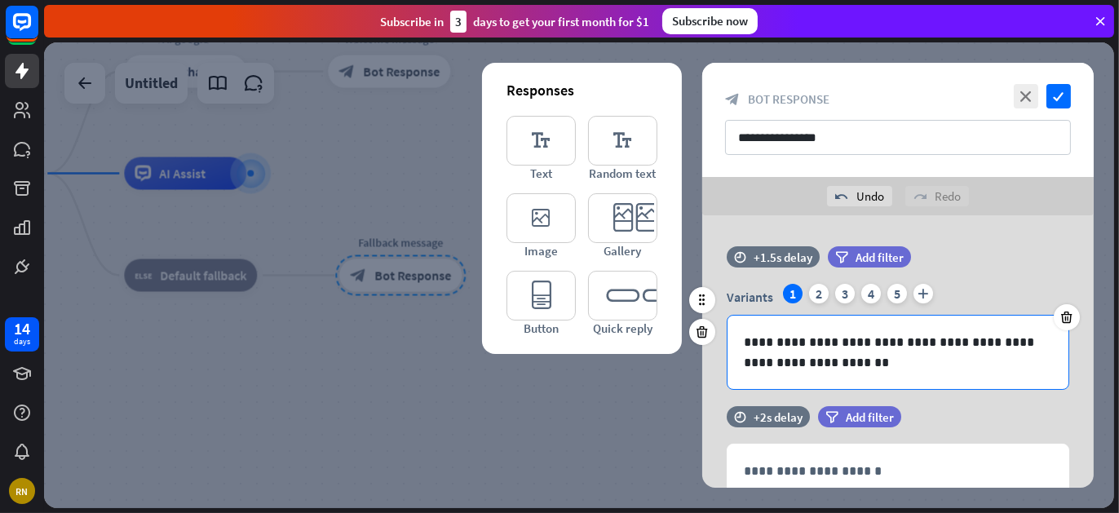
scroll to position [0, 0]
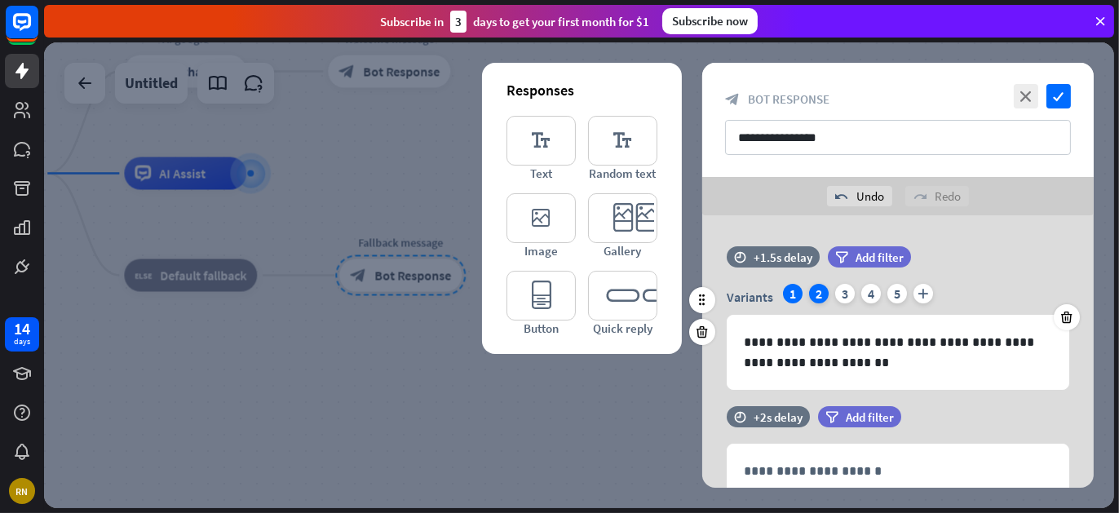
click at [816, 299] on div "2" at bounding box center [819, 294] width 20 height 20
click at [1052, 90] on icon "check" at bounding box center [1058, 96] width 24 height 24
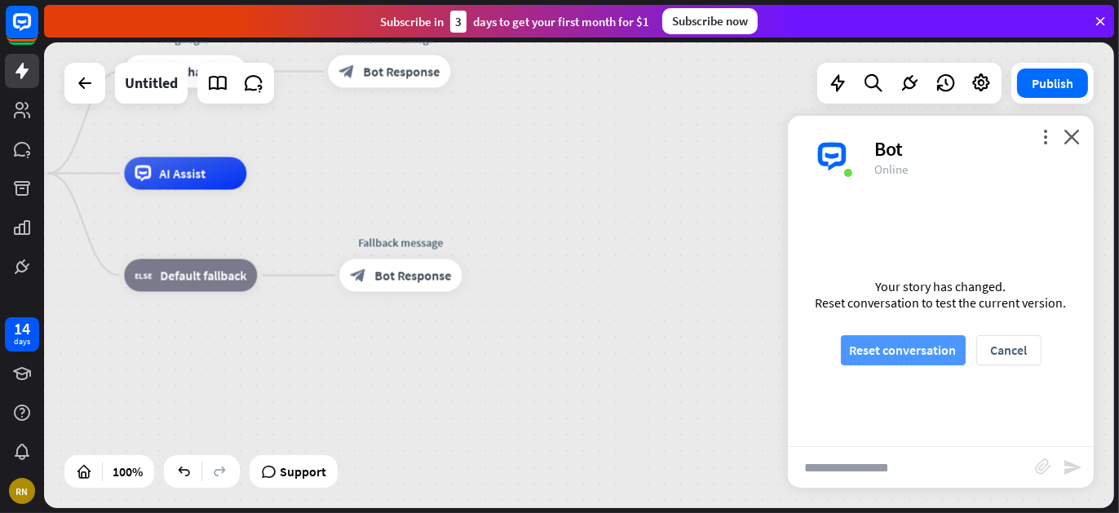
click at [926, 345] on button "Reset conversation" at bounding box center [903, 350] width 125 height 30
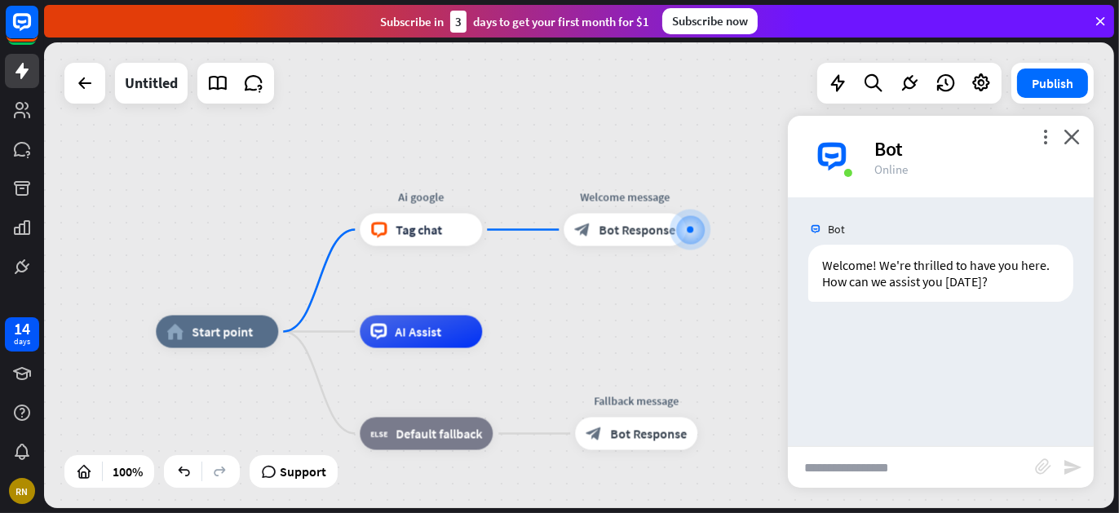
drag, startPoint x: 544, startPoint y: 323, endPoint x: 776, endPoint y: 276, distance: 236.2
click at [776, 276] on div "home_2 Start point Ai google block_livechat Tag chat Welcome message block_bot_…" at bounding box center [579, 275] width 1070 height 466
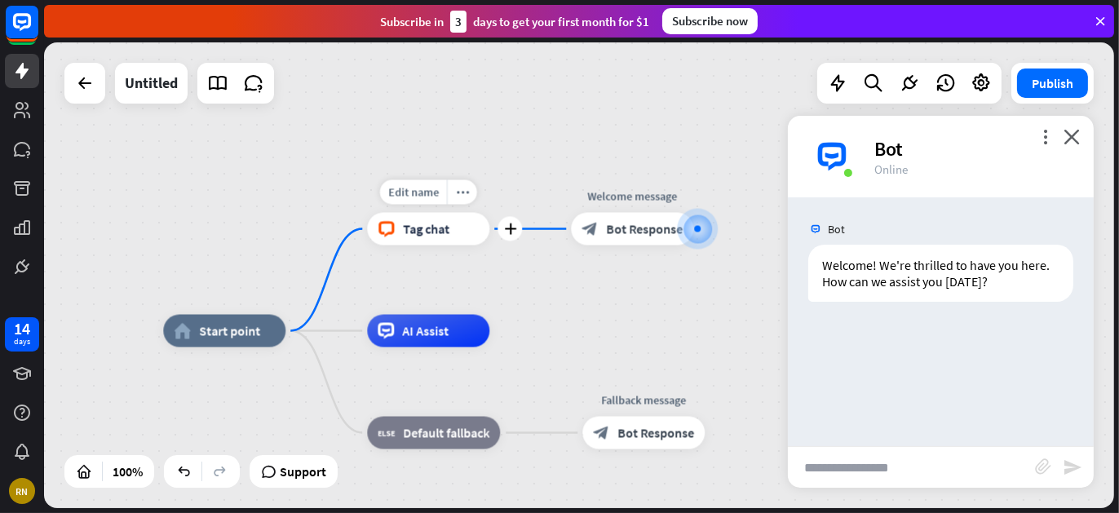
click at [445, 237] on div "block_livechat Tag chat" at bounding box center [428, 229] width 122 height 33
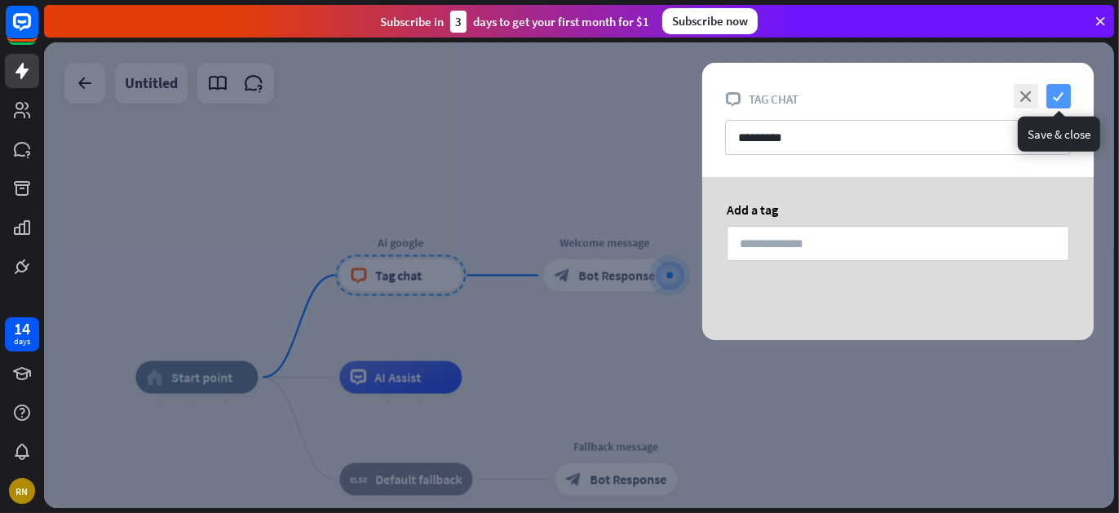
click at [1049, 95] on icon "check" at bounding box center [1058, 96] width 24 height 24
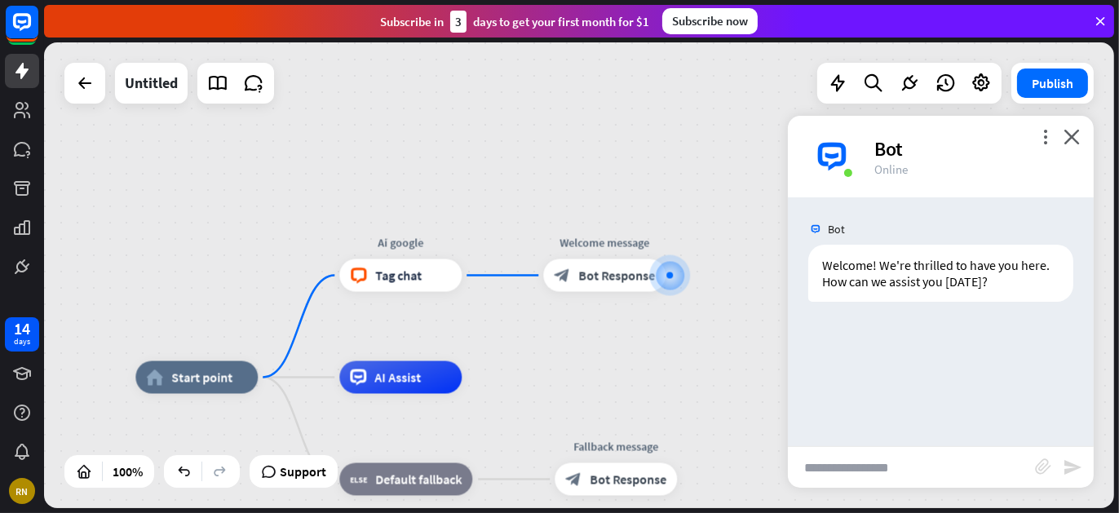
click at [828, 464] on input "text" at bounding box center [911, 467] width 247 height 41
type input "**"
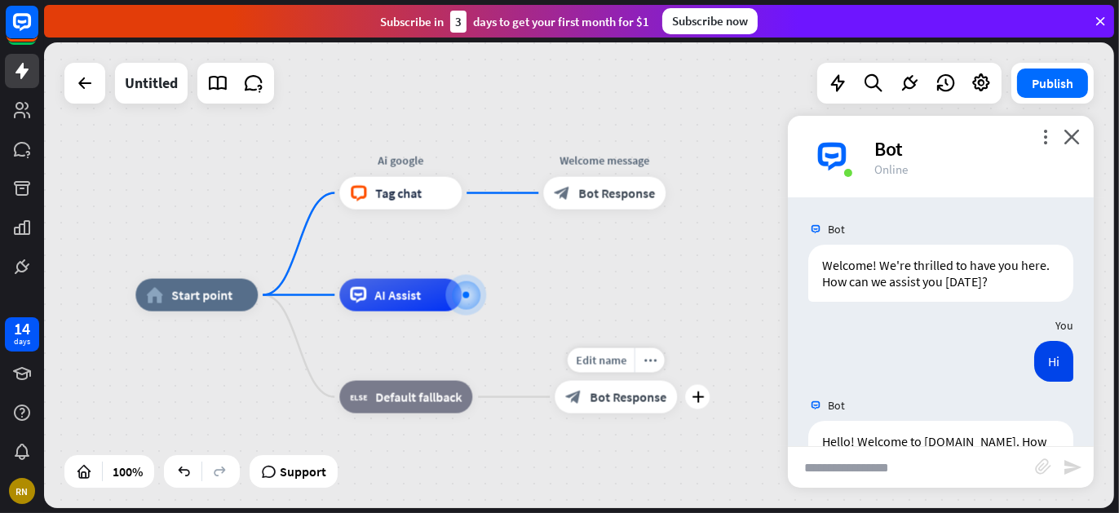
scroll to position [55, 0]
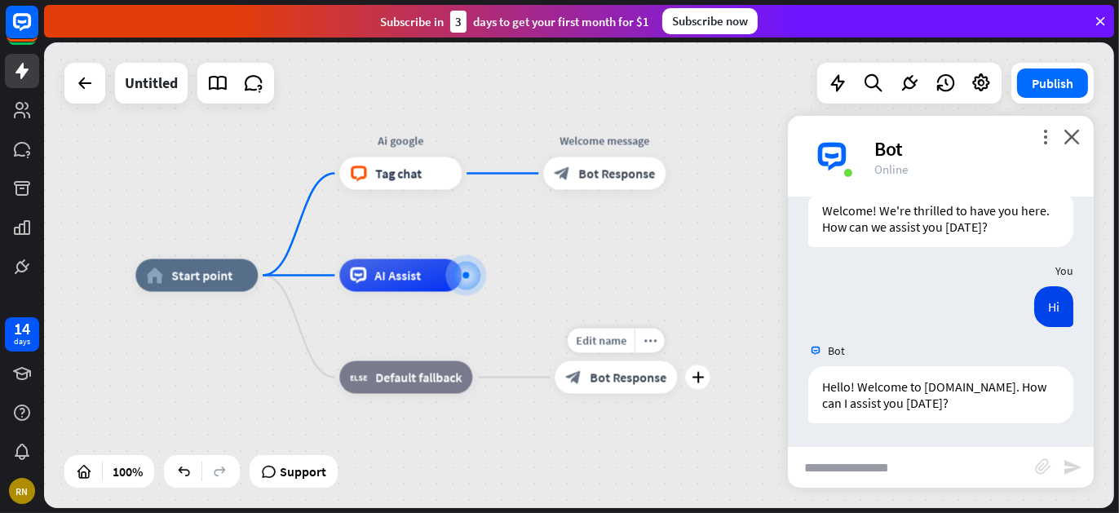
type input "*"
type input "**********"
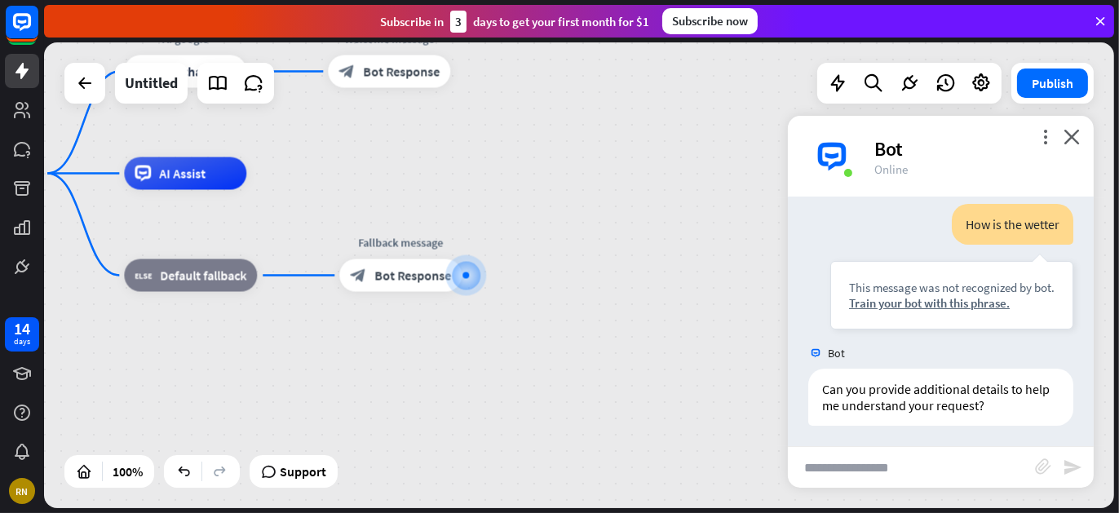
scroll to position [316, 0]
click at [949, 300] on div "Train your bot with this phrase." at bounding box center [952, 300] width 206 height 15
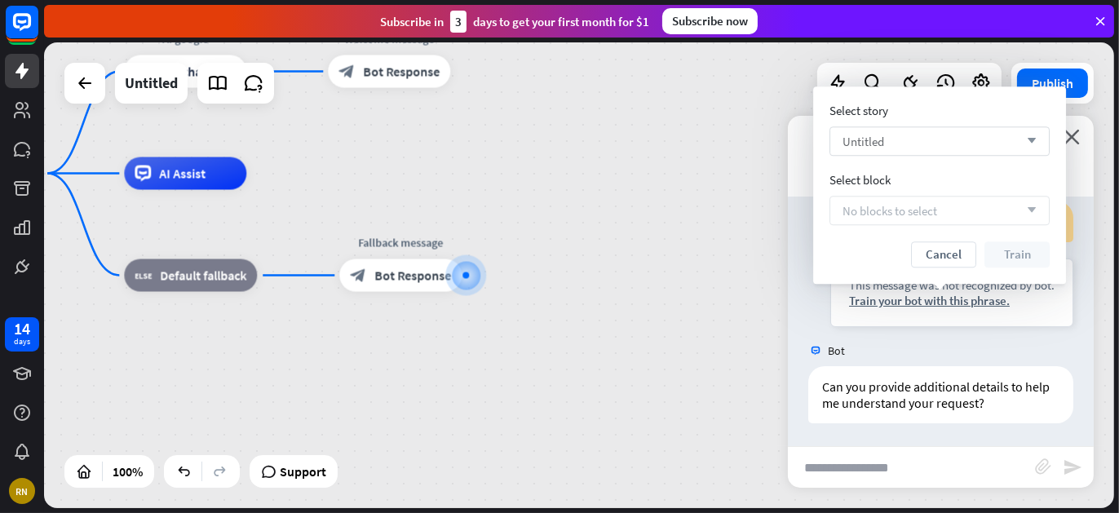
click at [979, 147] on div "Untitled arrow_down" at bounding box center [939, 140] width 220 height 29
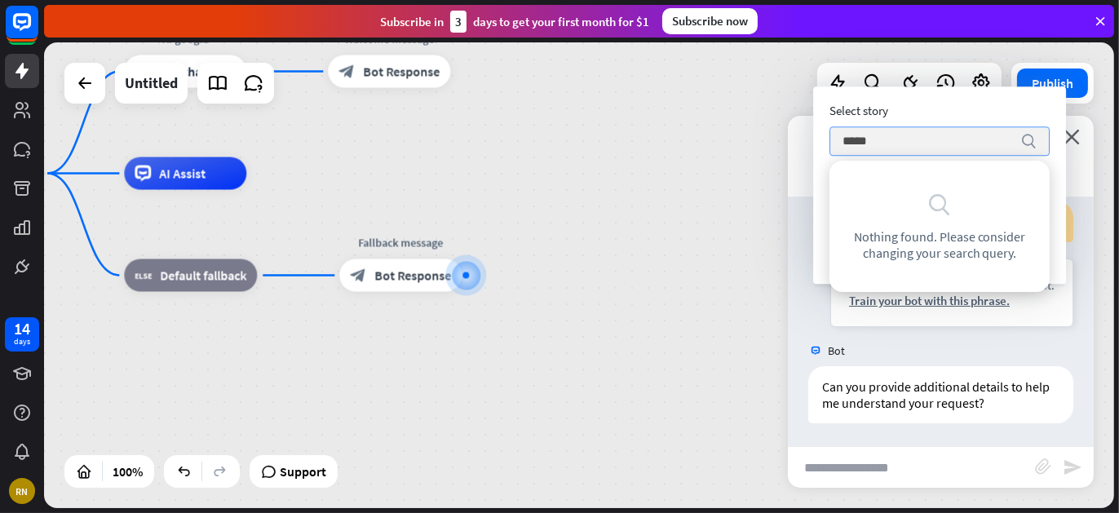
type input "******"
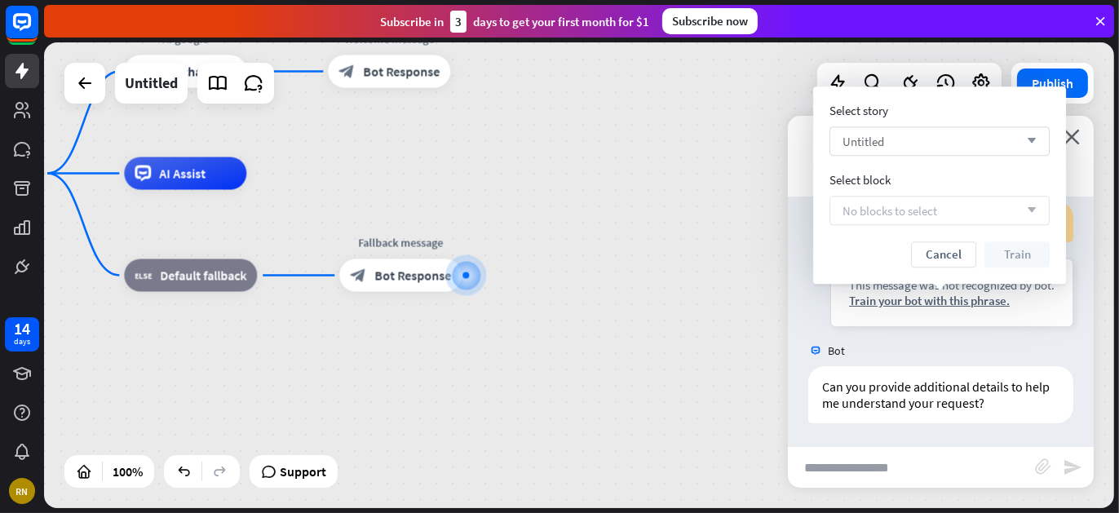
click at [1033, 137] on icon "arrow_down" at bounding box center [1028, 141] width 18 height 10
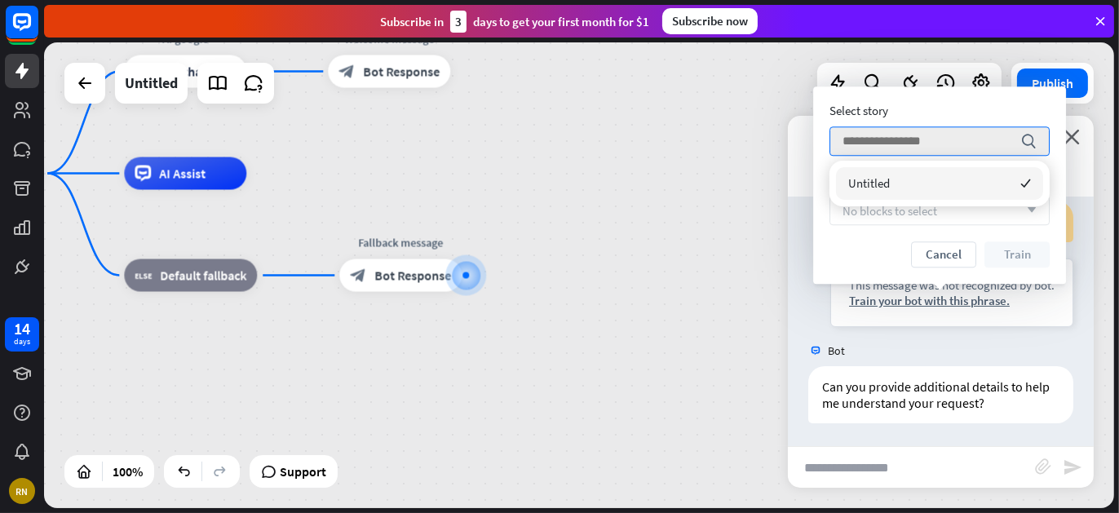
click at [913, 184] on div "Untitled checked" at bounding box center [939, 183] width 207 height 33
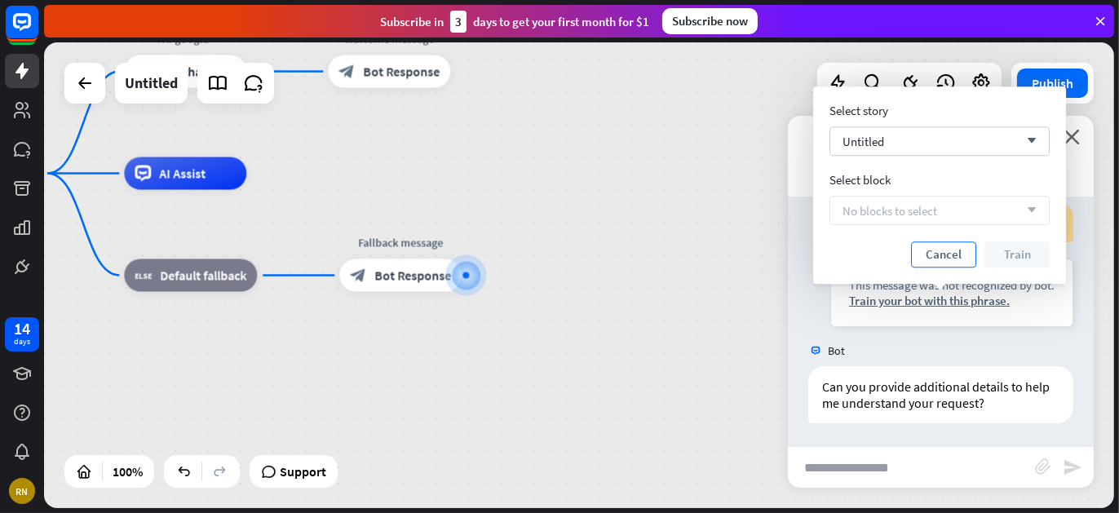
click at [949, 257] on button "Cancel" at bounding box center [943, 254] width 65 height 26
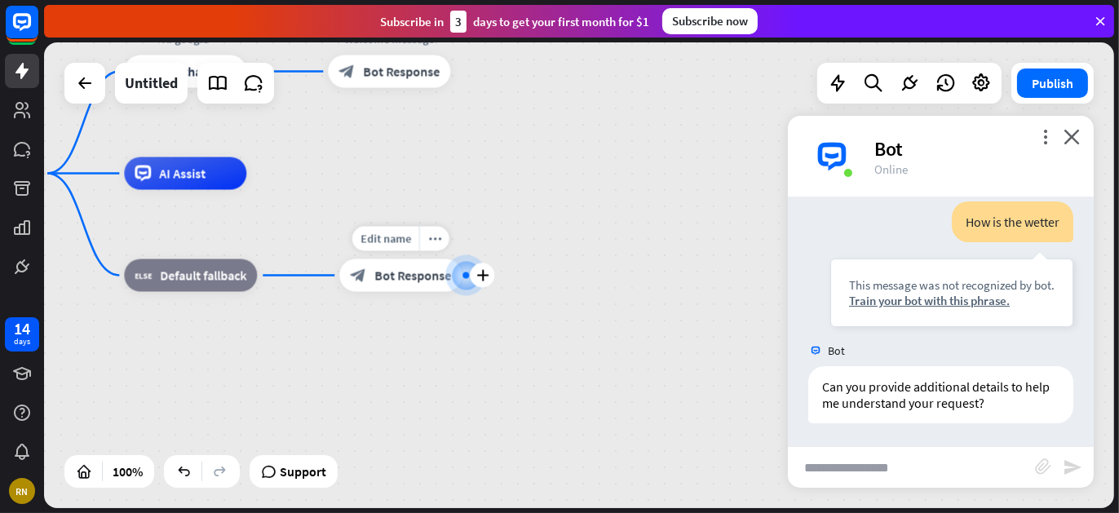
click at [465, 272] on div at bounding box center [465, 275] width 7 height 7
click at [477, 276] on icon "plus" at bounding box center [482, 275] width 12 height 11
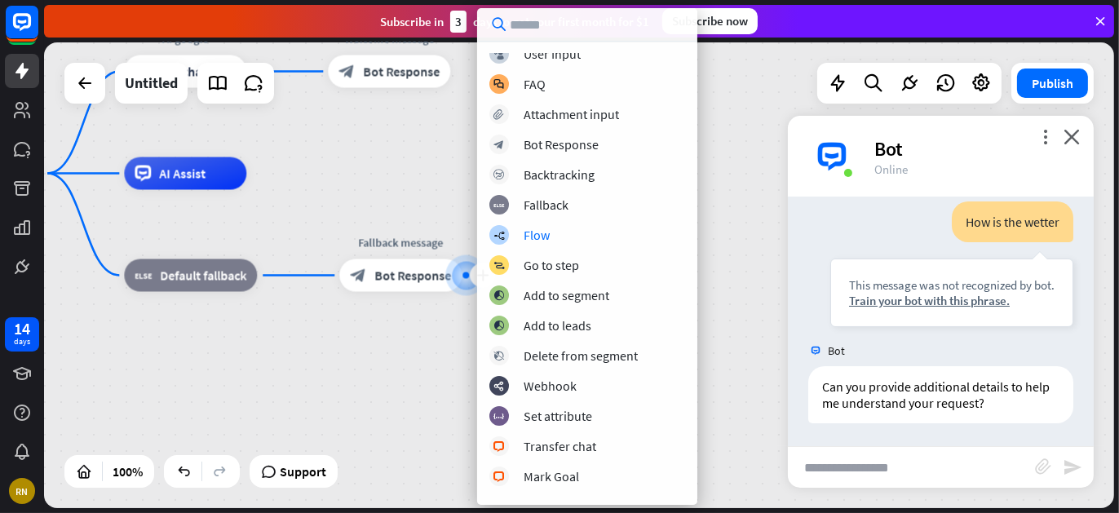
scroll to position [0, 0]
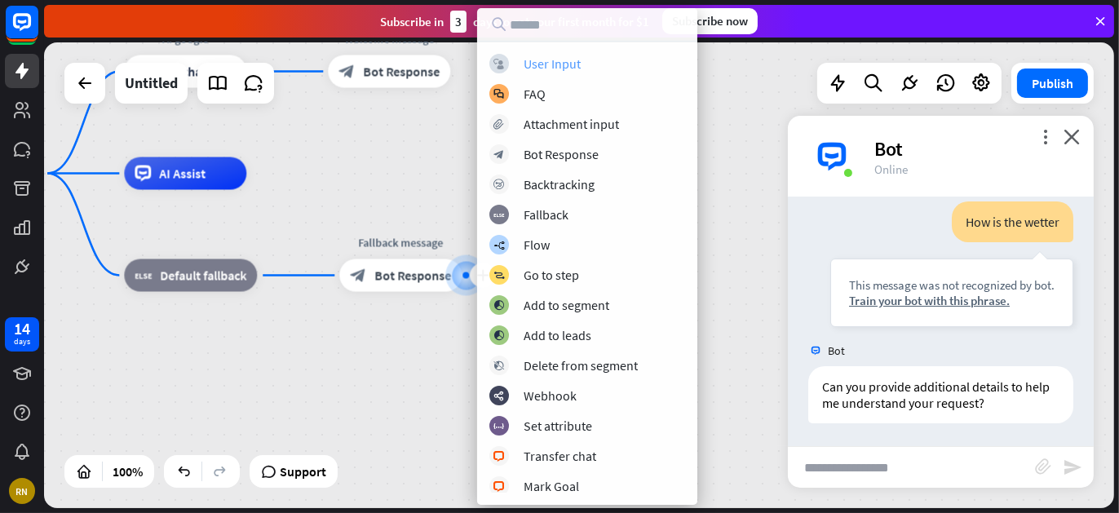
click at [544, 62] on div "User Input" at bounding box center [552, 63] width 57 height 16
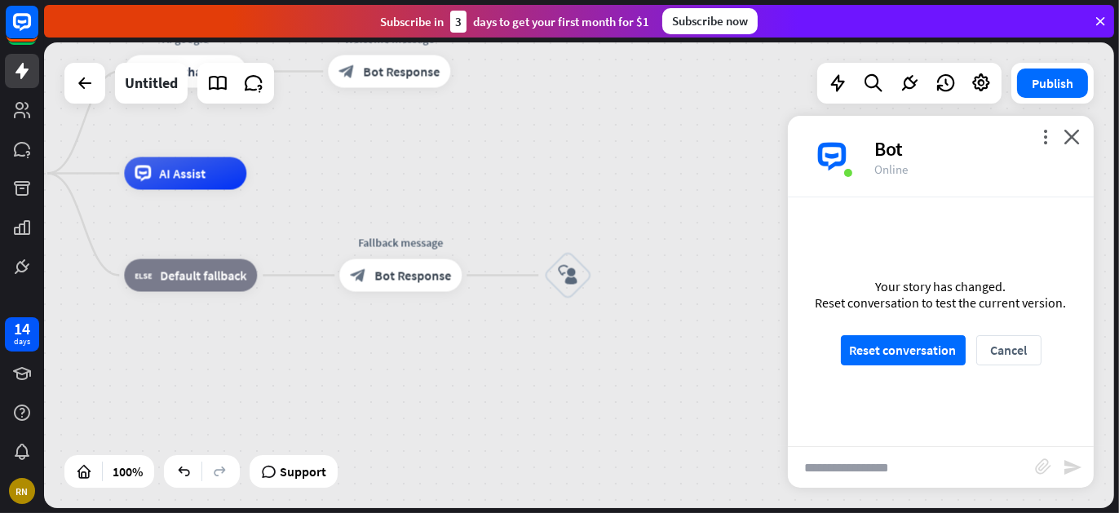
click at [870, 367] on div "Your story has changed. Reset conversation to test the current version. Reset c…" at bounding box center [941, 321] width 306 height 249
click at [870, 353] on button "Reset conversation" at bounding box center [903, 350] width 125 height 30
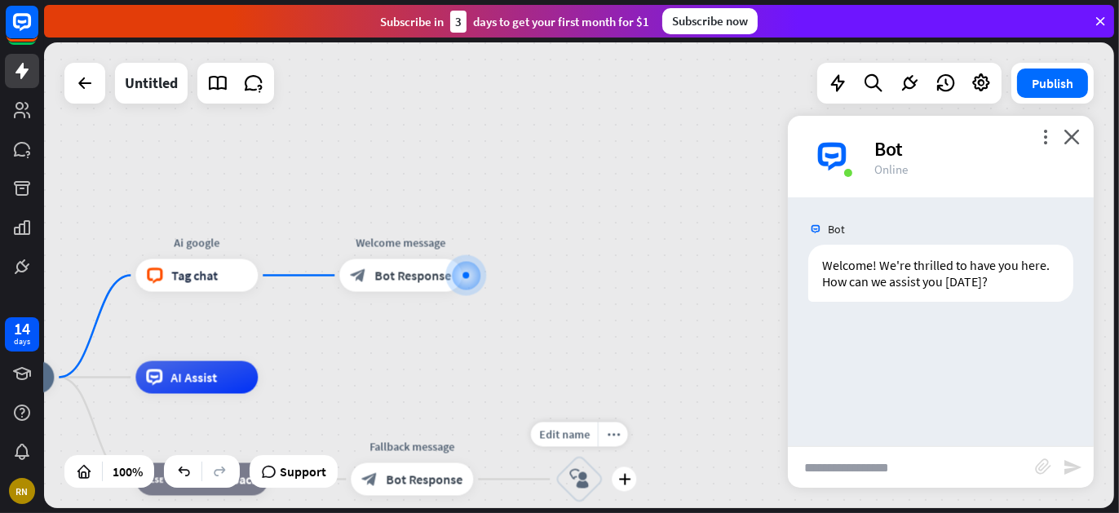
click at [579, 489] on div "block_user_input" at bounding box center [579, 479] width 49 height 49
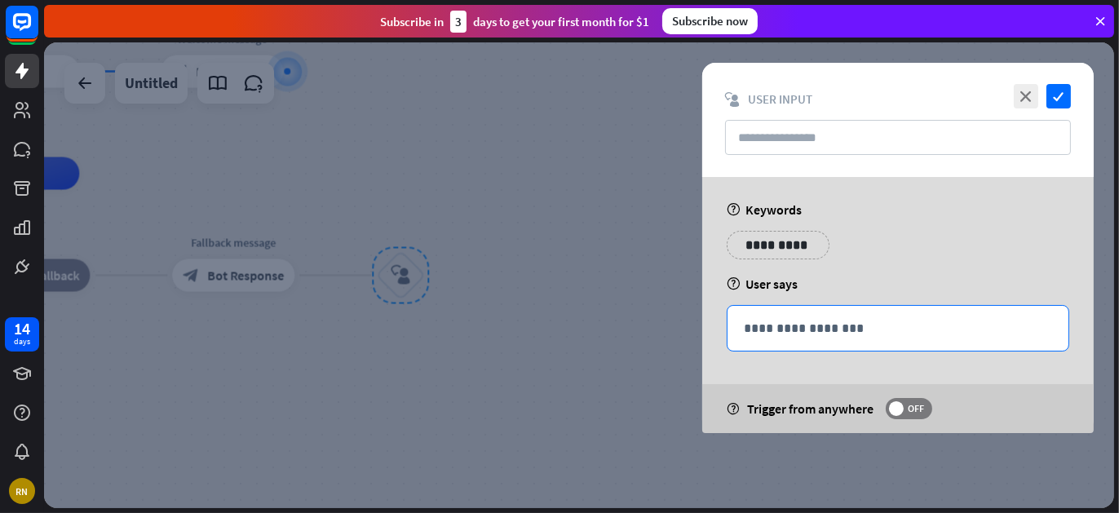
click at [779, 339] on div "**********" at bounding box center [898, 328] width 341 height 45
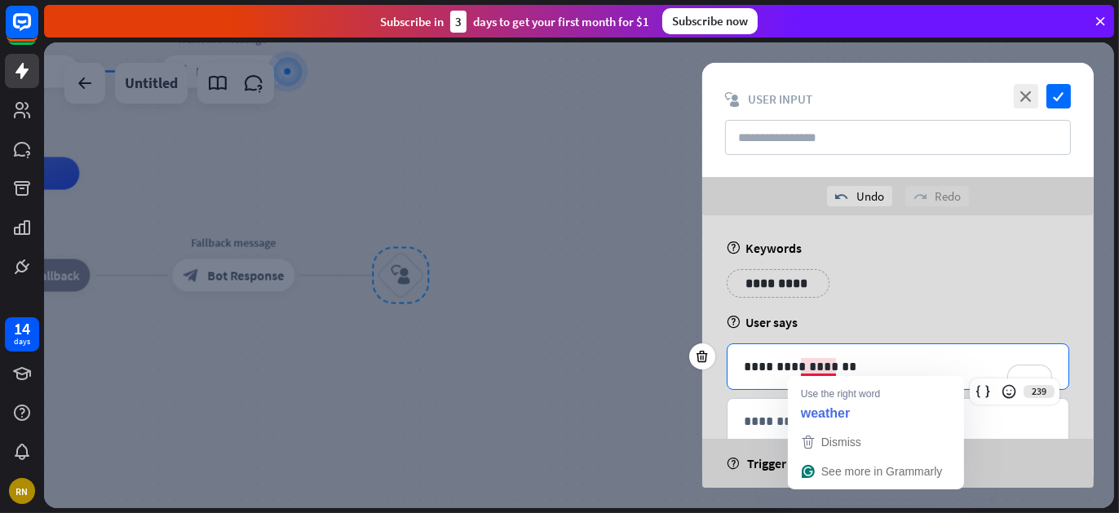
click at [807, 366] on p "**********" at bounding box center [898, 366] width 309 height 20
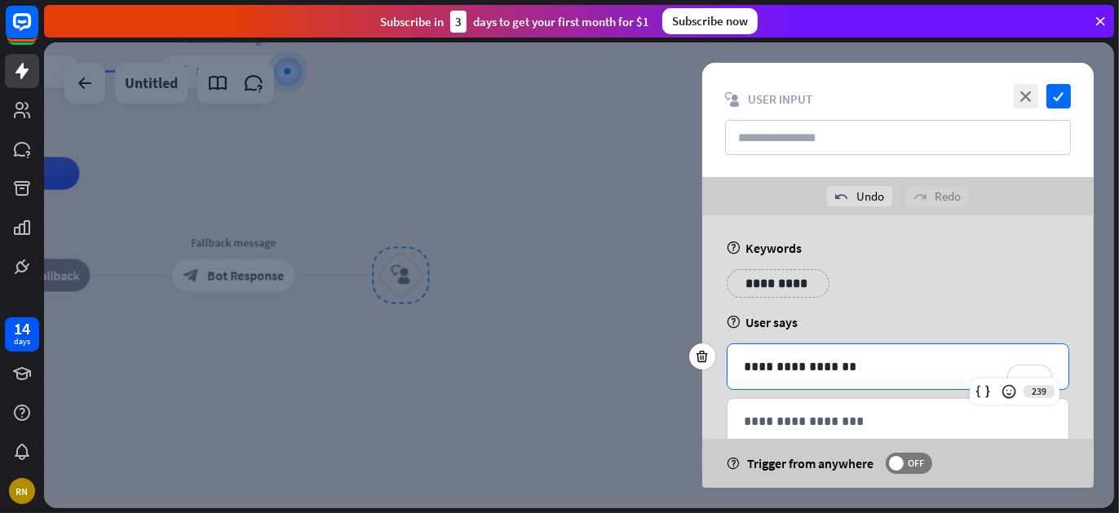
click at [867, 373] on p "**********" at bounding box center [898, 366] width 309 height 20
click at [900, 458] on label "OFF" at bounding box center [909, 463] width 46 height 21
click at [877, 363] on p "**********" at bounding box center [898, 366] width 309 height 20
click at [918, 462] on span at bounding box center [921, 463] width 15 height 15
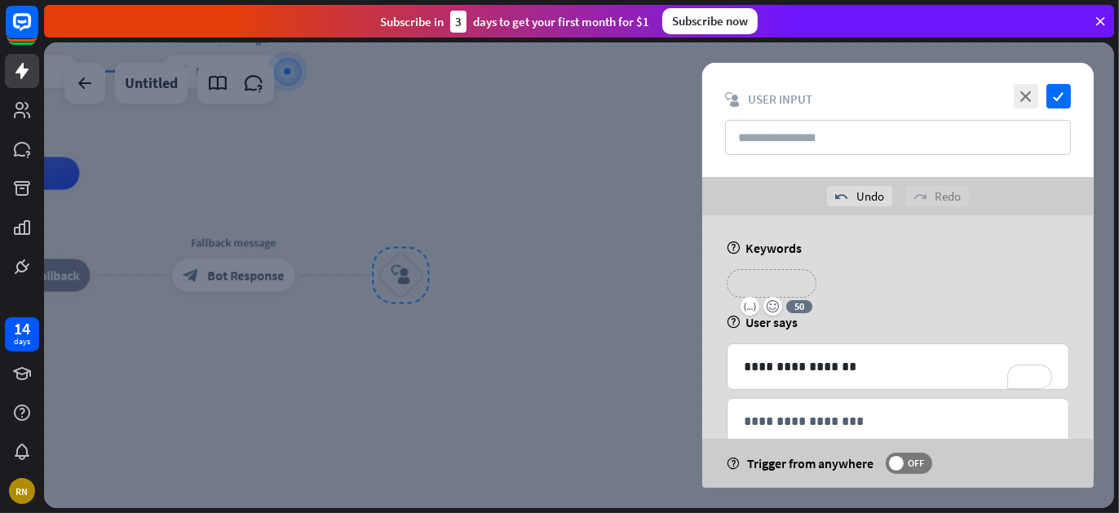
click at [797, 281] on p "**********" at bounding box center [771, 283] width 65 height 20
click at [910, 245] on div "help Keywords" at bounding box center [898, 248] width 343 height 16
click at [1061, 87] on icon "check" at bounding box center [1058, 96] width 24 height 24
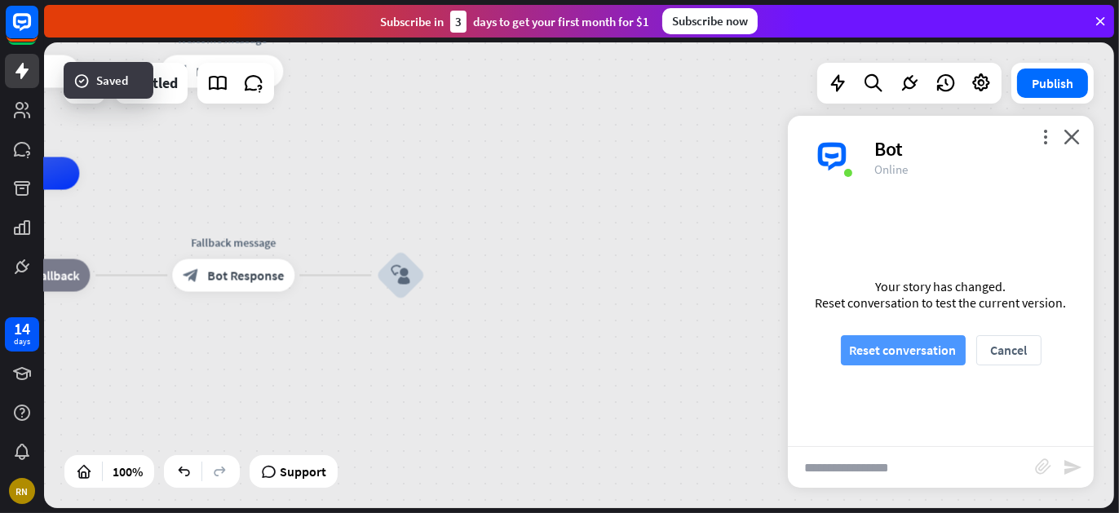
click at [907, 337] on button "Reset conversation" at bounding box center [903, 350] width 125 height 30
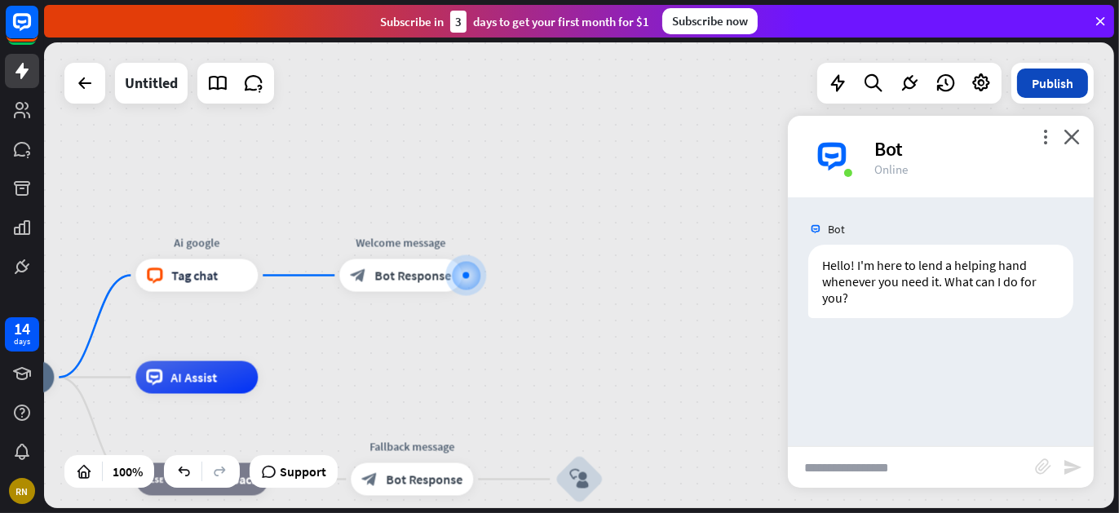
click at [1066, 80] on button "Publish" at bounding box center [1052, 83] width 71 height 29
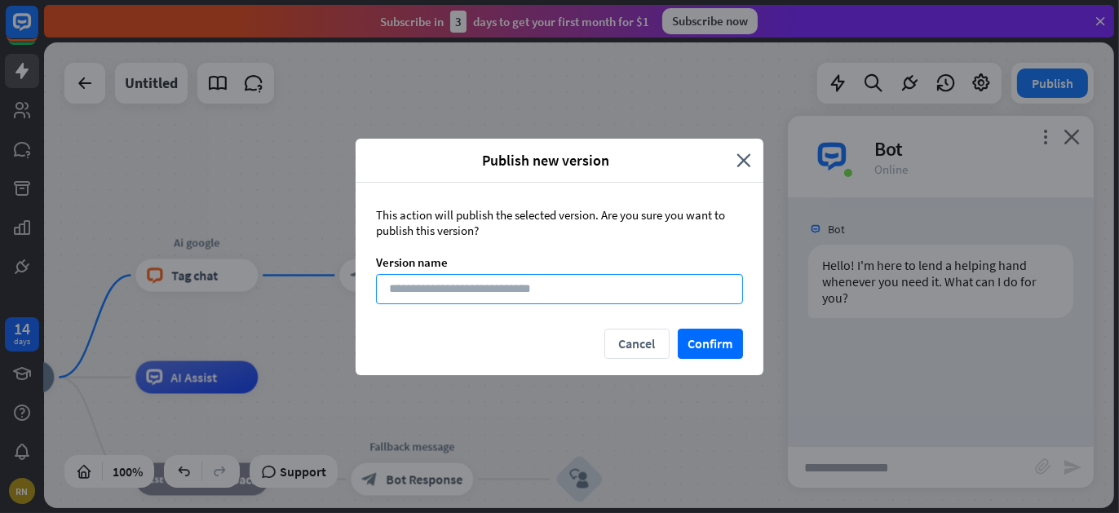
click at [520, 293] on input at bounding box center [559, 289] width 367 height 30
type input "****"
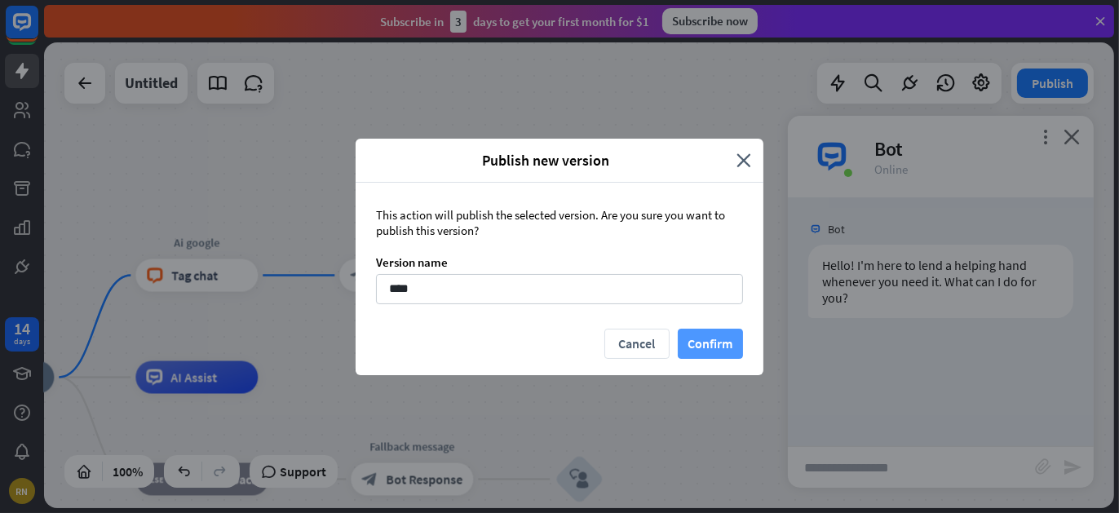
click at [699, 338] on button "Confirm" at bounding box center [710, 344] width 65 height 30
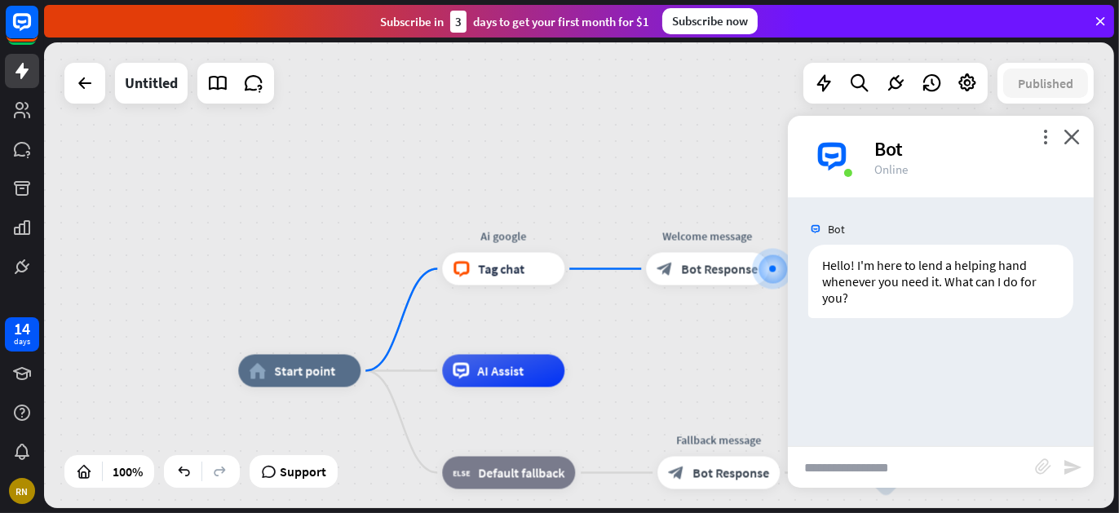
drag, startPoint x: 250, startPoint y: 325, endPoint x: 563, endPoint y: 317, distance: 313.3
click at [563, 317] on div "home_2 Start point Edit name more_horiz plus Ai google block_livechat Tag chat …" at bounding box center [579, 275] width 1070 height 466
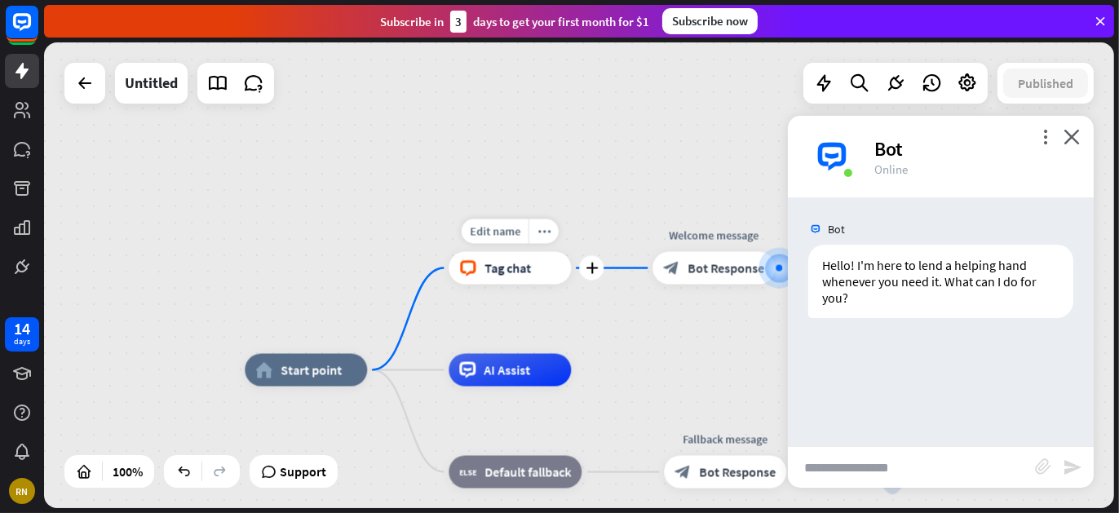
click at [518, 283] on div "block_livechat Tag chat" at bounding box center [510, 268] width 122 height 33
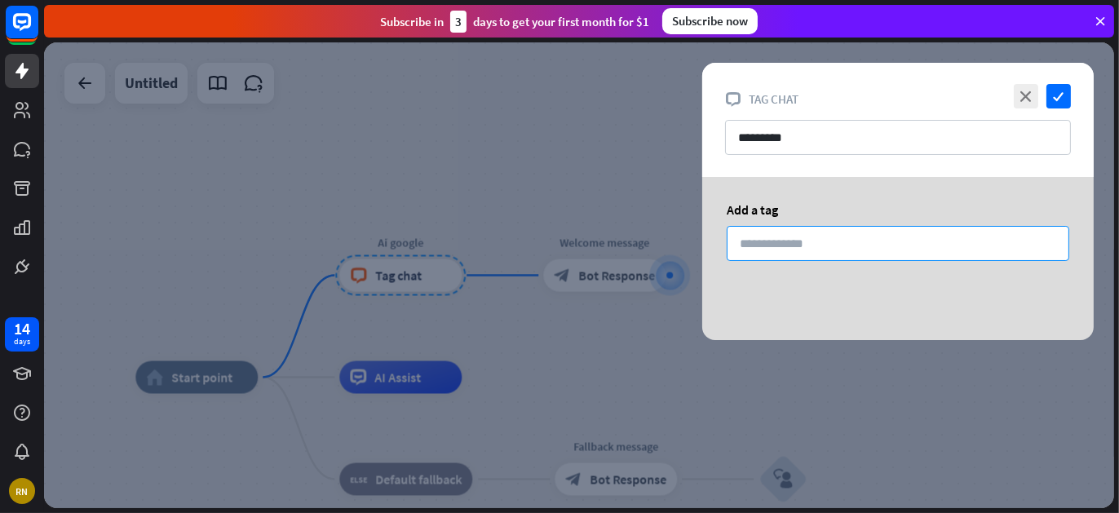
click at [777, 252] on input at bounding box center [898, 243] width 343 height 35
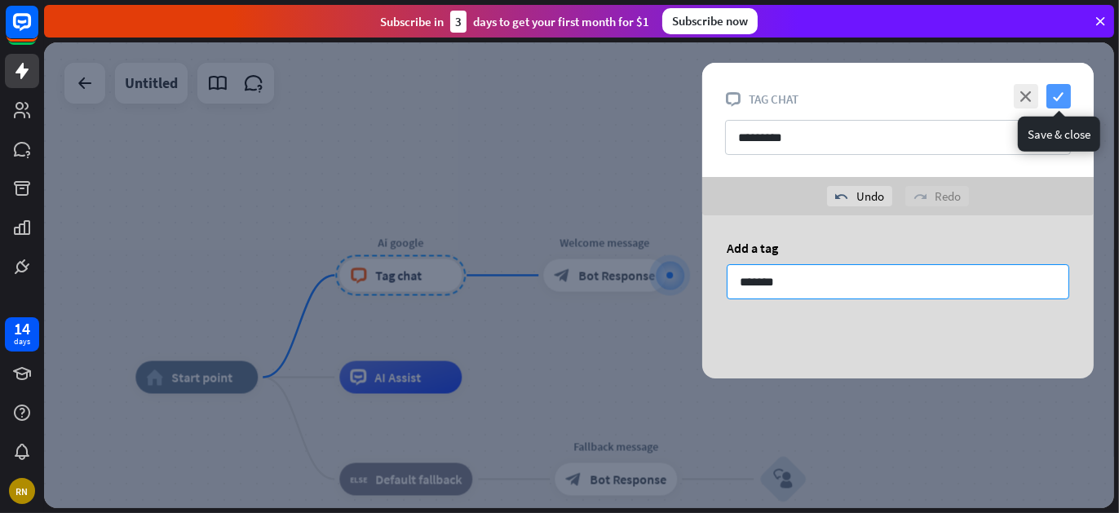
type input "*******"
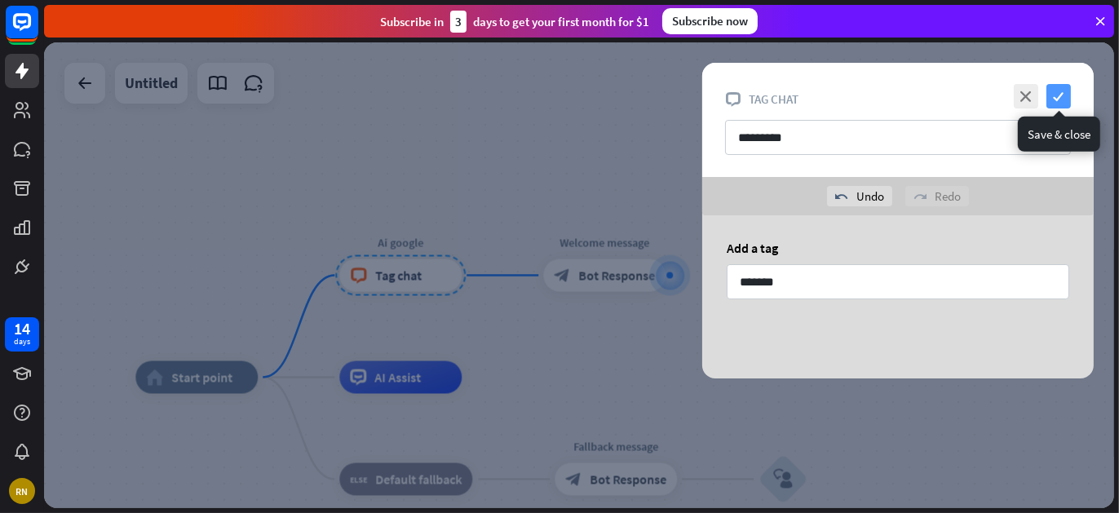
click at [1056, 100] on icon "check" at bounding box center [1058, 96] width 24 height 24
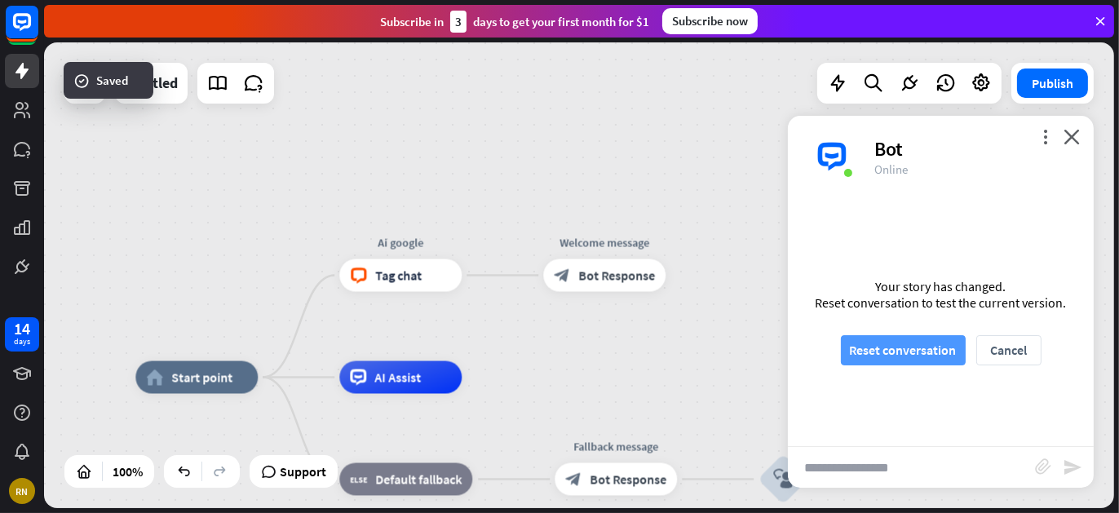
click at [896, 348] on button "Reset conversation" at bounding box center [903, 350] width 125 height 30
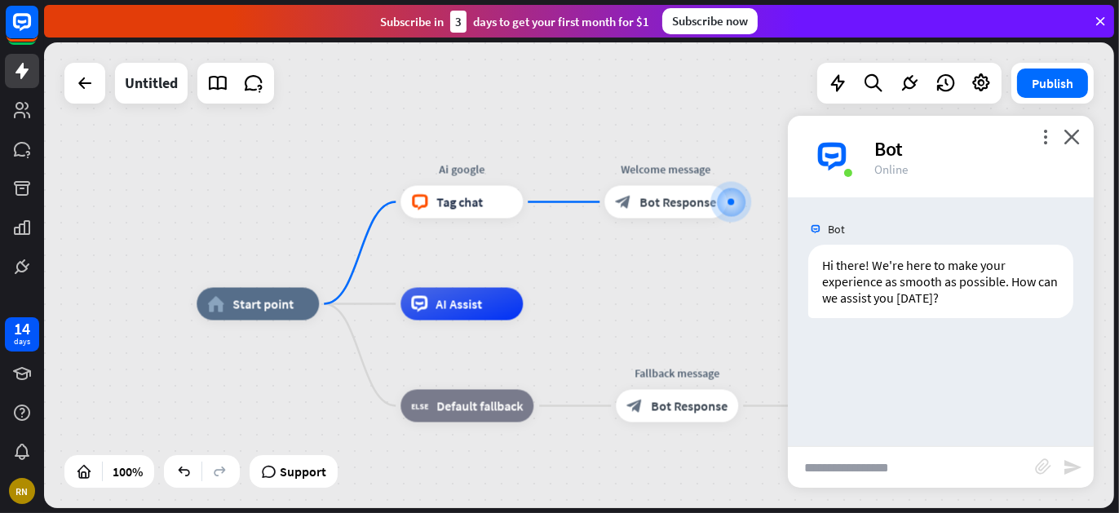
drag, startPoint x: 234, startPoint y: 205, endPoint x: 499, endPoint y: 131, distance: 275.0
click at [499, 131] on div "home_2 Start point Ai google block_livechat Tag chat Welcome message block_bot_…" at bounding box center [579, 275] width 1070 height 466
drag, startPoint x: 458, startPoint y: 187, endPoint x: 355, endPoint y: 152, distance: 108.6
click at [355, 152] on div "home_2 Start point Edit name more_horiz plus Ai google block_livechat Tag chat …" at bounding box center [579, 275] width 1070 height 466
click at [503, 413] on span "Default fallback" at bounding box center [479, 406] width 86 height 16
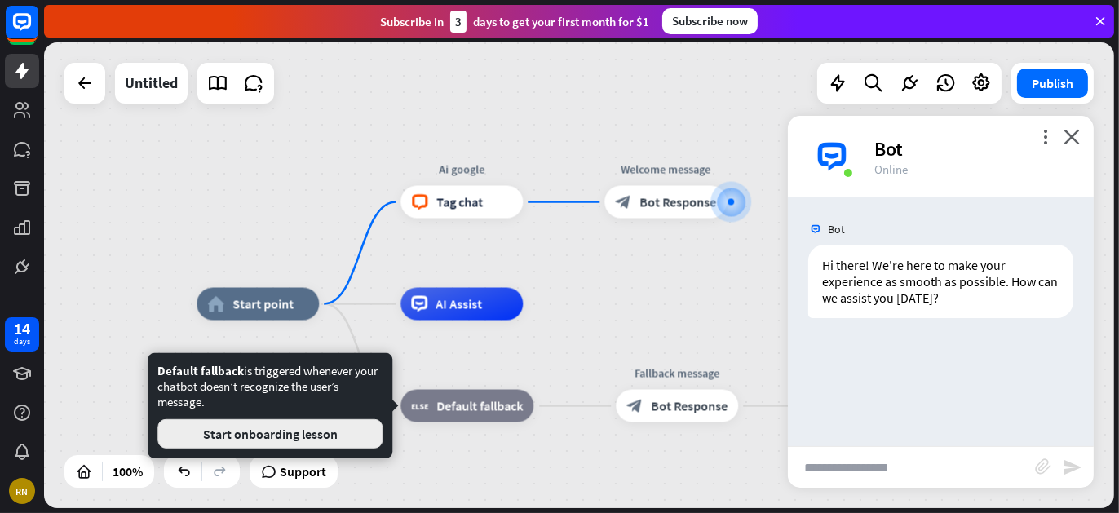
click at [324, 429] on button "Start onboarding lesson" at bounding box center [269, 433] width 225 height 29
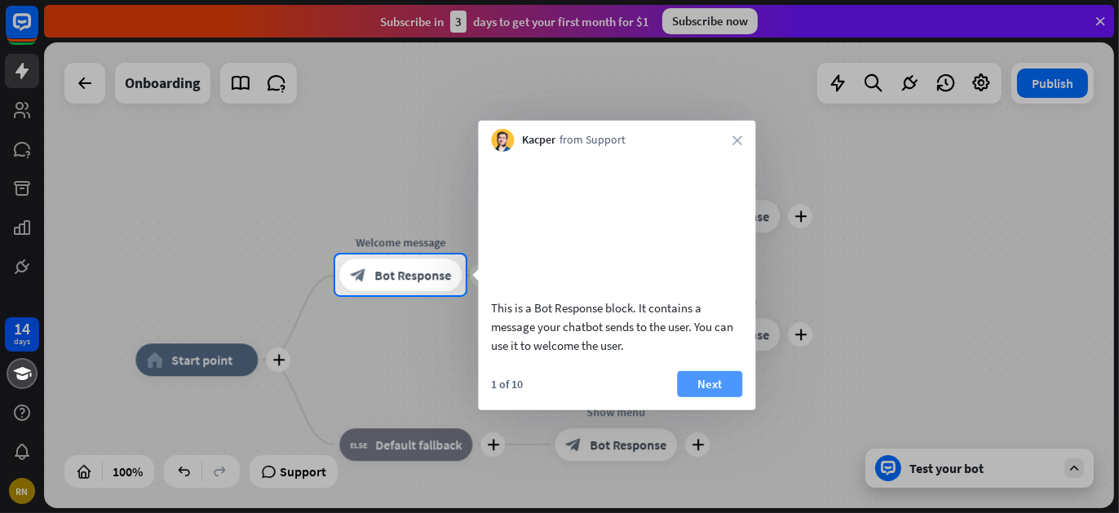
click at [701, 396] on button "Next" at bounding box center [709, 383] width 65 height 26
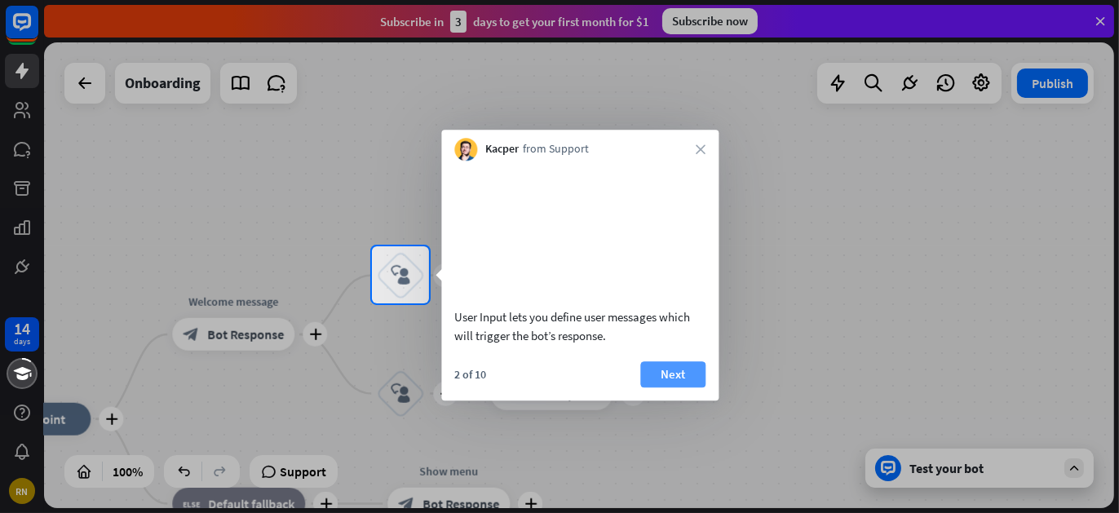
click at [666, 387] on button "Next" at bounding box center [672, 374] width 65 height 26
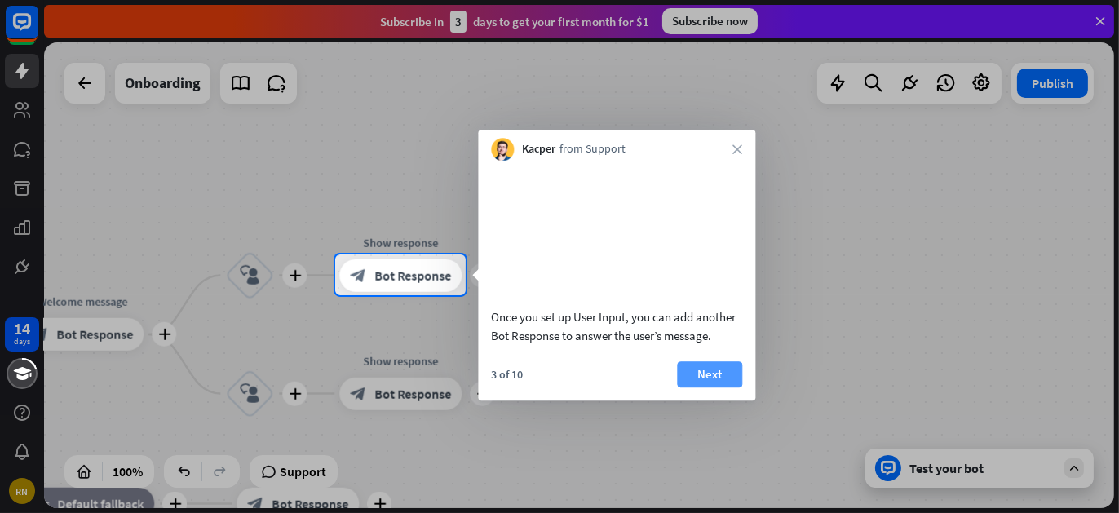
click at [700, 387] on button "Next" at bounding box center [709, 374] width 65 height 26
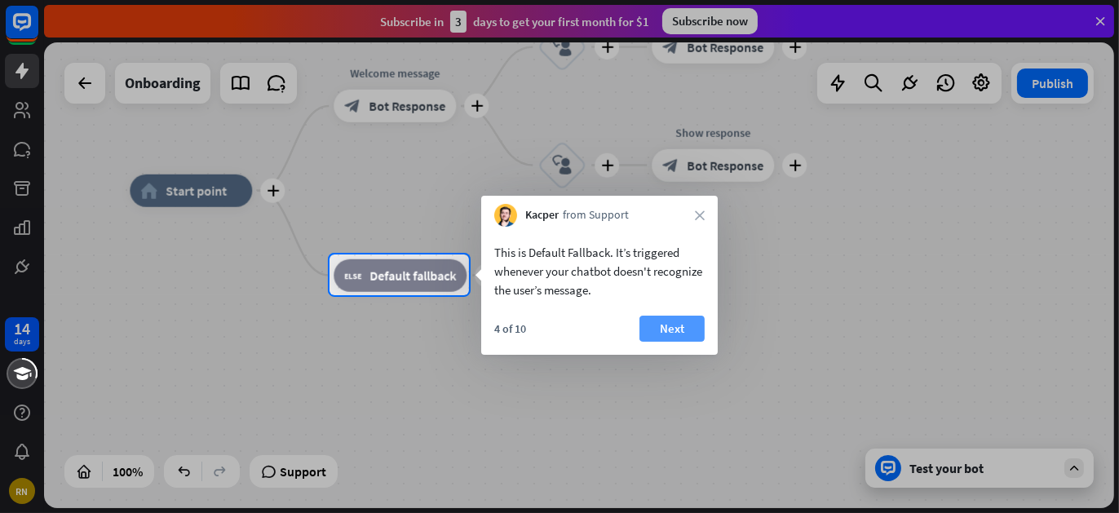
click at [686, 338] on button "Next" at bounding box center [671, 329] width 65 height 26
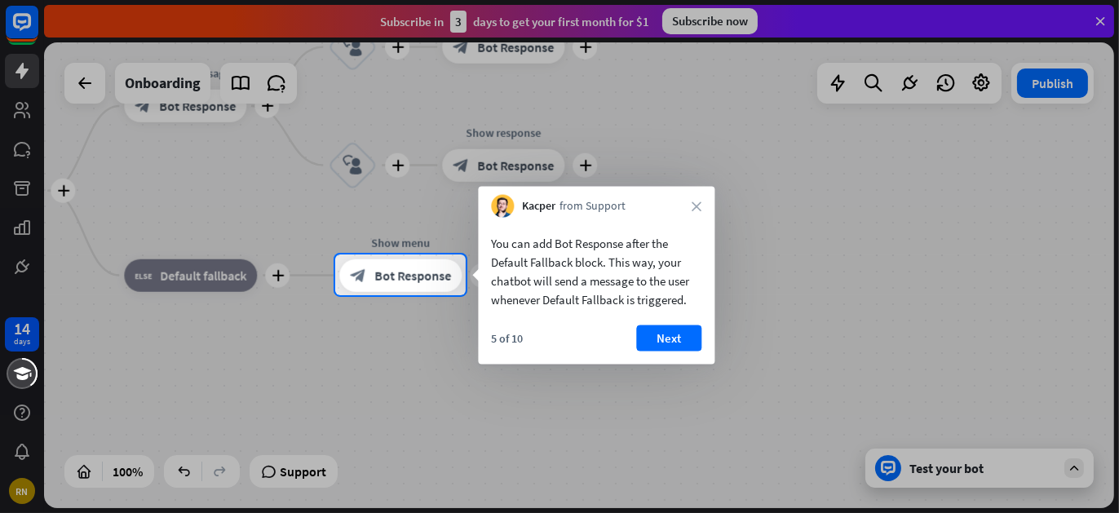
click at [682, 334] on button "Next" at bounding box center [668, 338] width 65 height 26
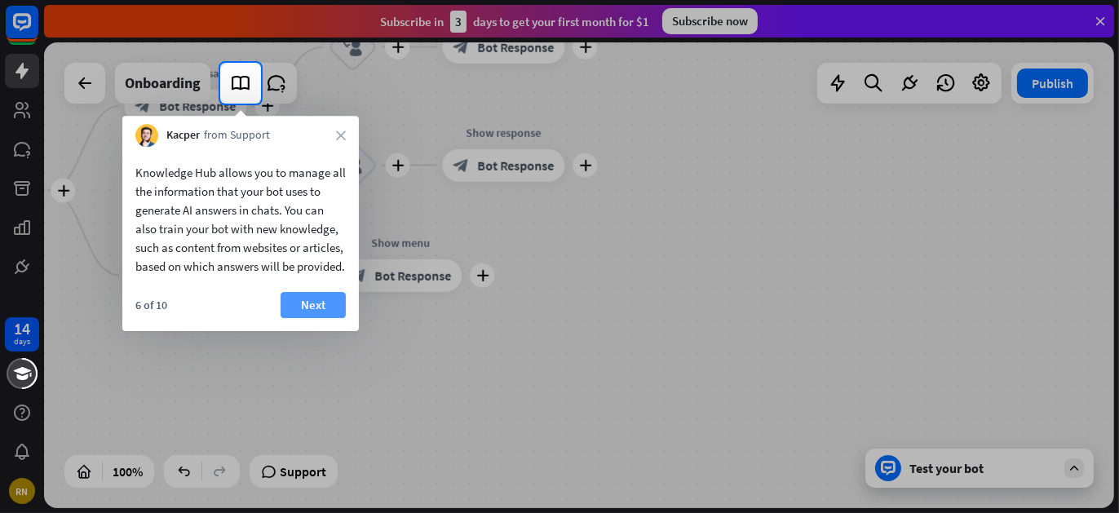
click at [307, 307] on button "Next" at bounding box center [313, 305] width 65 height 26
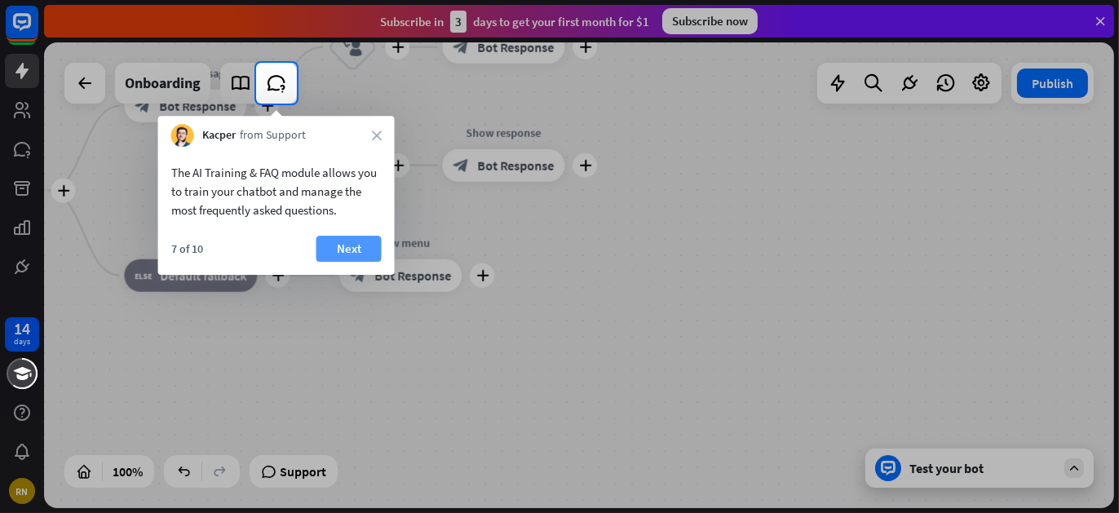
click at [343, 249] on button "Next" at bounding box center [348, 249] width 65 height 26
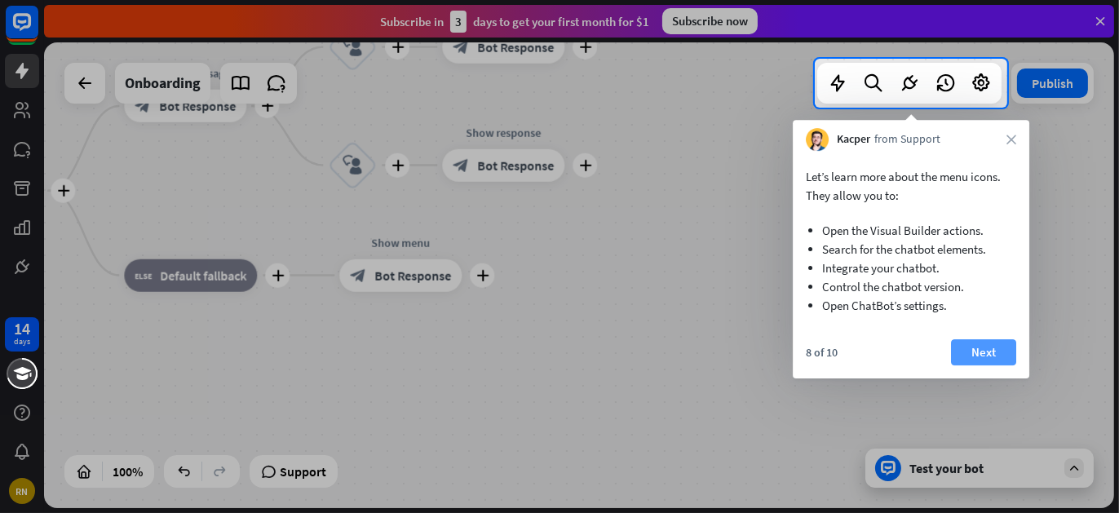
click at [985, 354] on button "Next" at bounding box center [983, 352] width 65 height 26
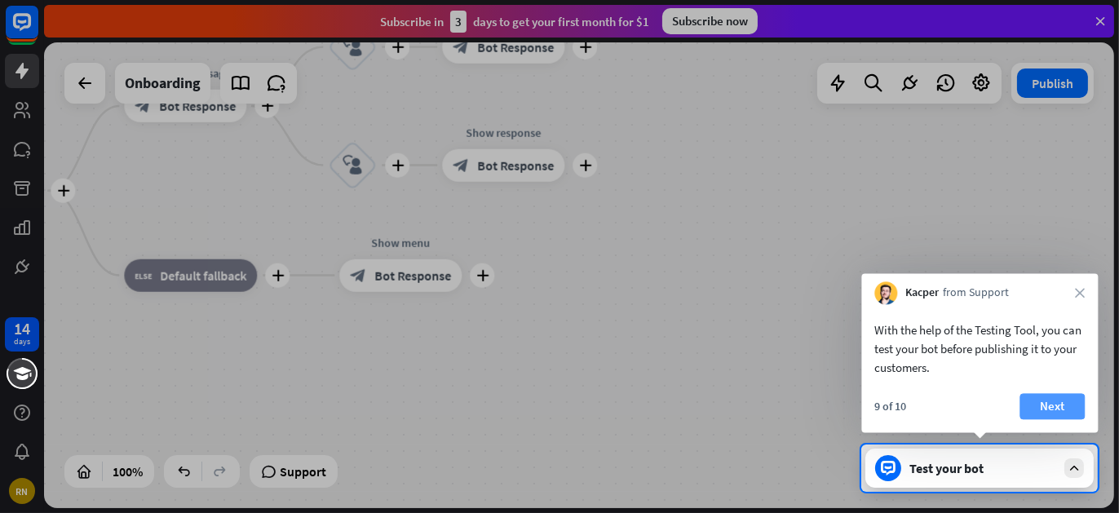
click at [1065, 409] on button "Next" at bounding box center [1051, 406] width 65 height 26
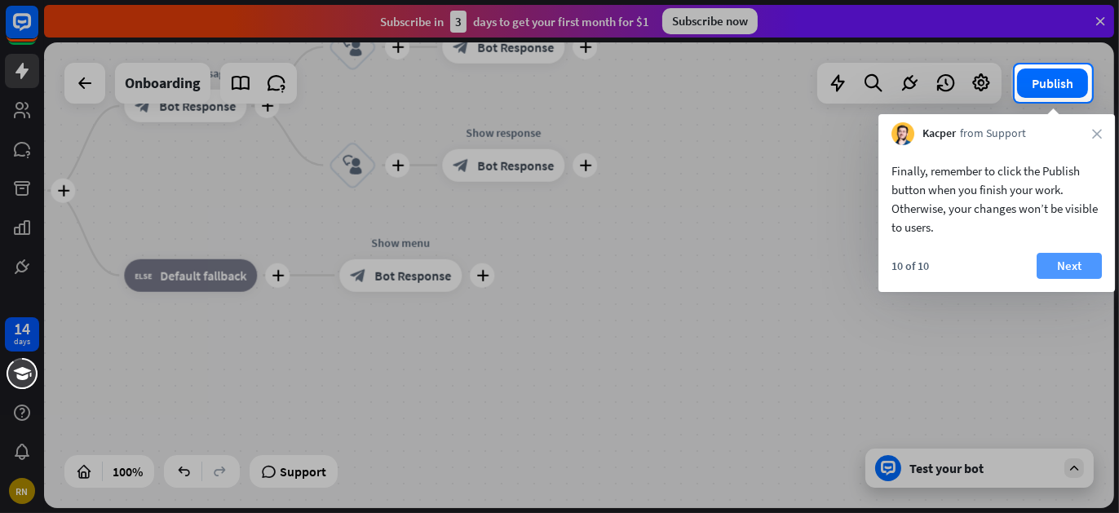
click at [1053, 266] on button "Next" at bounding box center [1069, 266] width 65 height 26
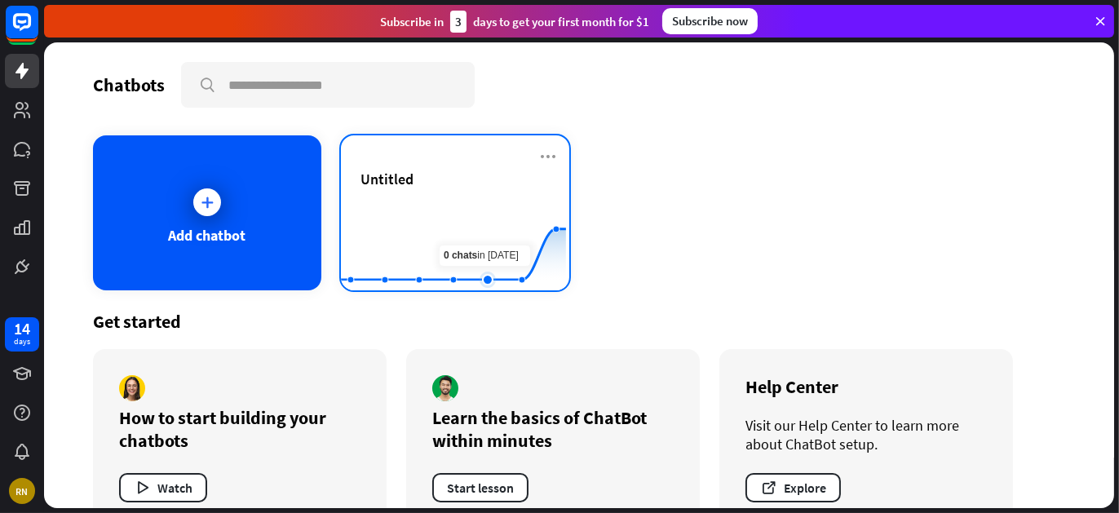
click at [477, 232] on rect at bounding box center [453, 250] width 225 height 102
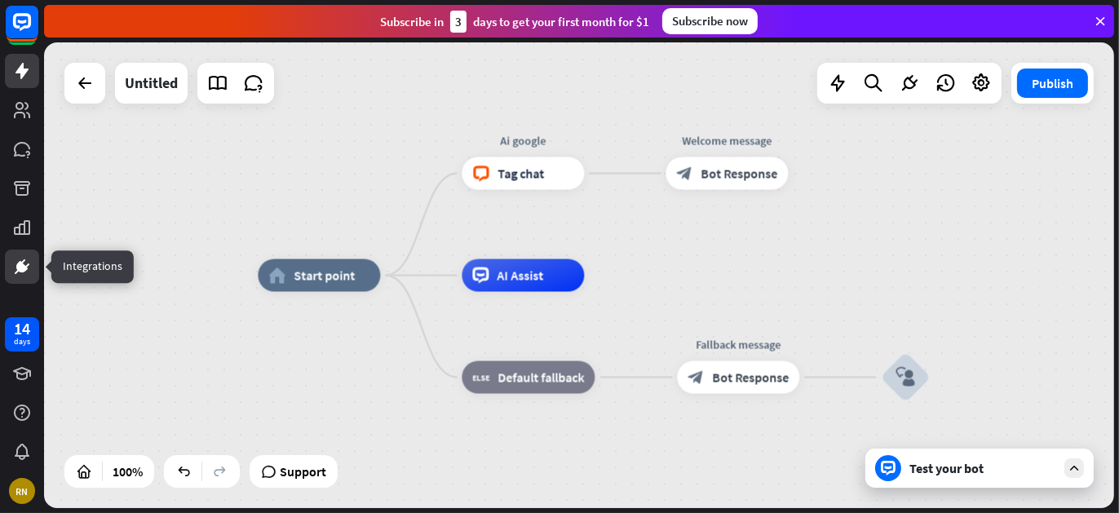
click at [37, 281] on link at bounding box center [22, 267] width 34 height 34
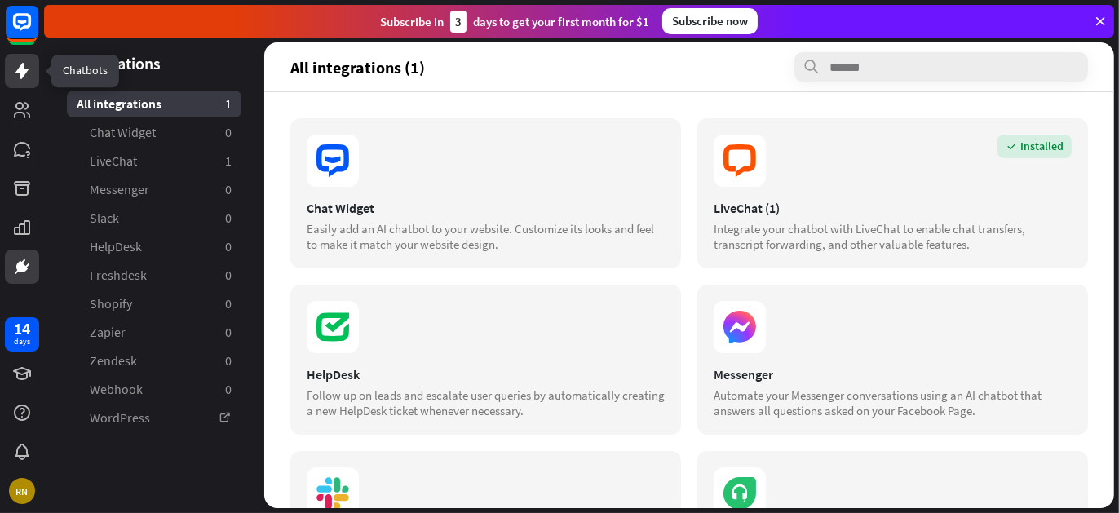
click at [38, 73] on link at bounding box center [22, 71] width 34 height 34
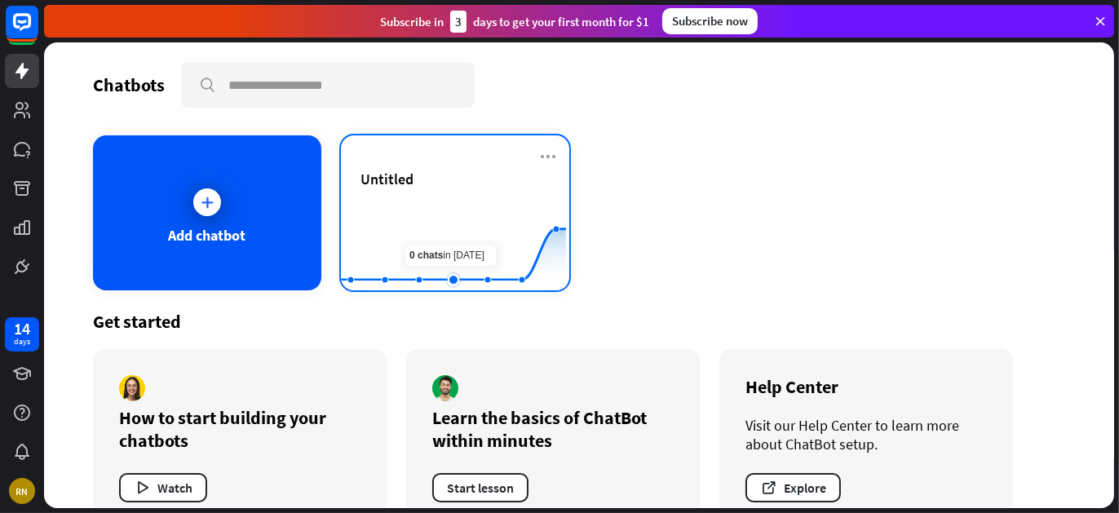
click at [438, 274] on icon at bounding box center [453, 254] width 274 height 51
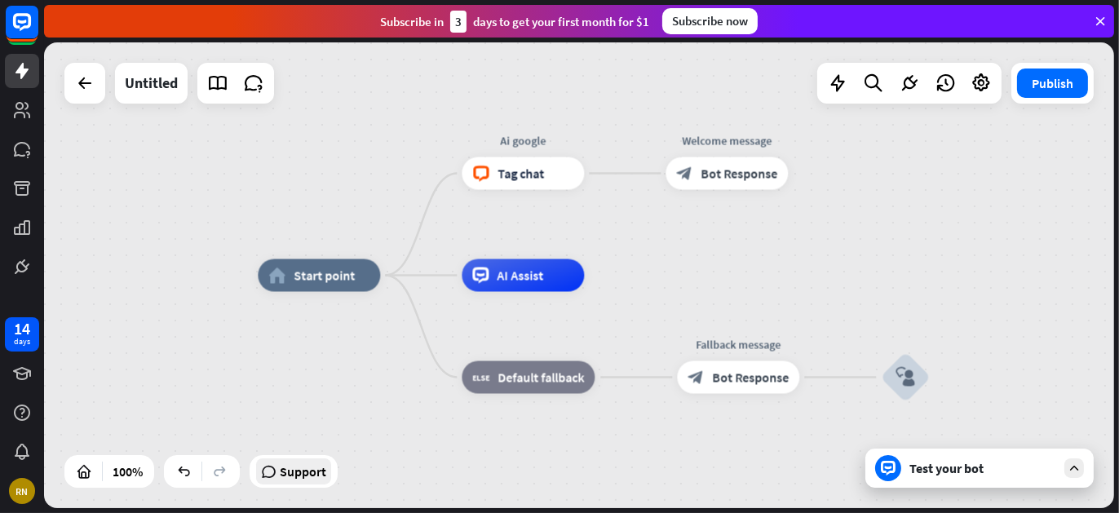
click at [297, 479] on span "Support" at bounding box center [303, 471] width 46 height 26
click at [448, 453] on div "home_2 Start point Ai google block_livechat Tag chat Welcome message block_bot_…" at bounding box center [793, 509] width 1070 height 466
click at [546, 339] on div "more_horiz" at bounding box center [561, 341] width 30 height 24
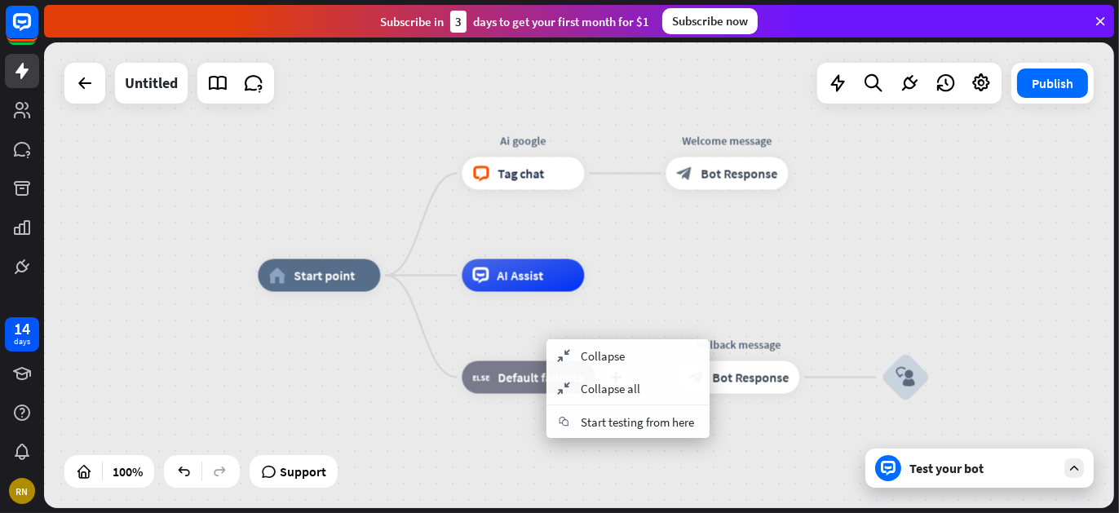
click at [513, 377] on span "Default fallback" at bounding box center [541, 377] width 86 height 16
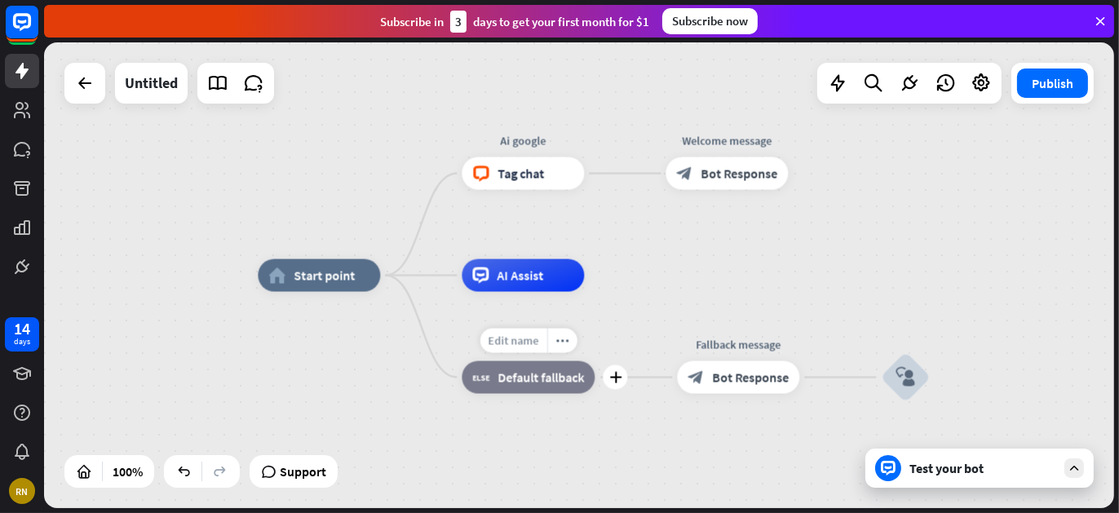
click at [500, 330] on div "Edit name" at bounding box center [513, 341] width 67 height 24
click at [394, 467] on div "home_2 Start point Ai google block_livechat Tag chat Welcome message block_bot_…" at bounding box center [793, 509] width 1070 height 466
click at [352, 240] on icon "more_horiz" at bounding box center [353, 238] width 13 height 12
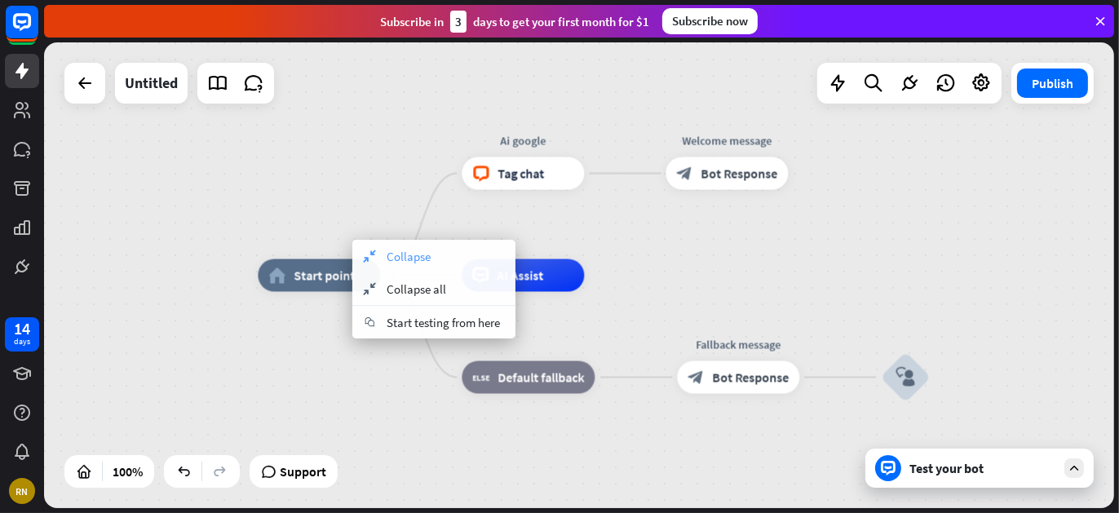
click at [446, 263] on div "collapse Collapse" at bounding box center [433, 256] width 163 height 33
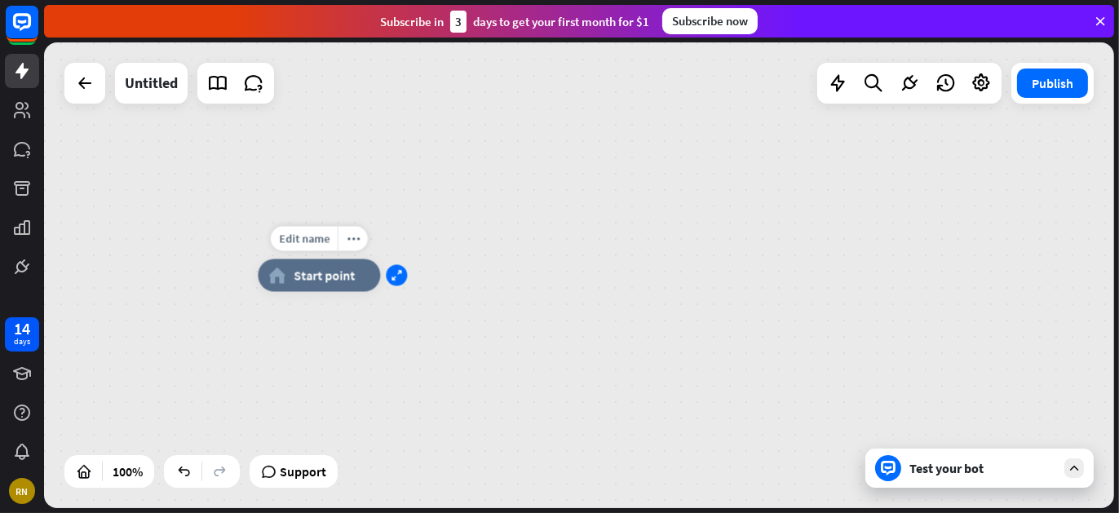
click at [394, 278] on icon "expand" at bounding box center [396, 275] width 11 height 11
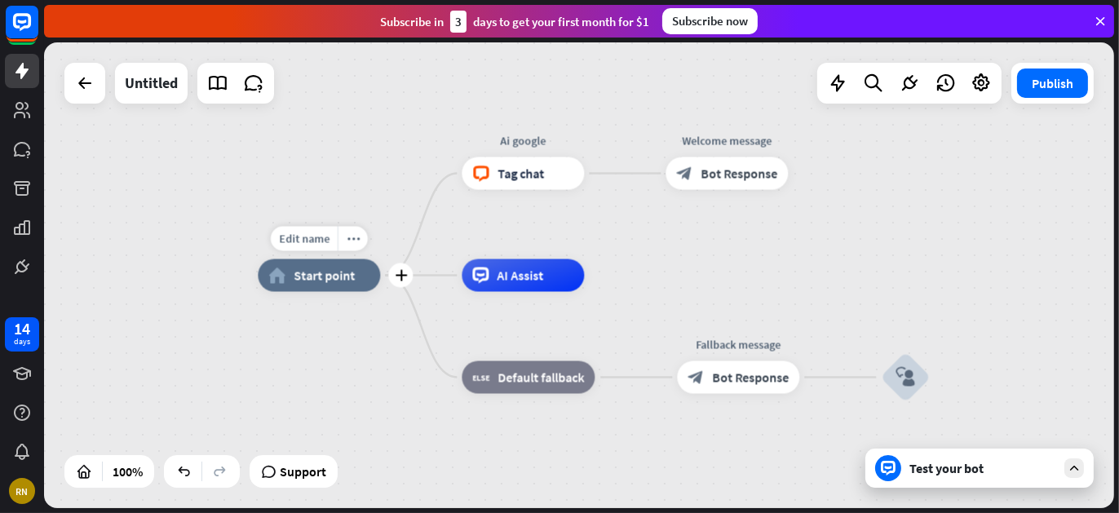
click at [394, 278] on div "plus" at bounding box center [400, 275] width 24 height 24
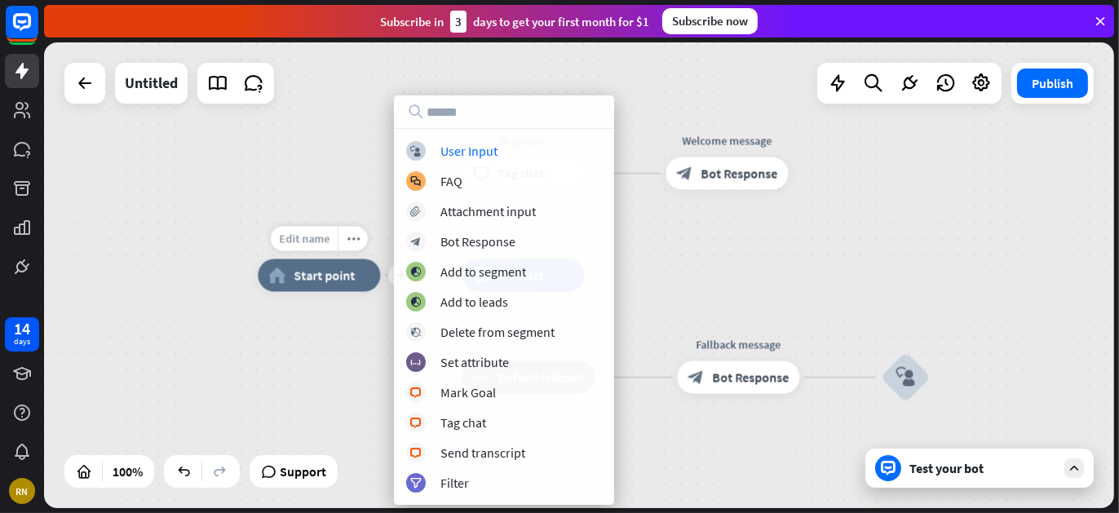
click at [310, 235] on span "Edit name" at bounding box center [304, 239] width 51 height 15
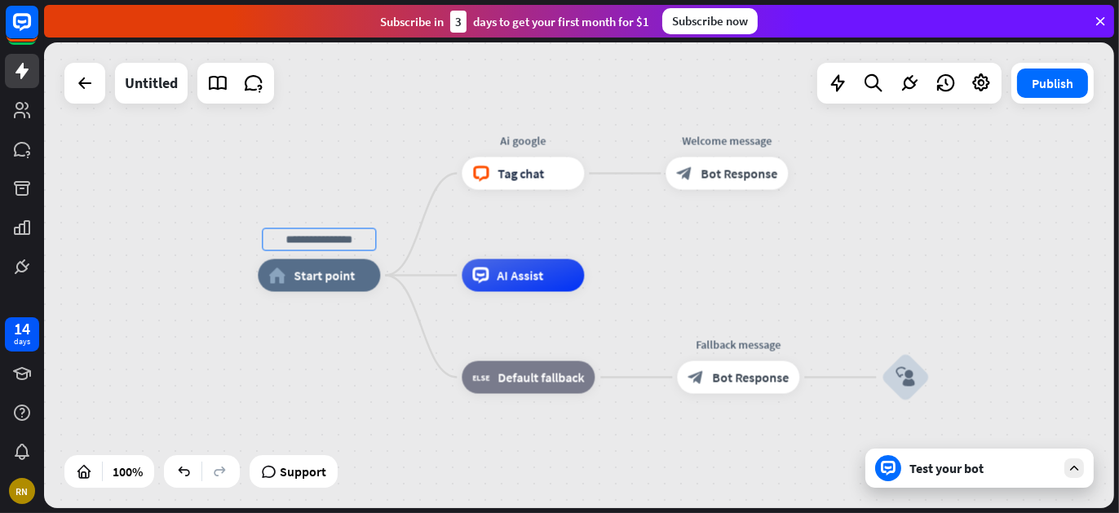
click at [279, 350] on div "home_2 Start point Ai google block_livechat Tag chat Welcome message block_bot_…" at bounding box center [793, 509] width 1070 height 466
click at [355, 241] on icon "more_horiz" at bounding box center [353, 238] width 13 height 12
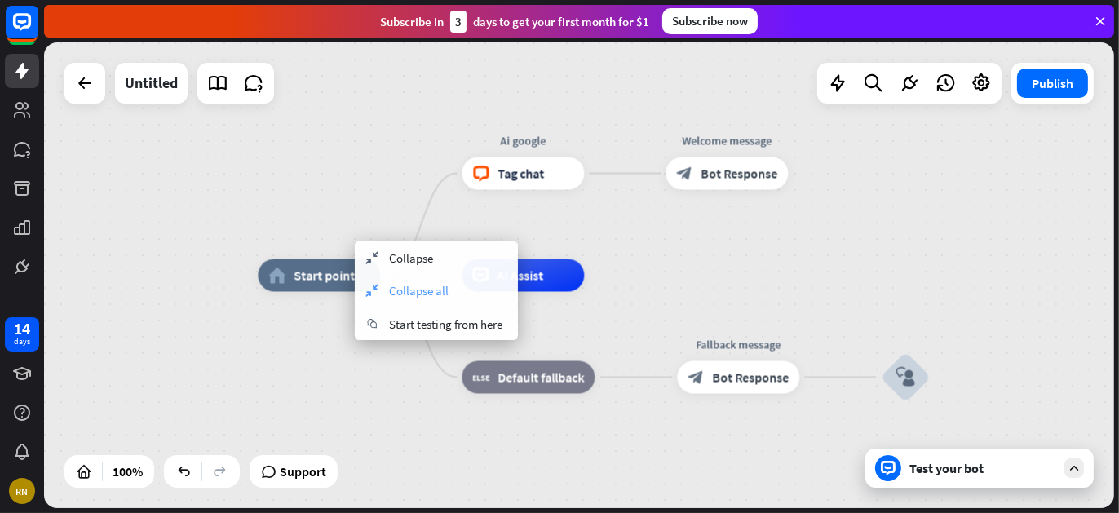
click at [414, 290] on span "Collapse all" at bounding box center [419, 290] width 60 height 15
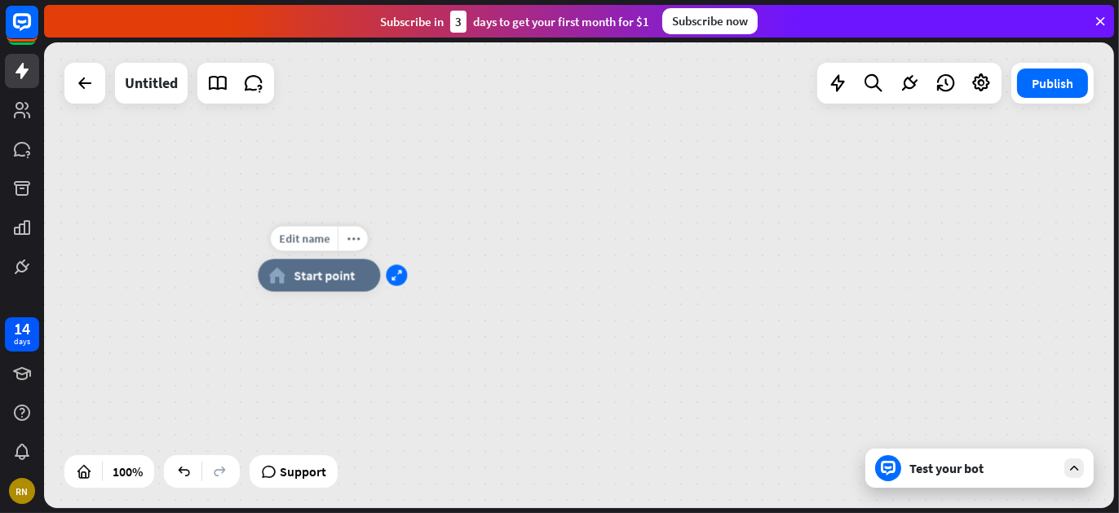
click at [400, 278] on icon "expand" at bounding box center [396, 275] width 11 height 11
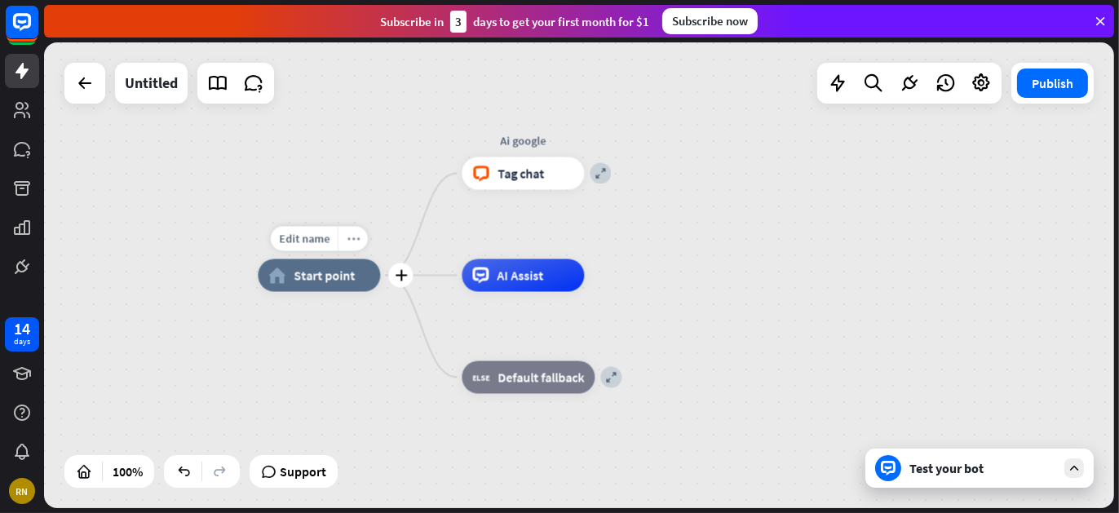
click at [351, 245] on div "more_horiz" at bounding box center [353, 239] width 30 height 24
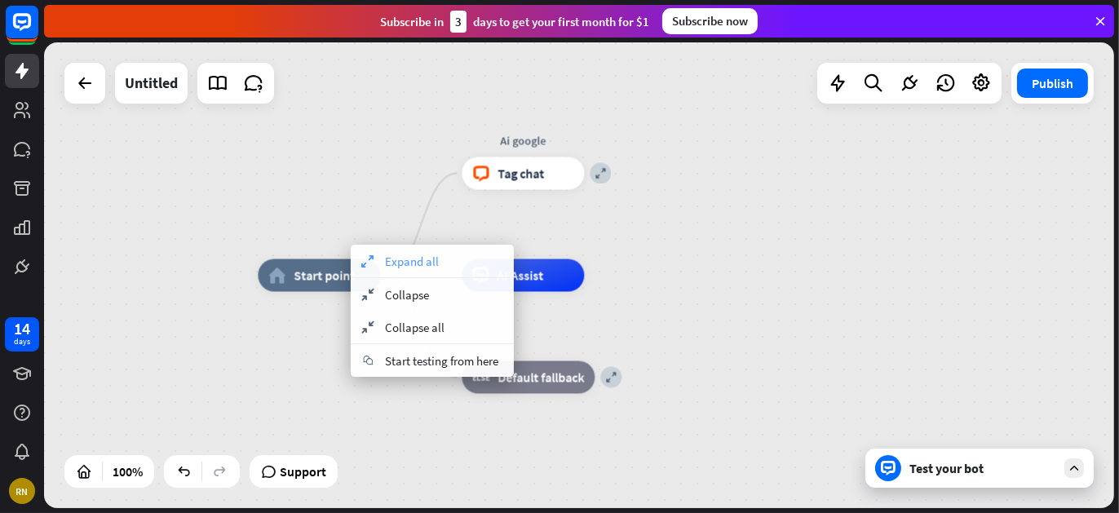
click at [409, 263] on span "Expand all" at bounding box center [412, 261] width 54 height 15
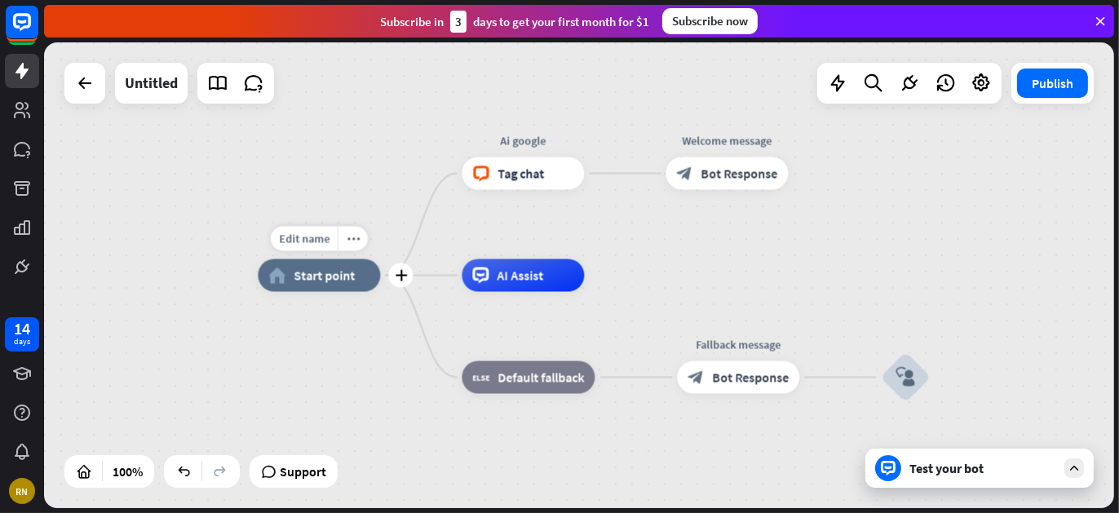
click at [356, 282] on div "home_2 Start point" at bounding box center [319, 275] width 122 height 33
click at [351, 241] on icon "more_horiz" at bounding box center [353, 238] width 13 height 12
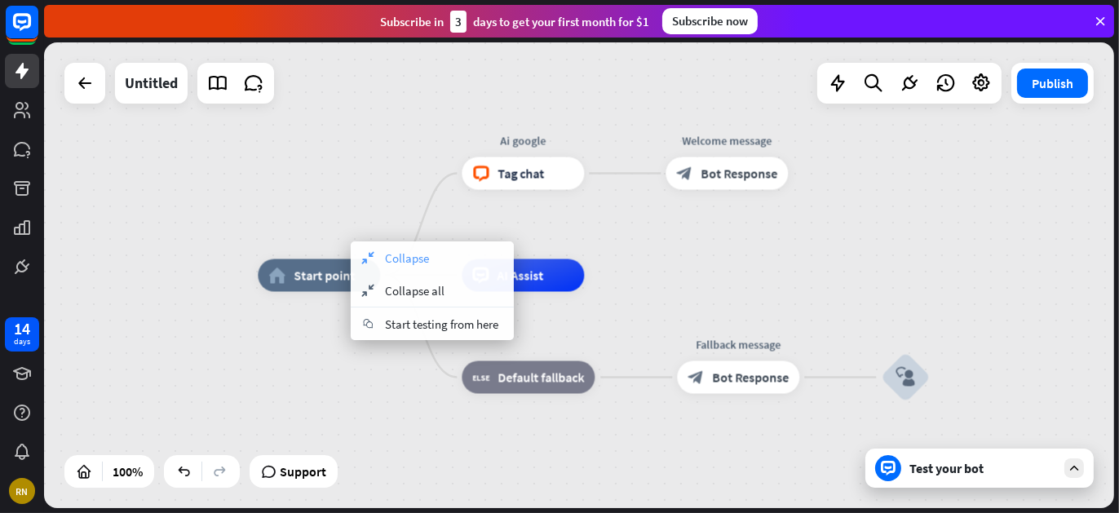
click at [400, 256] on span "Collapse" at bounding box center [407, 257] width 44 height 15
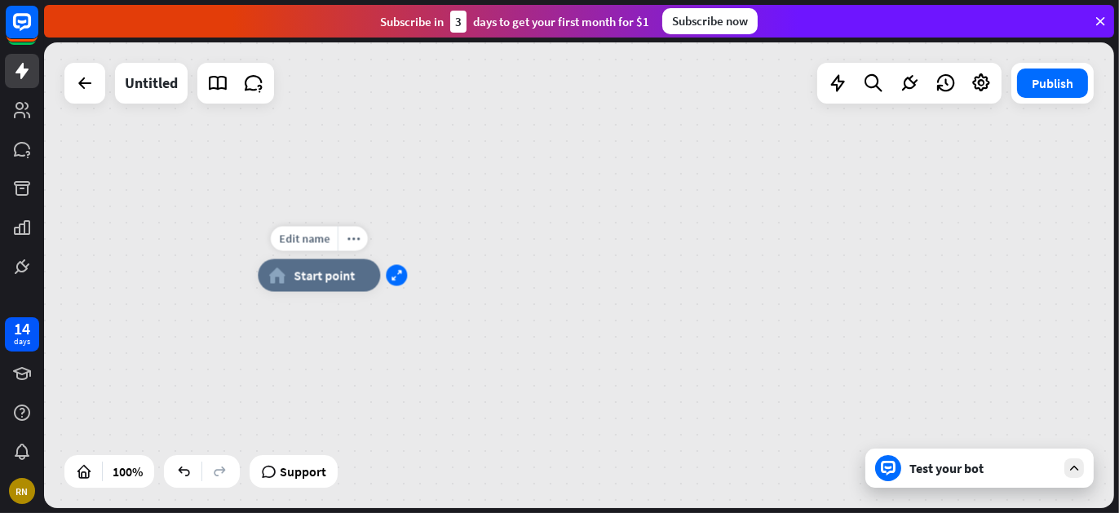
click at [405, 276] on div "expand" at bounding box center [396, 275] width 21 height 21
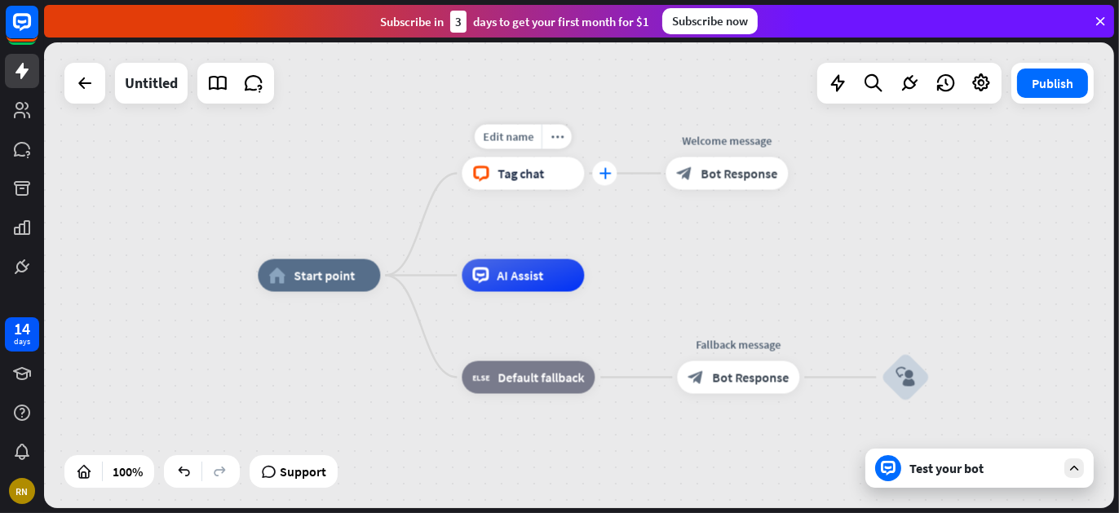
drag, startPoint x: 605, startPoint y: 276, endPoint x: 595, endPoint y: 179, distance: 97.5
drag, startPoint x: 397, startPoint y: 274, endPoint x: 449, endPoint y: 277, distance: 52.3
drag, startPoint x: 560, startPoint y: 278, endPoint x: 595, endPoint y: 169, distance: 114.5
click at [595, 276] on div "home_2 Start point Edit name more_horiz plus block_livechat Tag chat Welcome me…" at bounding box center [793, 509] width 1070 height 466
drag, startPoint x: 595, startPoint y: 169, endPoint x: 597, endPoint y: 278, distance: 109.3
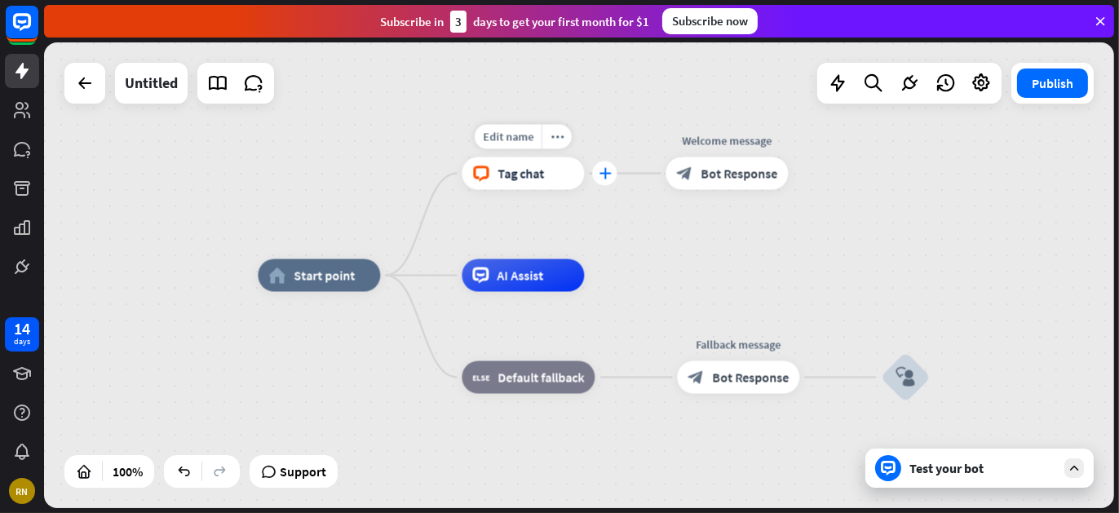
click at [604, 176] on icon "plus" at bounding box center [605, 173] width 12 height 11
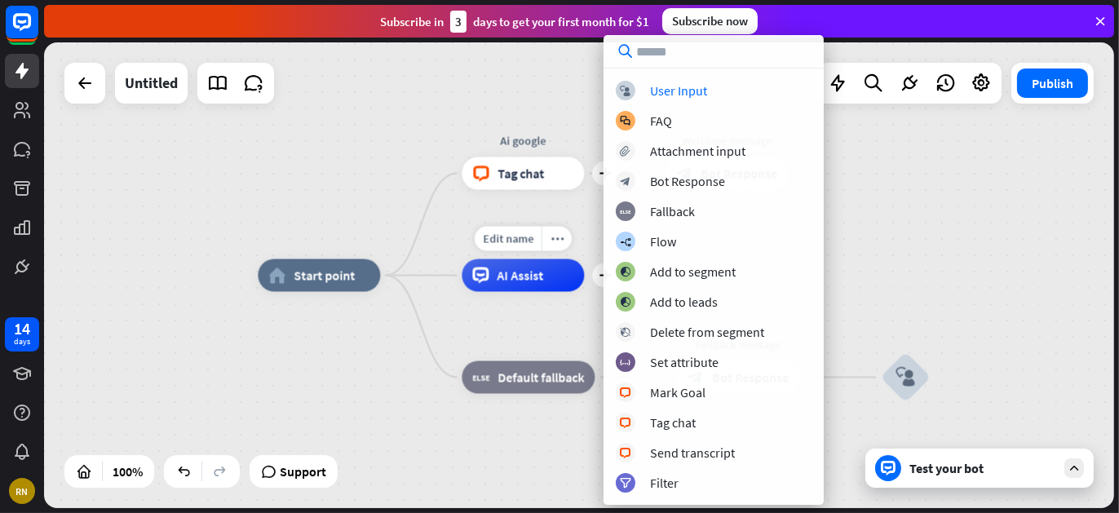
click at [528, 292] on div "Edit name more_horiz plus AI Assist" at bounding box center [523, 275] width 122 height 33
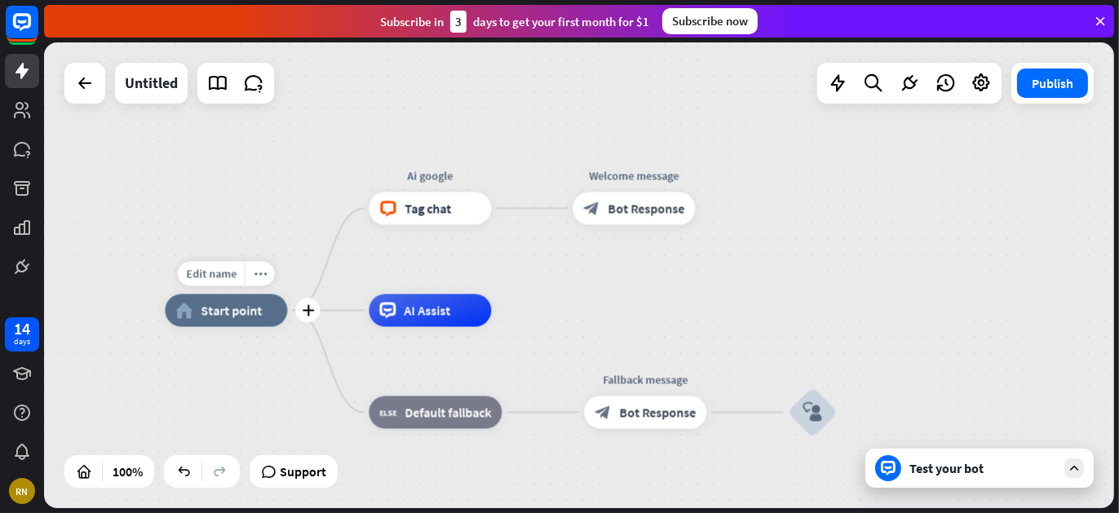
drag, startPoint x: 387, startPoint y: 274, endPoint x: 295, endPoint y: 306, distance: 96.7
click at [287, 306] on div "Edit name more_horiz plus home_2 Start point" at bounding box center [226, 310] width 122 height 33
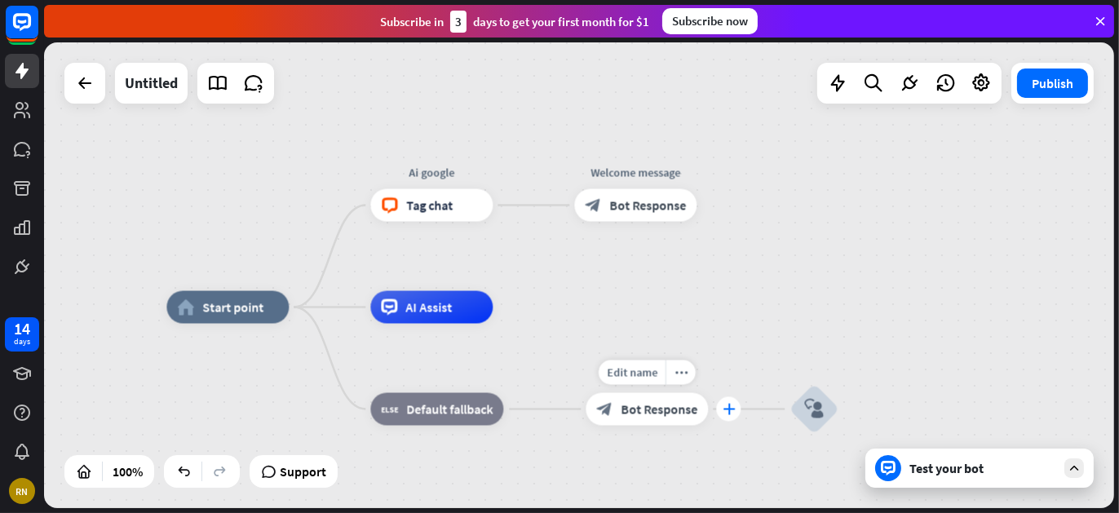
drag, startPoint x: 721, startPoint y: 201, endPoint x: 731, endPoint y: 409, distance: 208.2
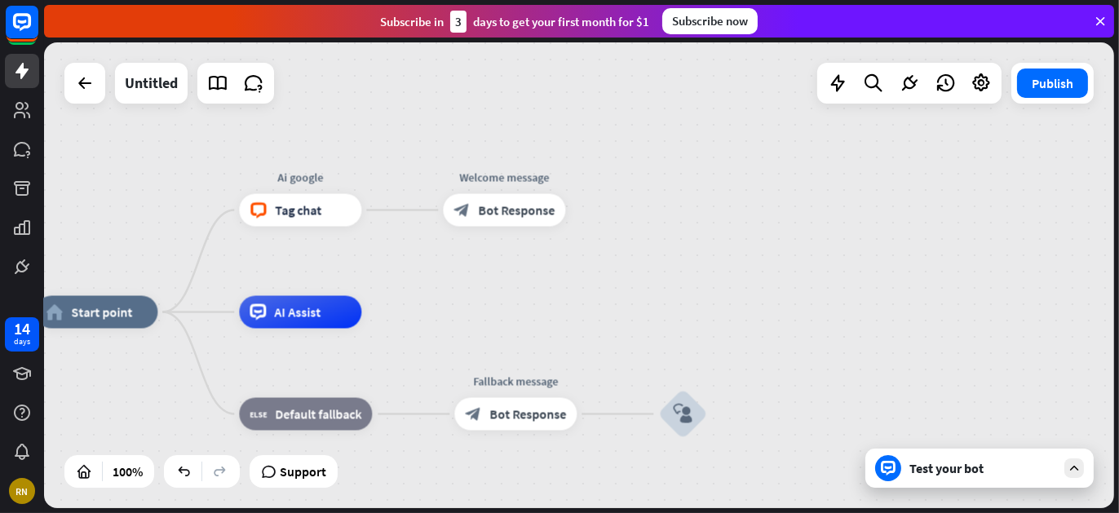
drag, startPoint x: 760, startPoint y: 405, endPoint x: 672, endPoint y: 411, distance: 88.3
click at [658, 411] on div "Edit name more_horiz plus block_user_input" at bounding box center [682, 414] width 49 height 49
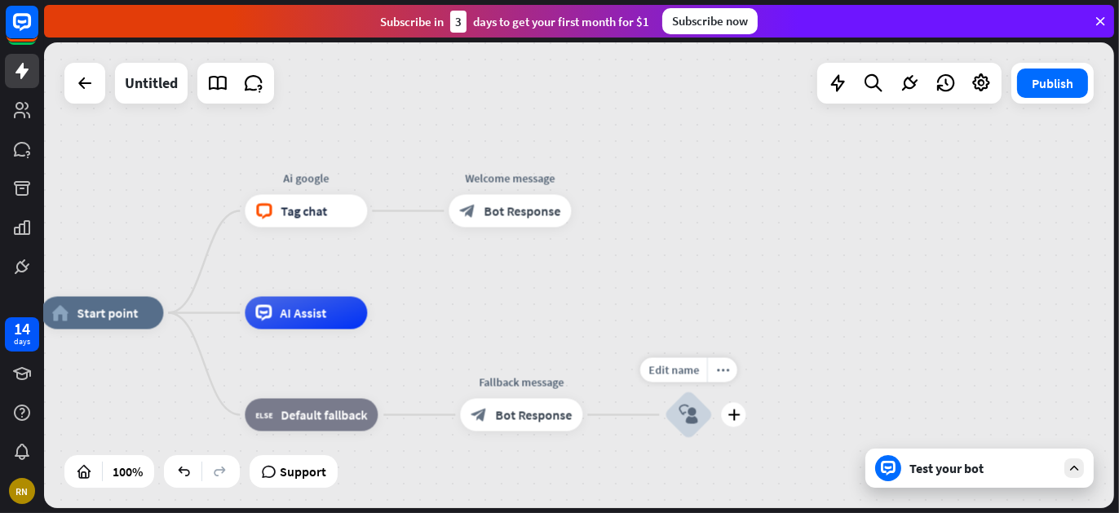
click at [694, 417] on icon "block_user_input" at bounding box center [689, 415] width 20 height 20
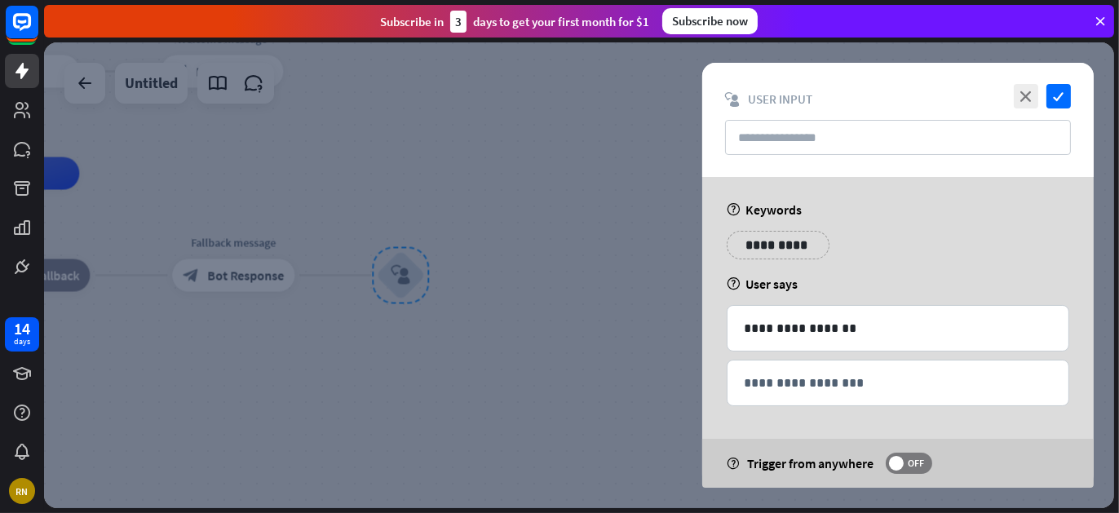
click at [602, 331] on div at bounding box center [579, 275] width 1070 height 466
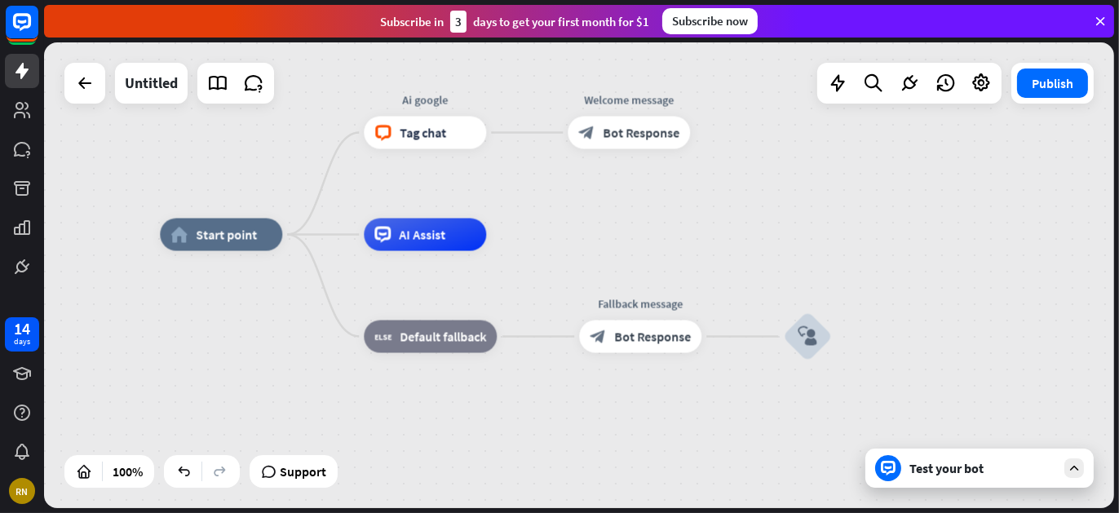
drag, startPoint x: 271, startPoint y: 168, endPoint x: 707, endPoint y: 235, distance: 441.4
click at [707, 235] on div "home_2 Start point Ai google block_livechat Tag chat Welcome message block_bot_…" at bounding box center [579, 275] width 1070 height 466
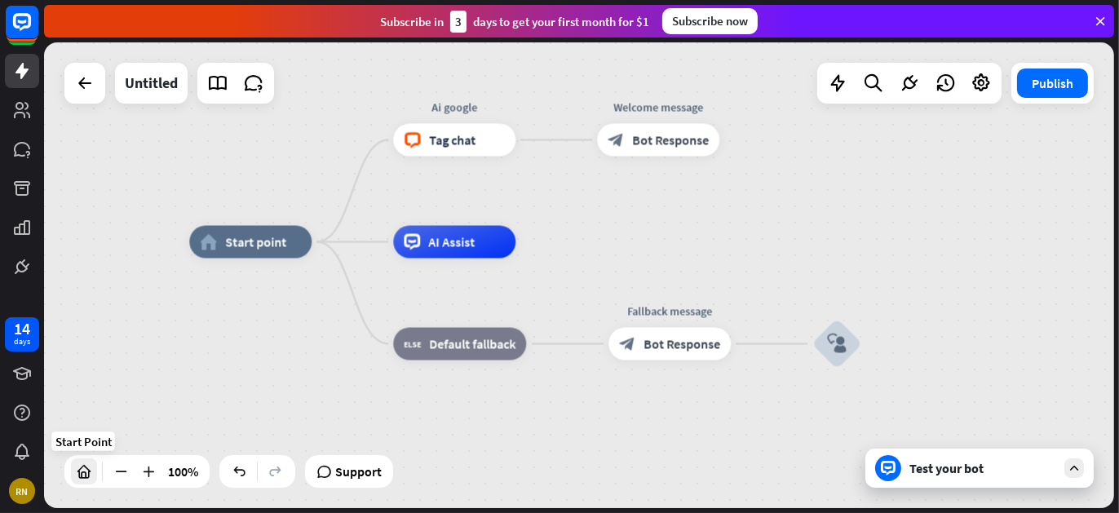
click at [86, 474] on icon at bounding box center [84, 471] width 16 height 16
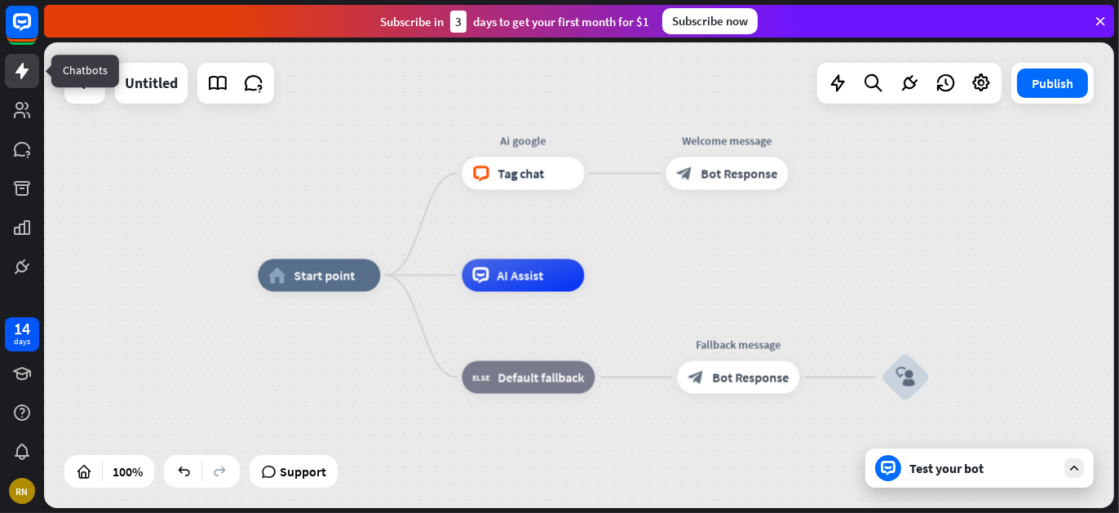
click at [24, 67] on icon at bounding box center [22, 71] width 20 height 20
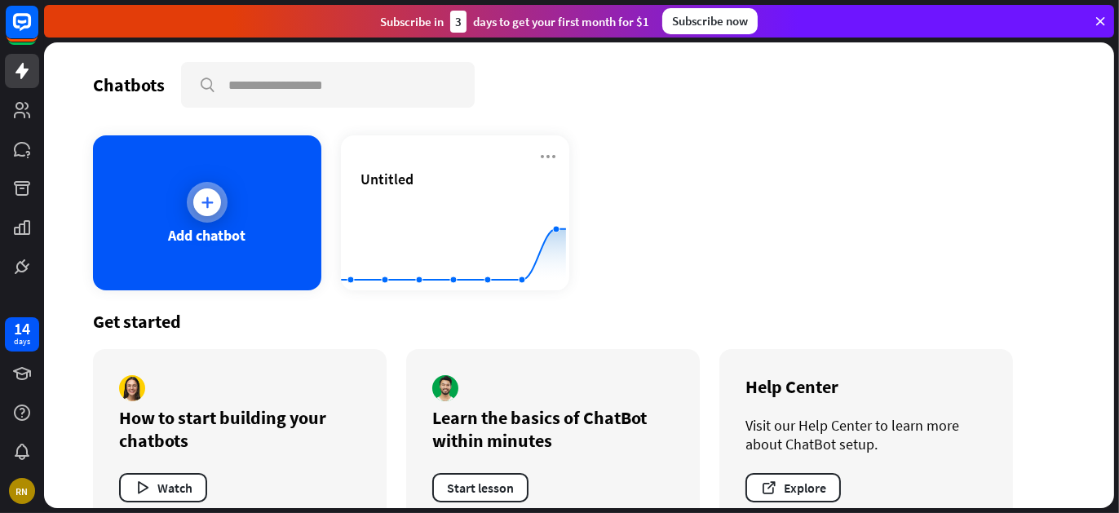
click at [179, 206] on div "Add chatbot" at bounding box center [207, 212] width 228 height 155
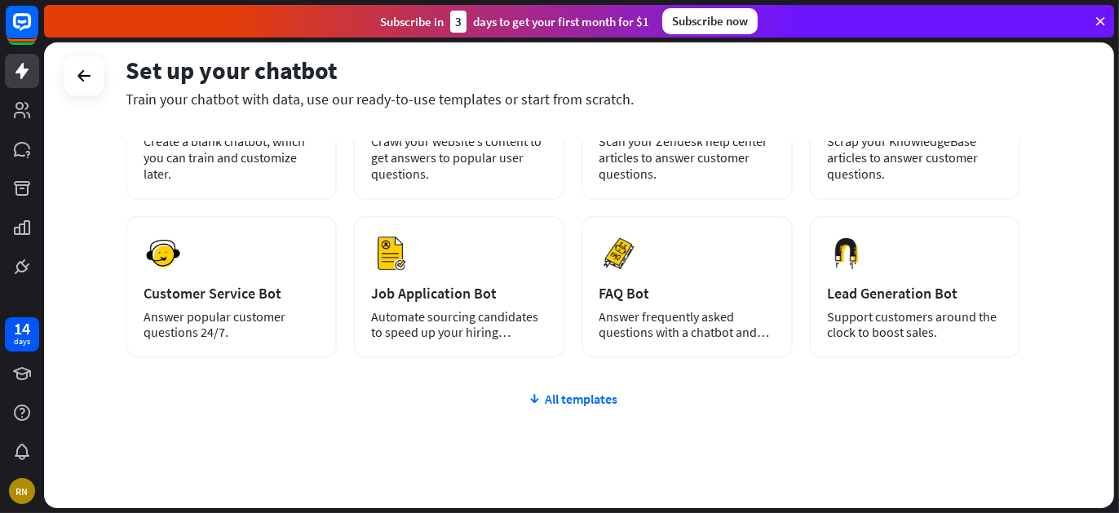
scroll to position [206, 0]
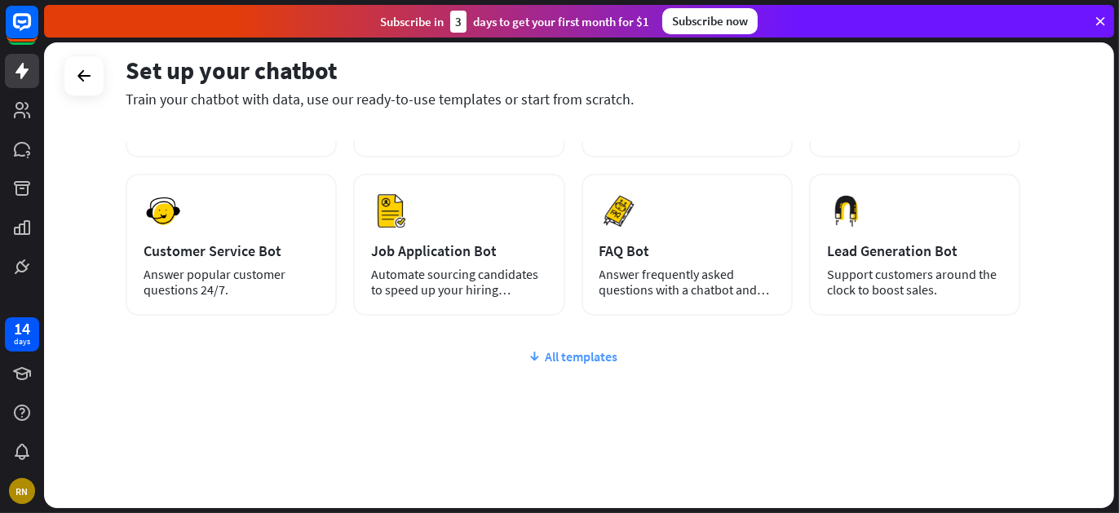
click at [585, 348] on div "All templates" at bounding box center [573, 356] width 895 height 16
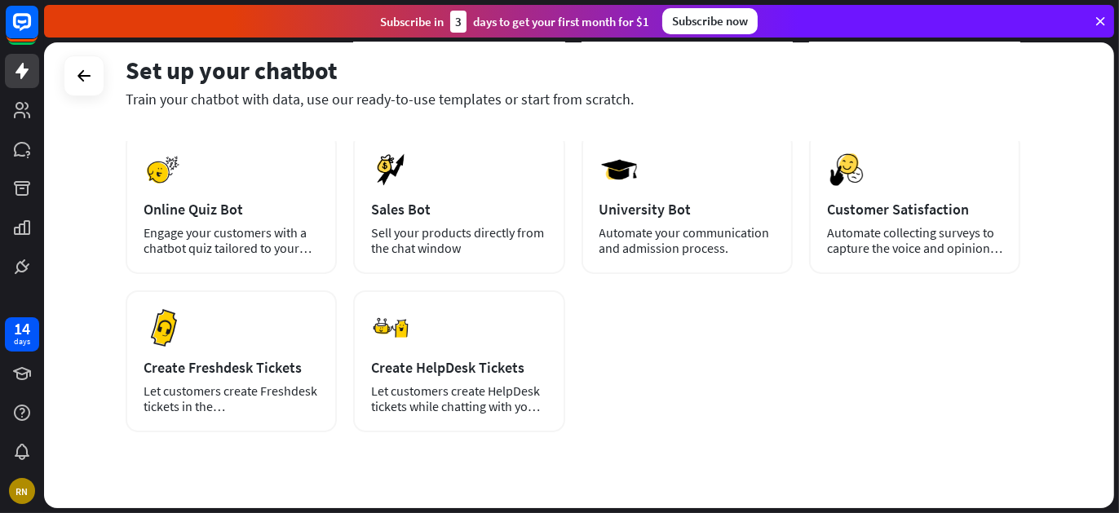
scroll to position [439, 0]
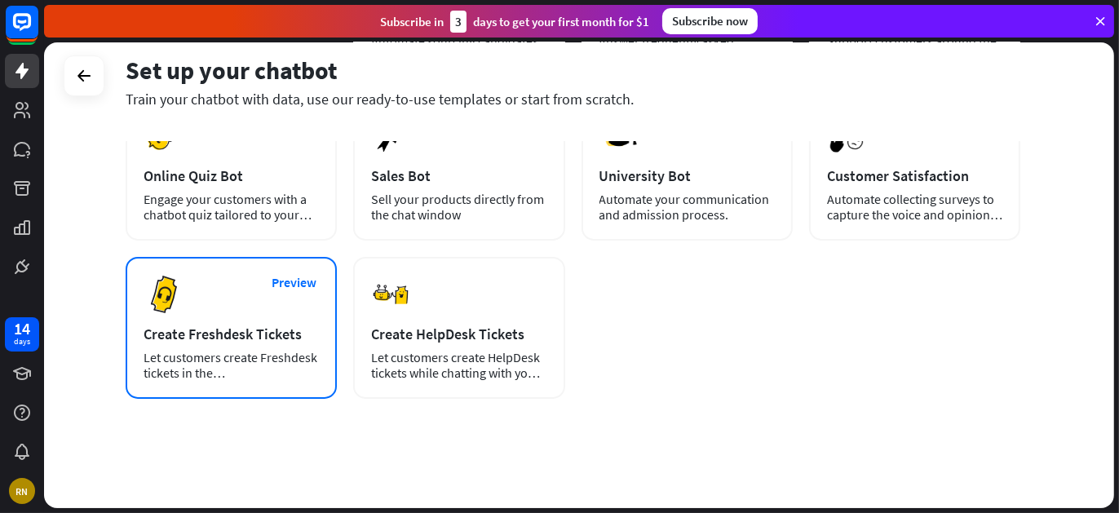
click at [206, 289] on div "Preview Create Freshdesk Tickets Let customers create Freshdesk tickets in the …" at bounding box center [231, 328] width 211 height 142
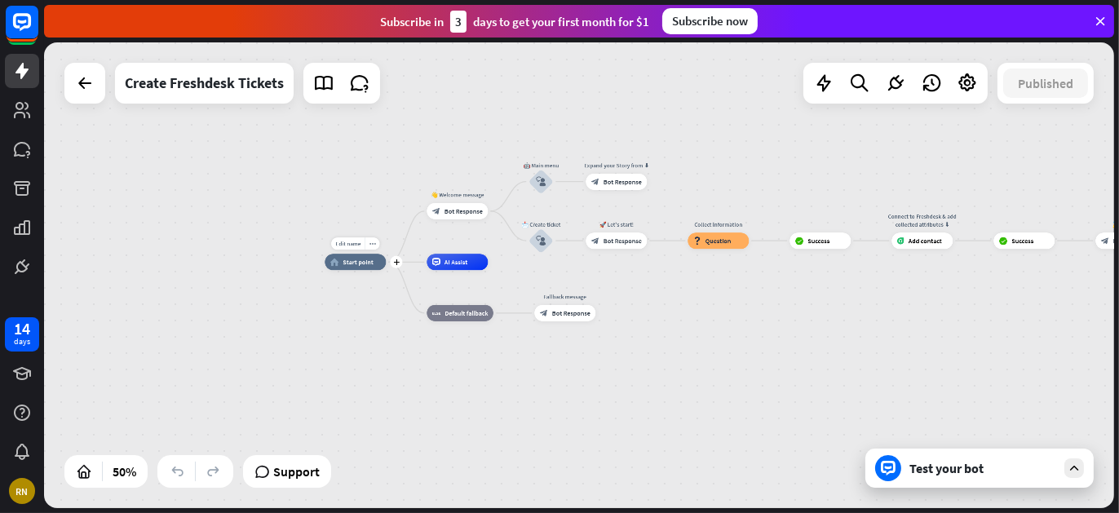
click at [369, 270] on div "home_2 Start point" at bounding box center [355, 262] width 61 height 16
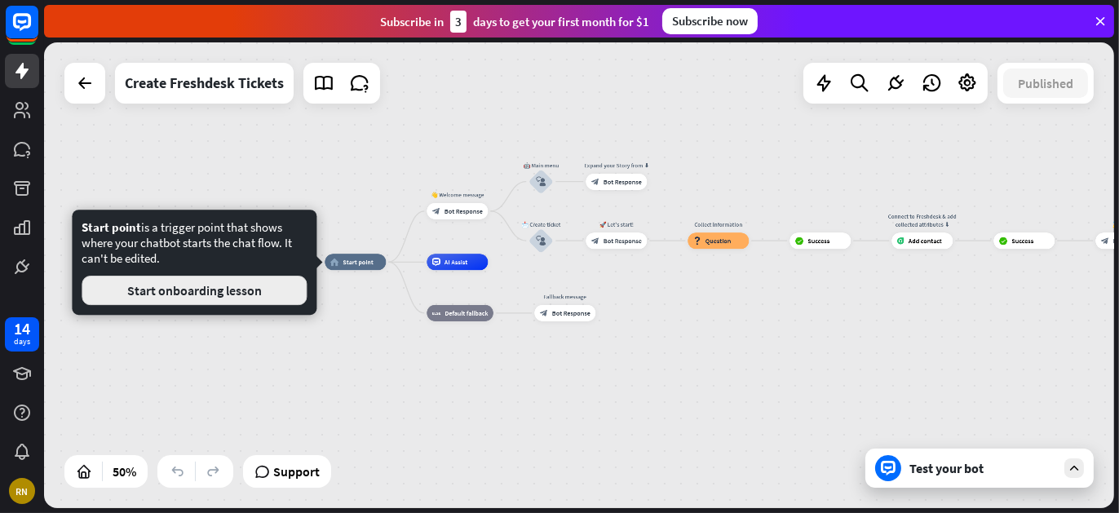
click at [226, 288] on button "Start onboarding lesson" at bounding box center [194, 290] width 225 height 29
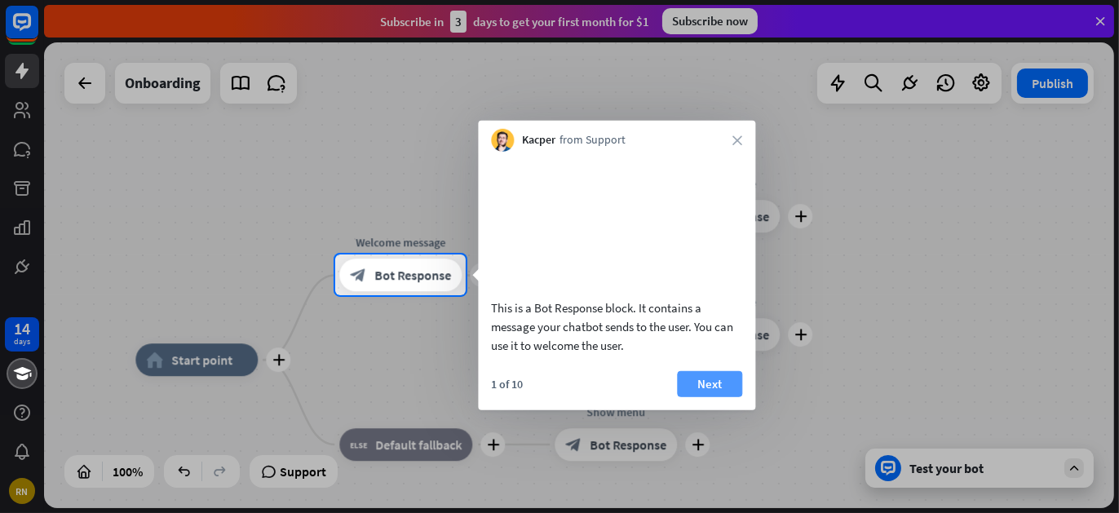
click at [701, 396] on button "Next" at bounding box center [709, 383] width 65 height 26
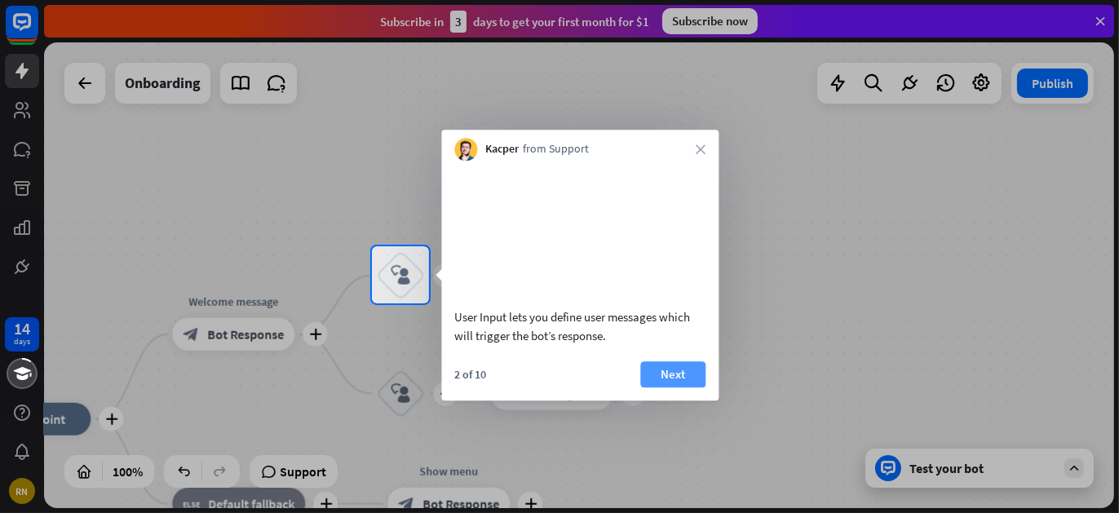
click at [689, 387] on button "Next" at bounding box center [672, 374] width 65 height 26
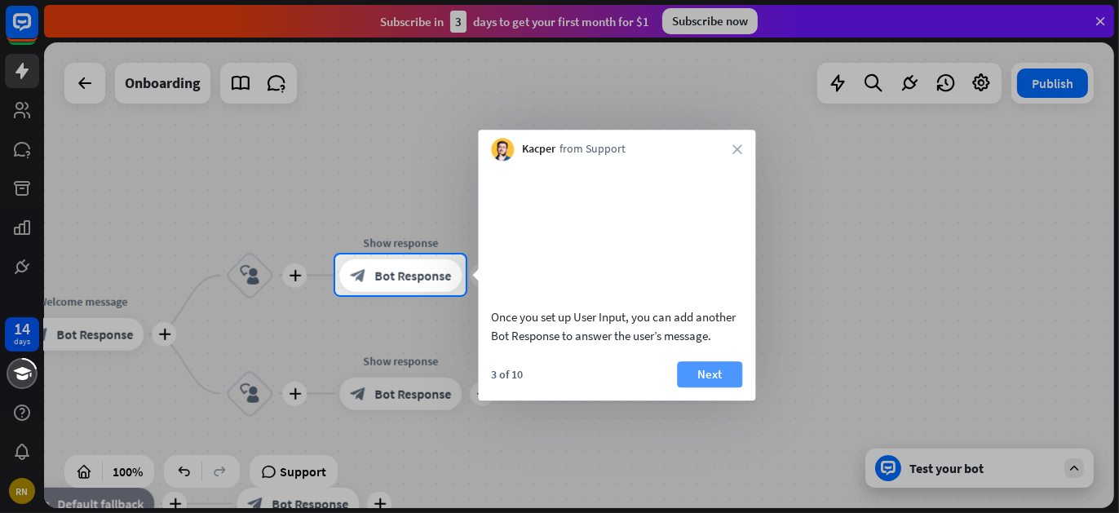
click at [714, 387] on button "Next" at bounding box center [709, 374] width 65 height 26
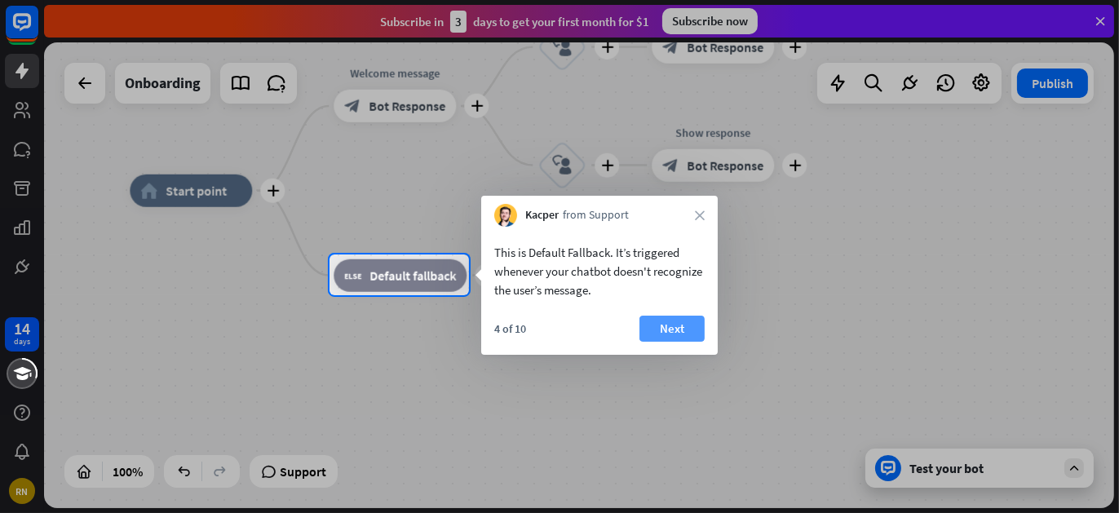
click at [684, 330] on button "Next" at bounding box center [671, 329] width 65 height 26
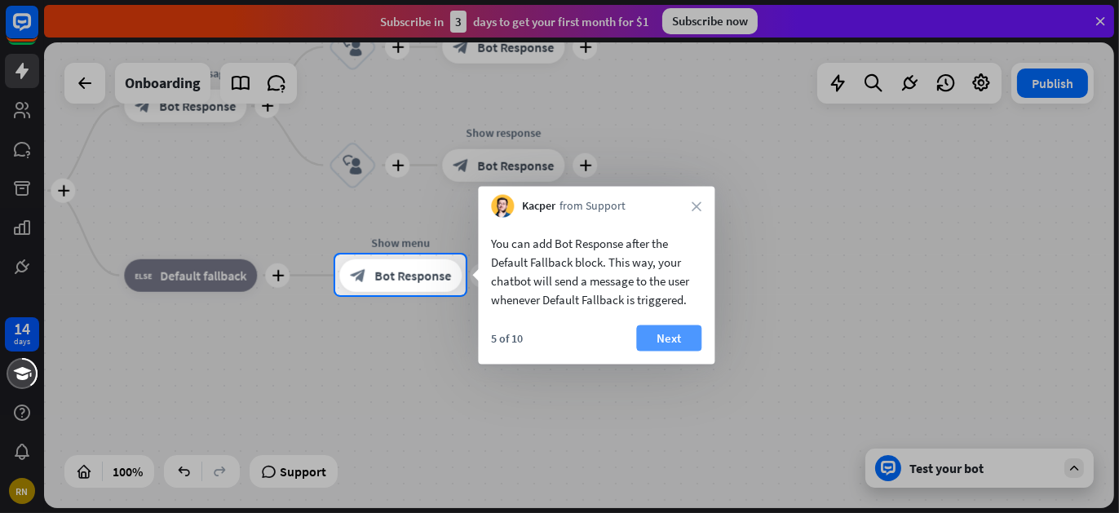
click at [695, 336] on button "Next" at bounding box center [668, 338] width 65 height 26
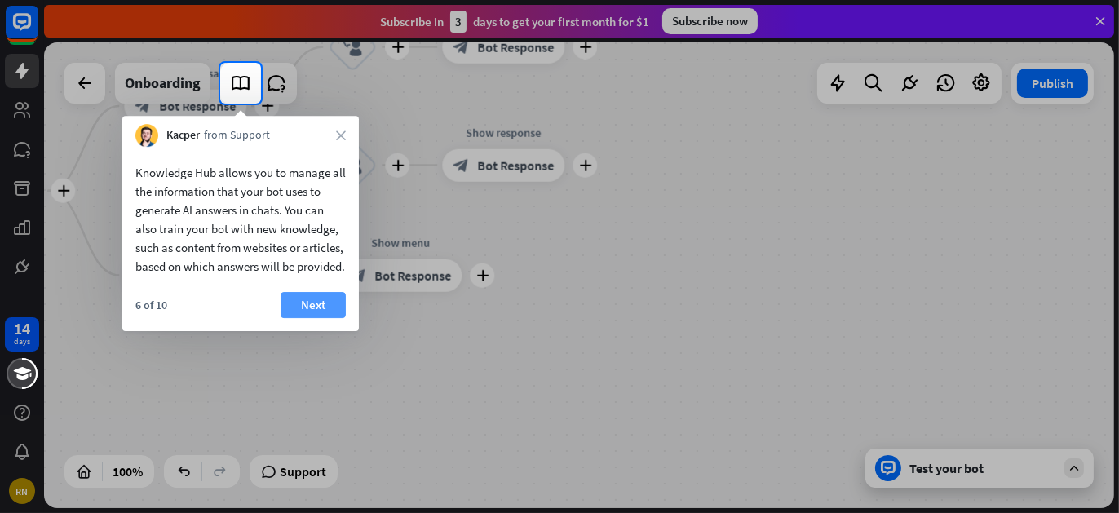
click at [308, 296] on button "Next" at bounding box center [313, 305] width 65 height 26
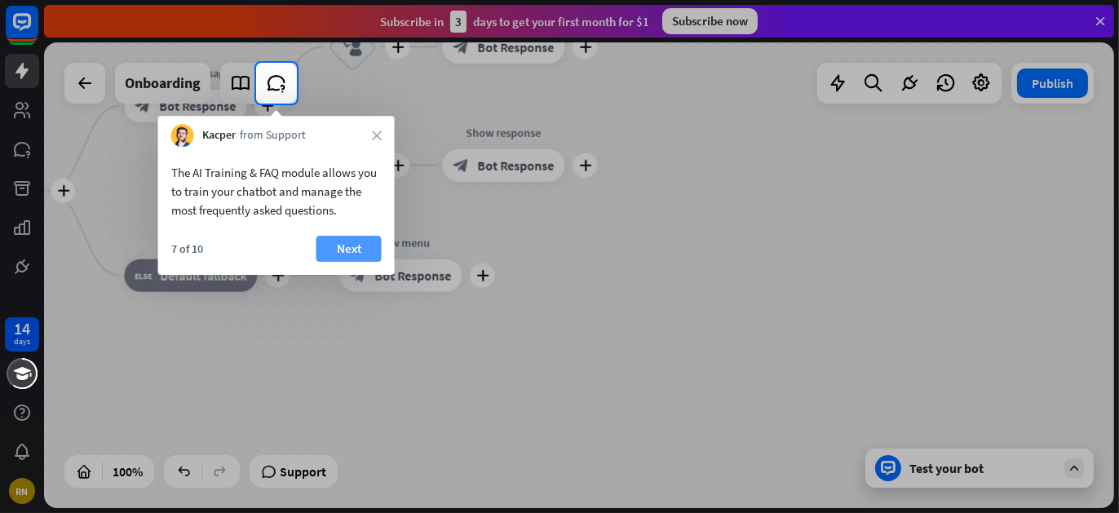
click at [348, 259] on button "Next" at bounding box center [348, 249] width 65 height 26
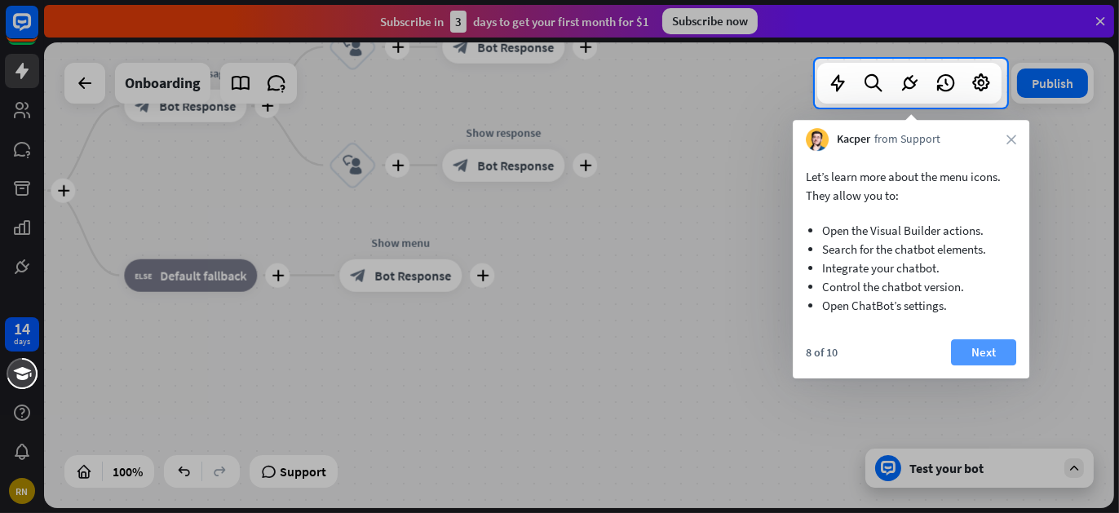
click at [971, 354] on button "Next" at bounding box center [983, 352] width 65 height 26
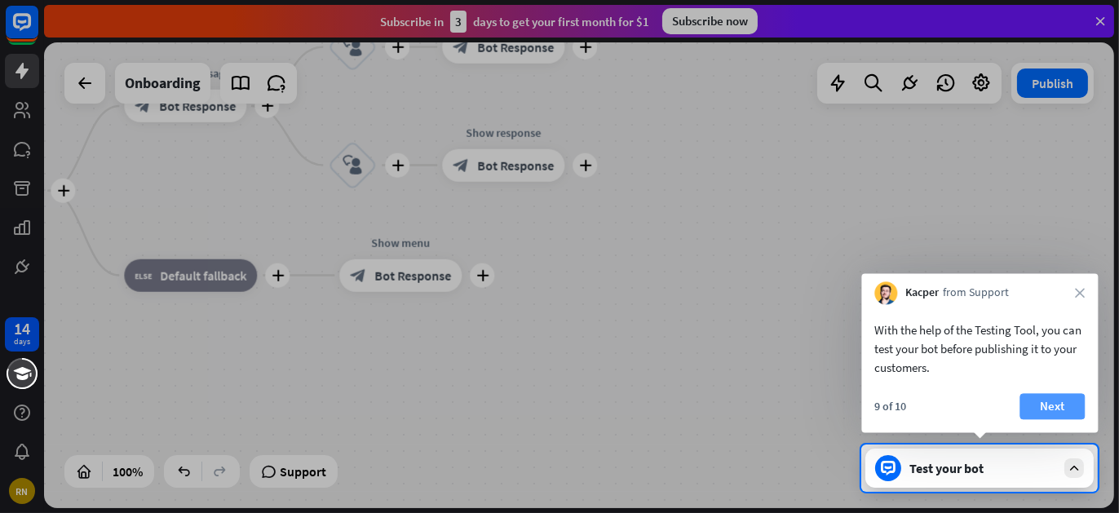
click at [1040, 413] on button "Next" at bounding box center [1051, 406] width 65 height 26
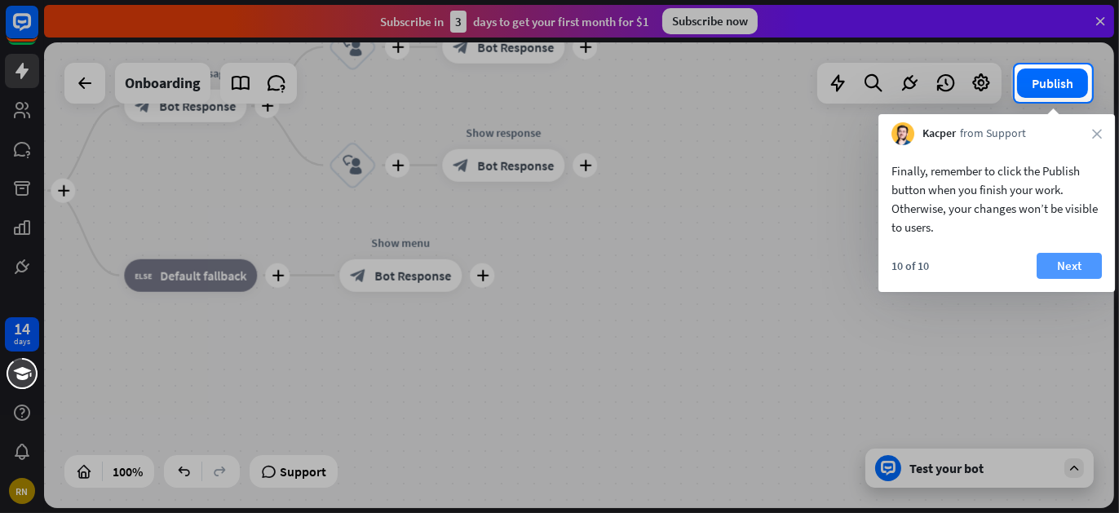
click at [1072, 272] on button "Next" at bounding box center [1069, 266] width 65 height 26
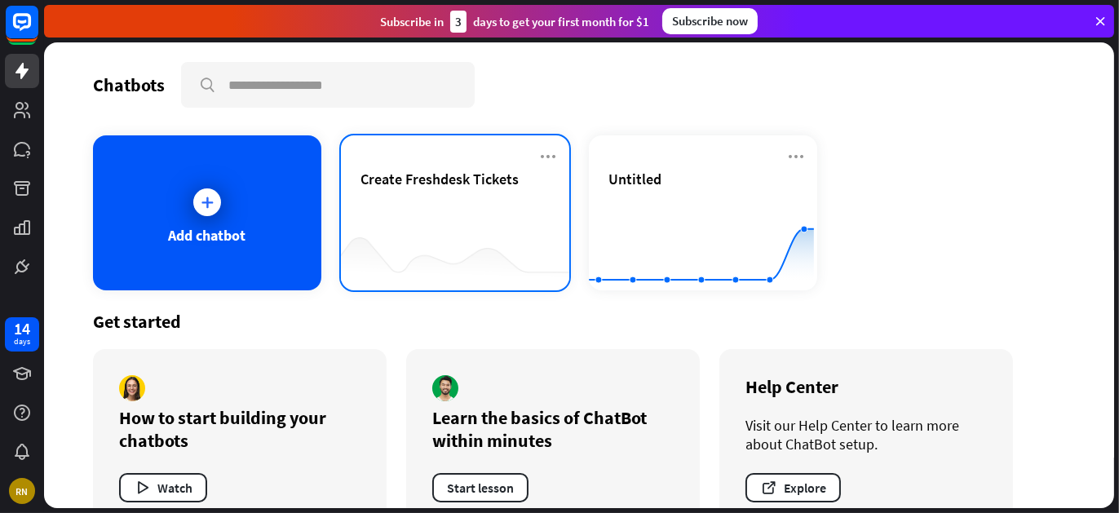
click at [469, 243] on div at bounding box center [455, 258] width 228 height 63
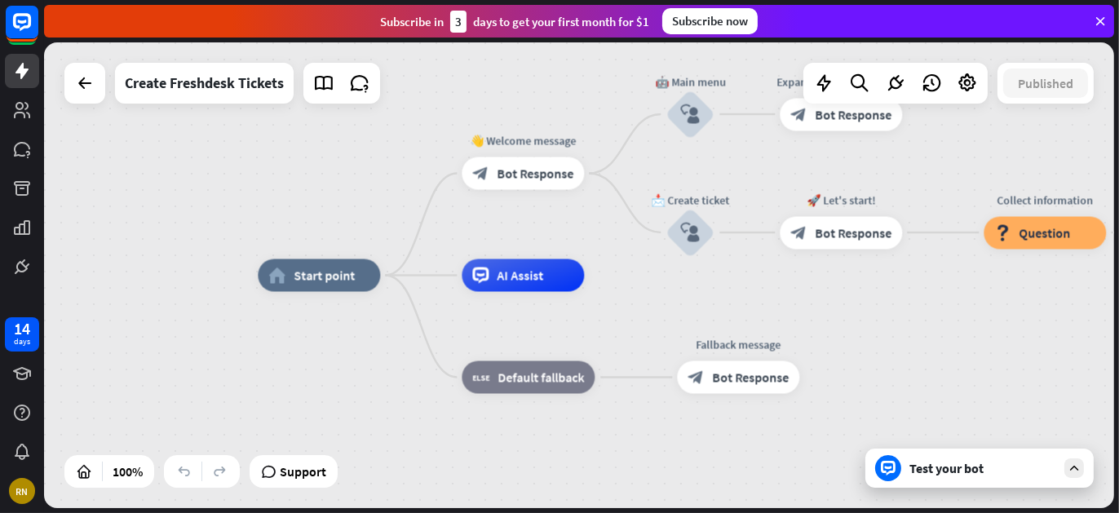
click at [990, 470] on div "Test your bot" at bounding box center [982, 468] width 147 height 16
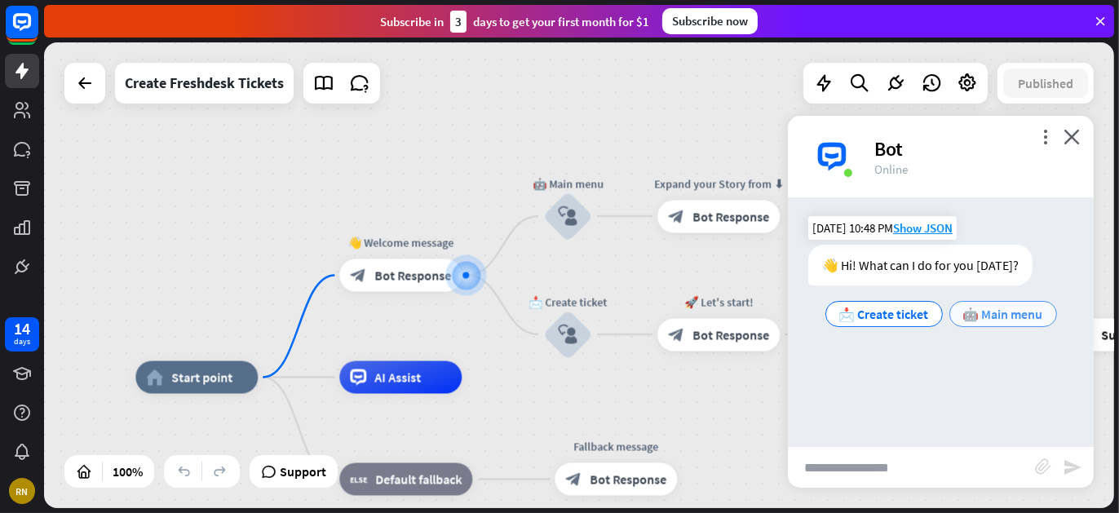
click at [993, 317] on span "🤖 Main menu" at bounding box center [1003, 314] width 80 height 16
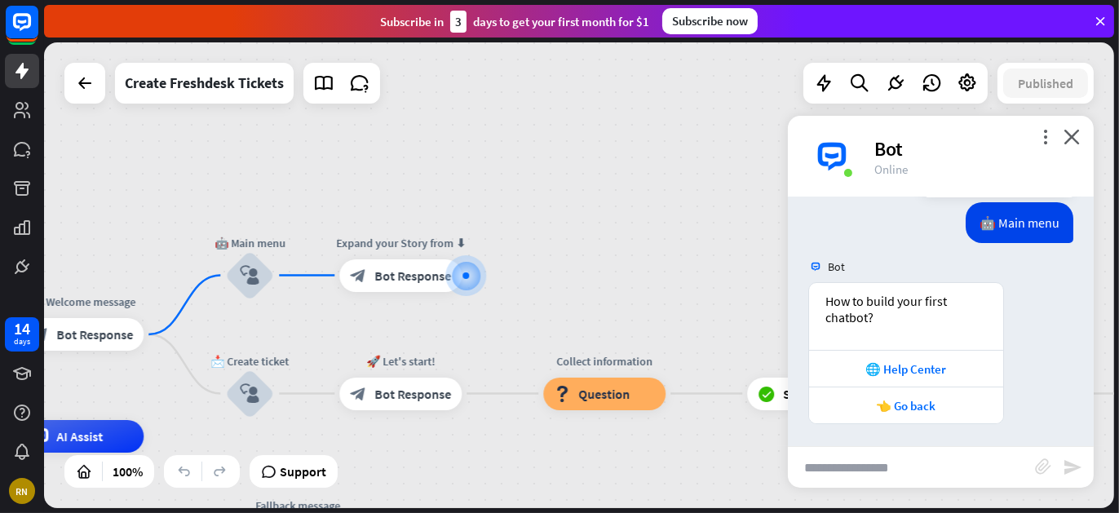
scroll to position [122, 0]
click at [899, 374] on div "🌐 Help Center" at bounding box center [906, 368] width 178 height 15
